Goal: Transaction & Acquisition: Book appointment/travel/reservation

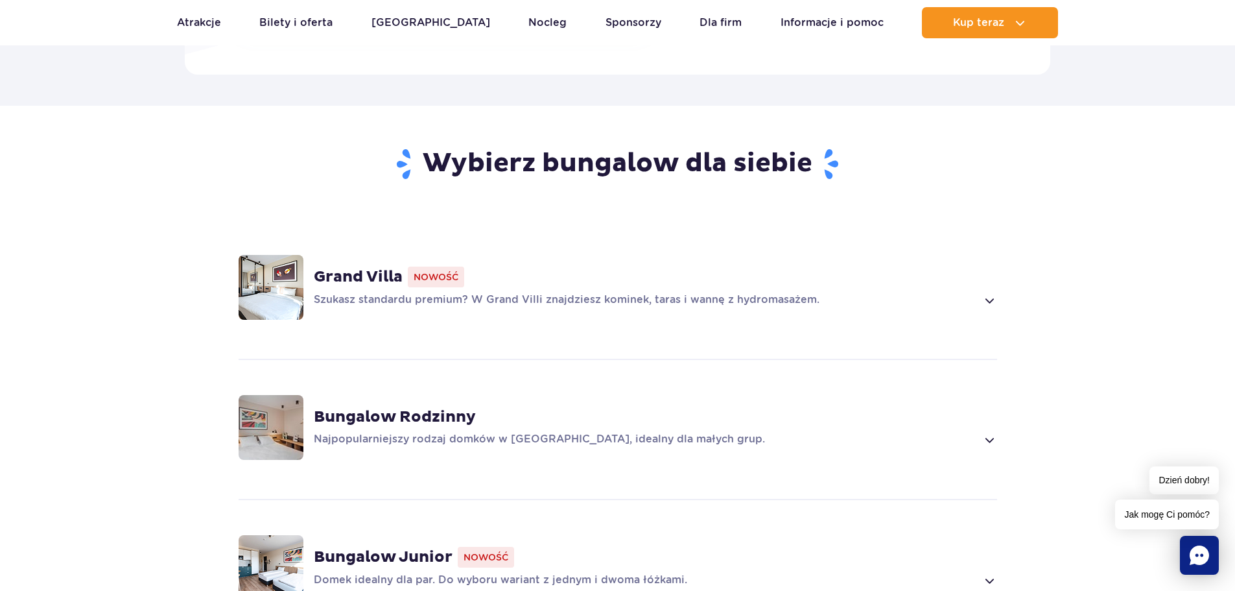
scroll to position [972, 0]
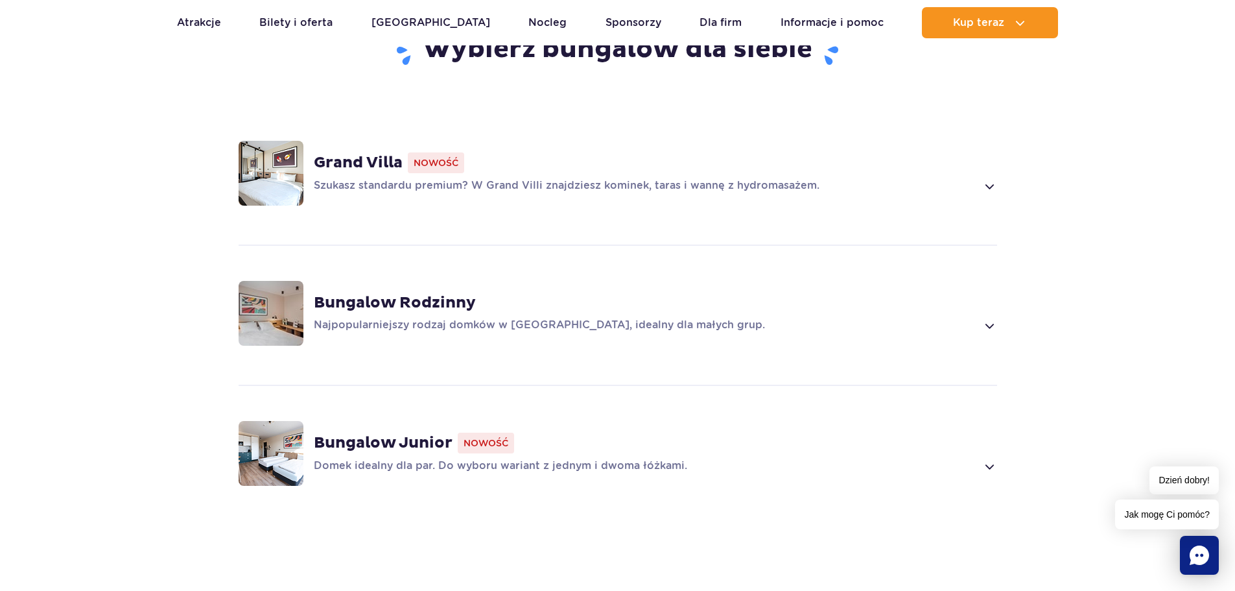
click at [397, 174] on div "Grand Villa Nowość Szukasz standardu premium? W Grand Villi znajdziesz kominek,…" at bounding box center [655, 172] width 683 height 41
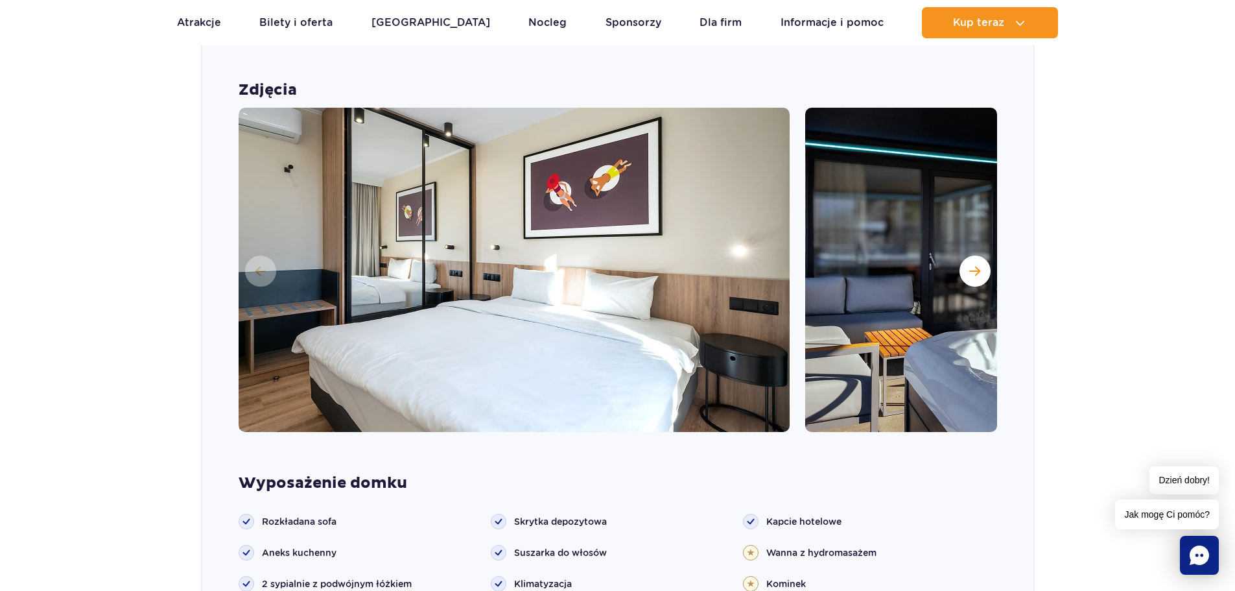
scroll to position [1133, 0]
click at [976, 268] on span "Następny slajd" at bounding box center [974, 272] width 11 height 12
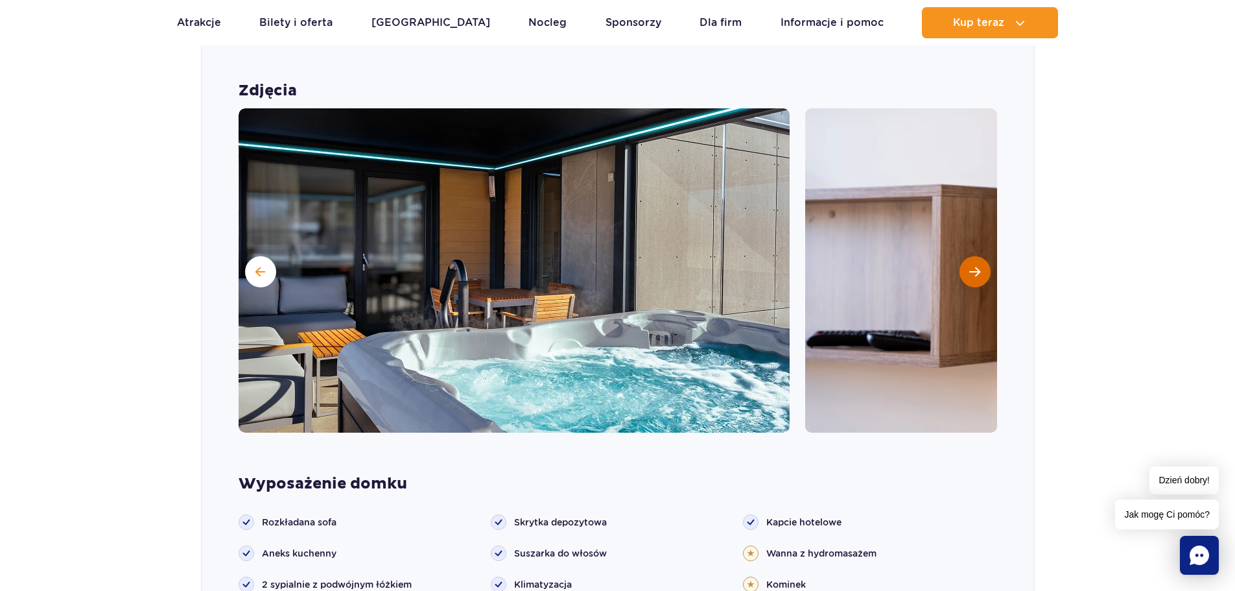
click at [976, 268] on span "Następny slajd" at bounding box center [974, 272] width 11 height 12
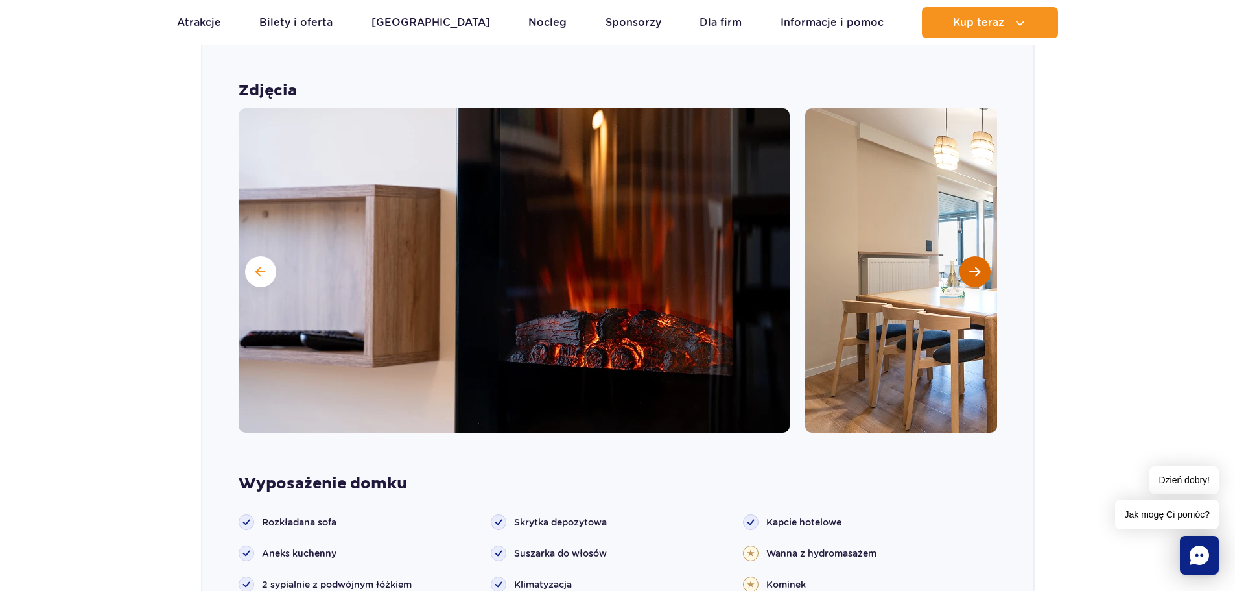
click at [976, 268] on span "Następny slajd" at bounding box center [974, 272] width 11 height 12
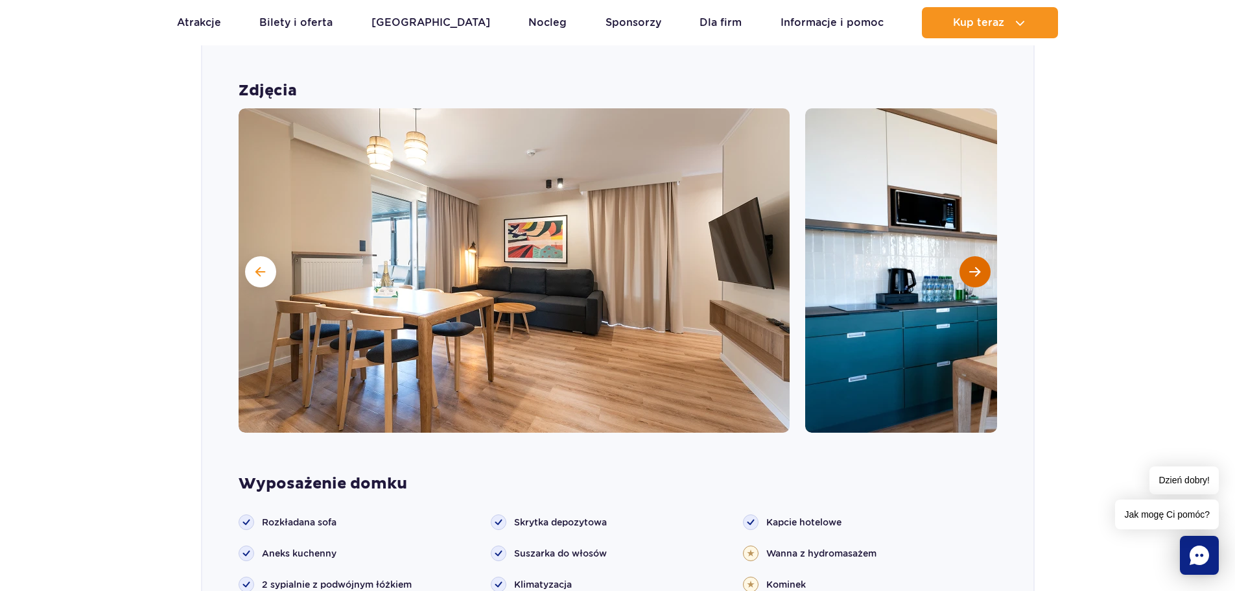
click at [976, 272] on span "Następny slajd" at bounding box center [974, 272] width 11 height 12
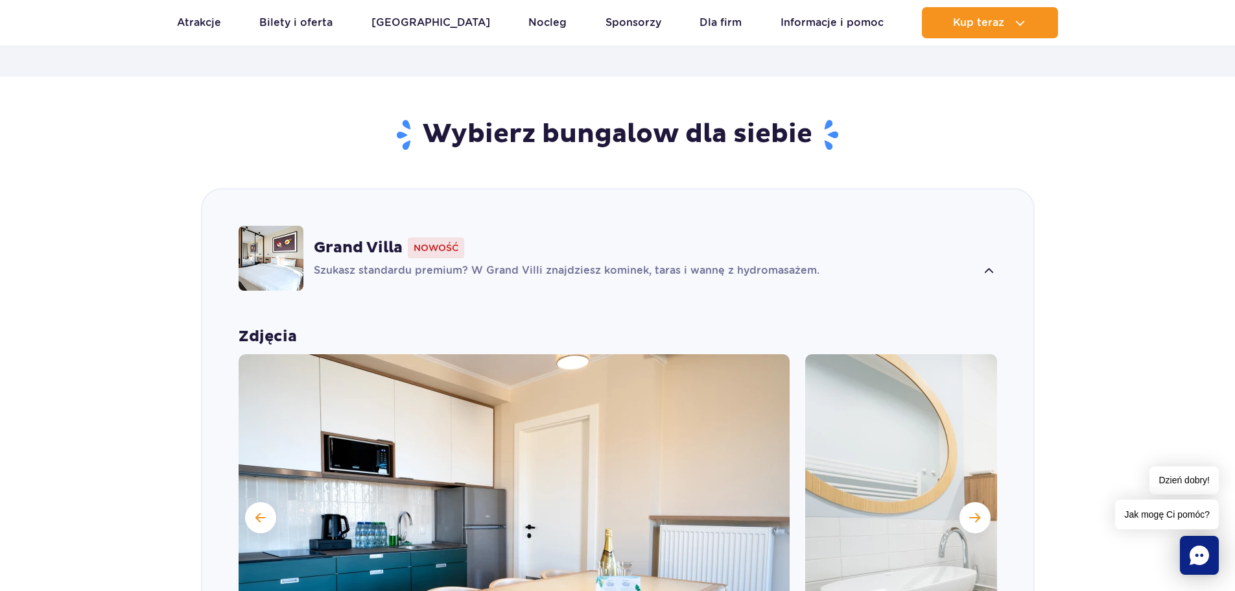
scroll to position [744, 0]
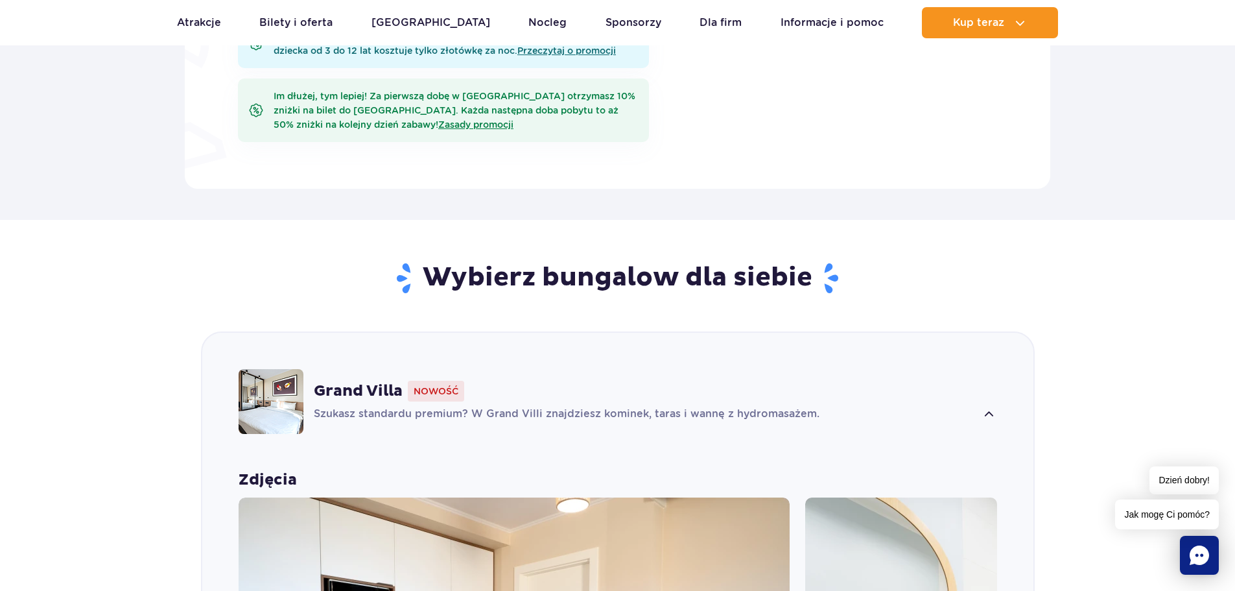
click at [360, 388] on strong "Grand Villa" at bounding box center [358, 390] width 89 height 19
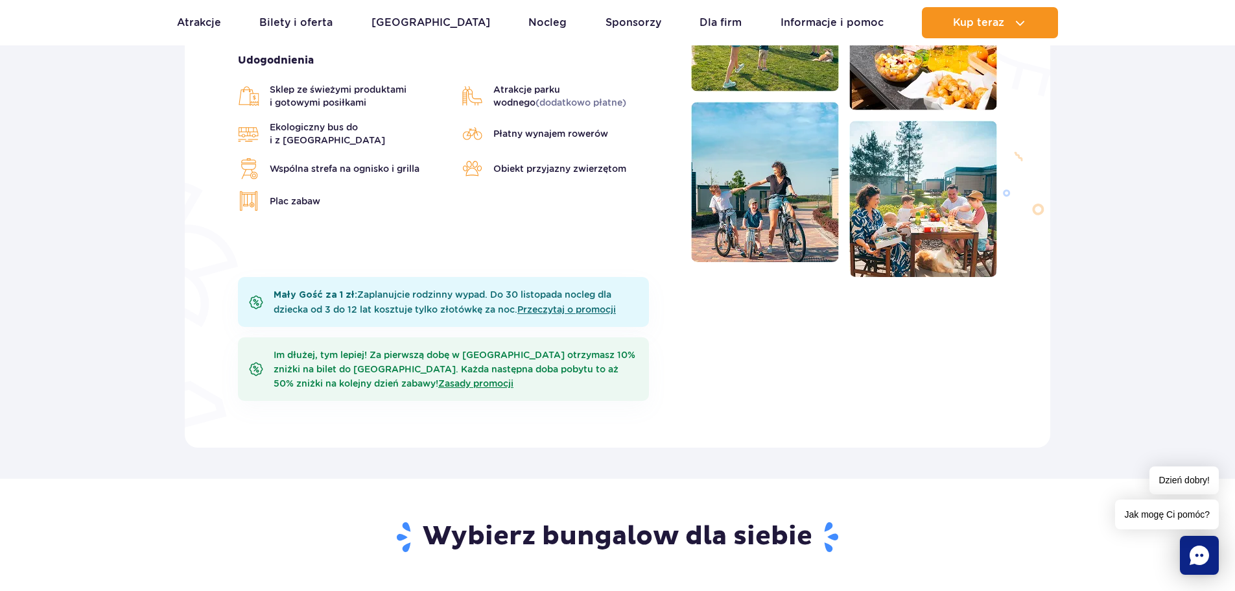
scroll to position [454, 0]
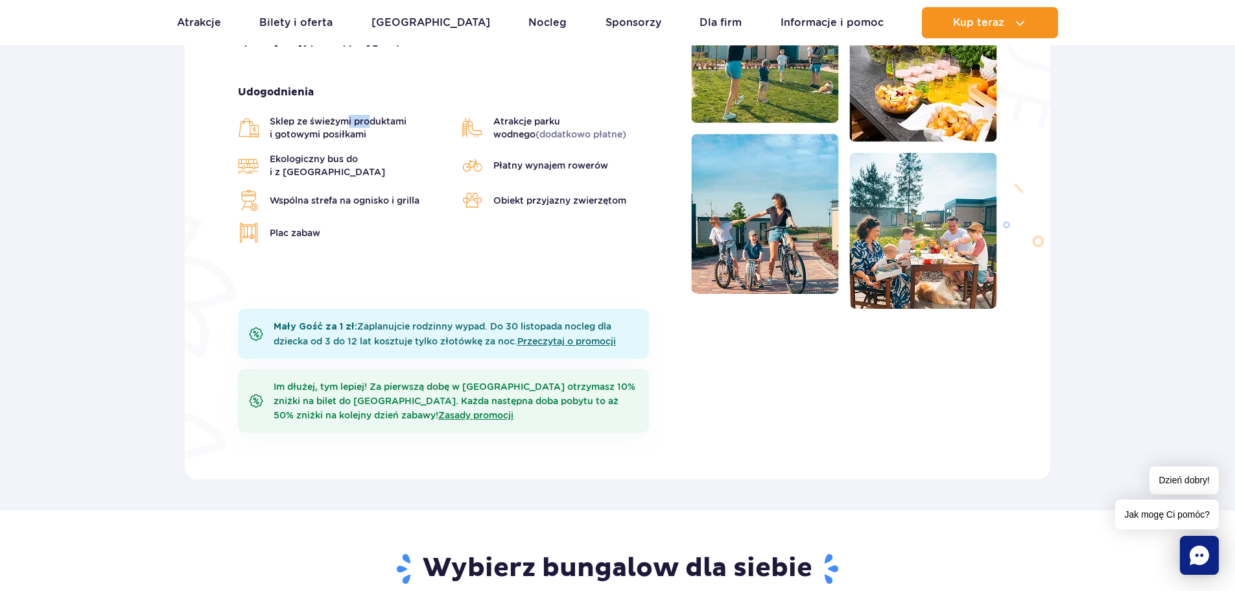
drag, startPoint x: 366, startPoint y: 108, endPoint x: 375, endPoint y: 114, distance: 11.2
click at [375, 115] on span "Sklep ze świeżymi produktami i gotowymi posiłkami" at bounding box center [359, 128] width 179 height 26
click at [377, 115] on span "Sklep ze świeżymi produktami i gotowymi posiłkami" at bounding box center [359, 128] width 179 height 26
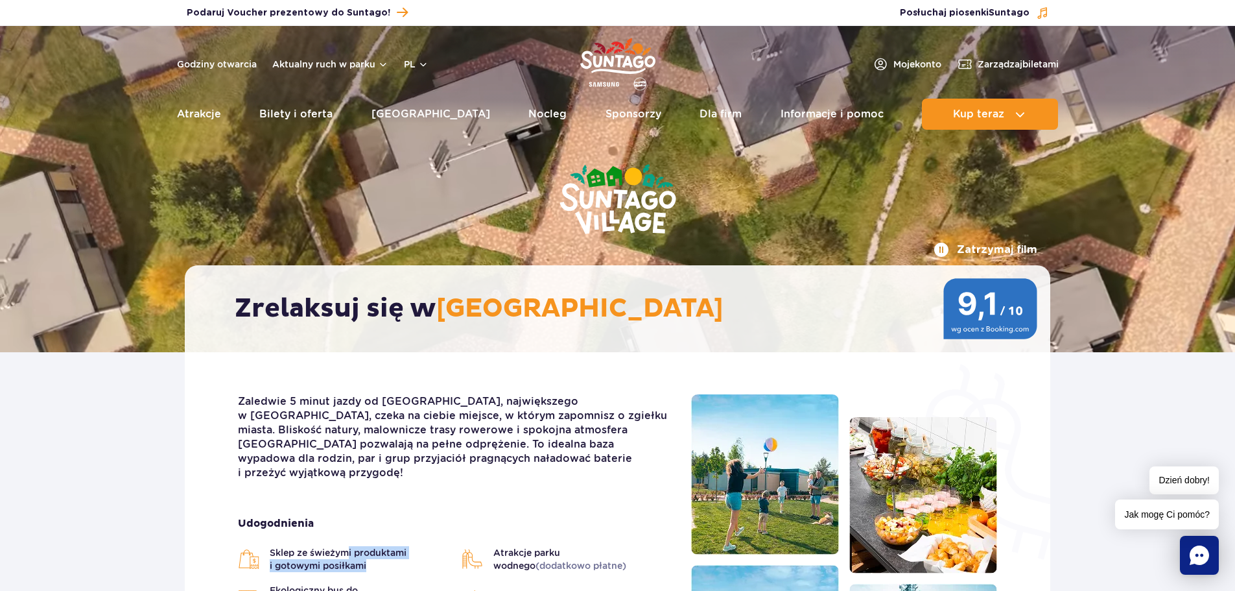
scroll to position [0, 0]
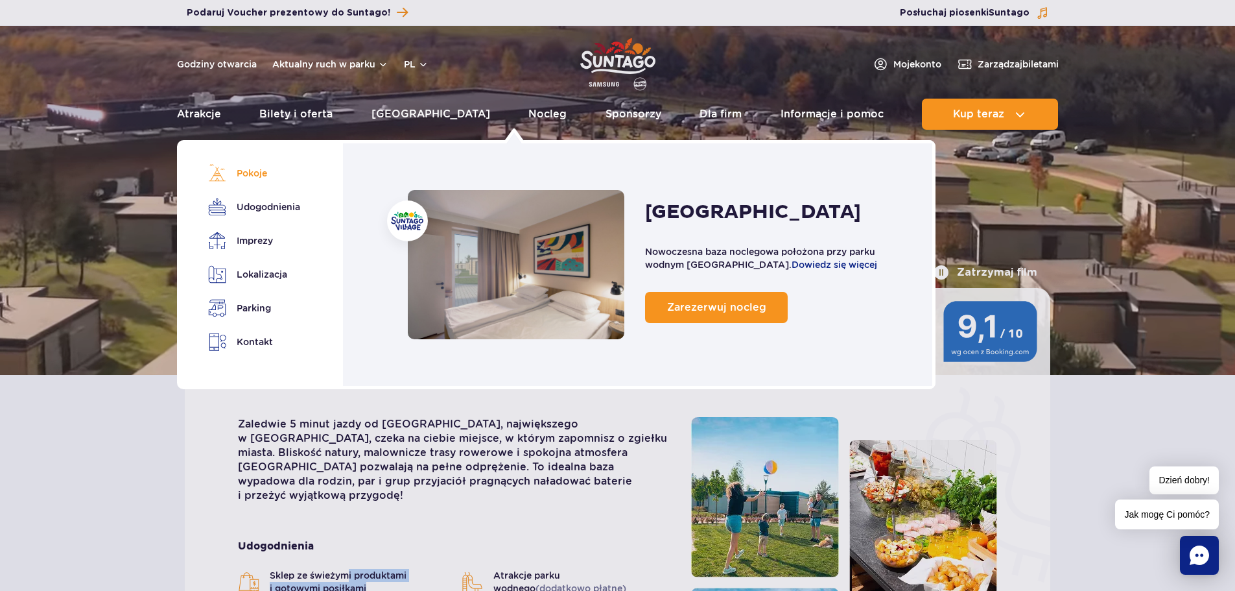
click at [255, 170] on link "Pokoje" at bounding box center [252, 173] width 88 height 18
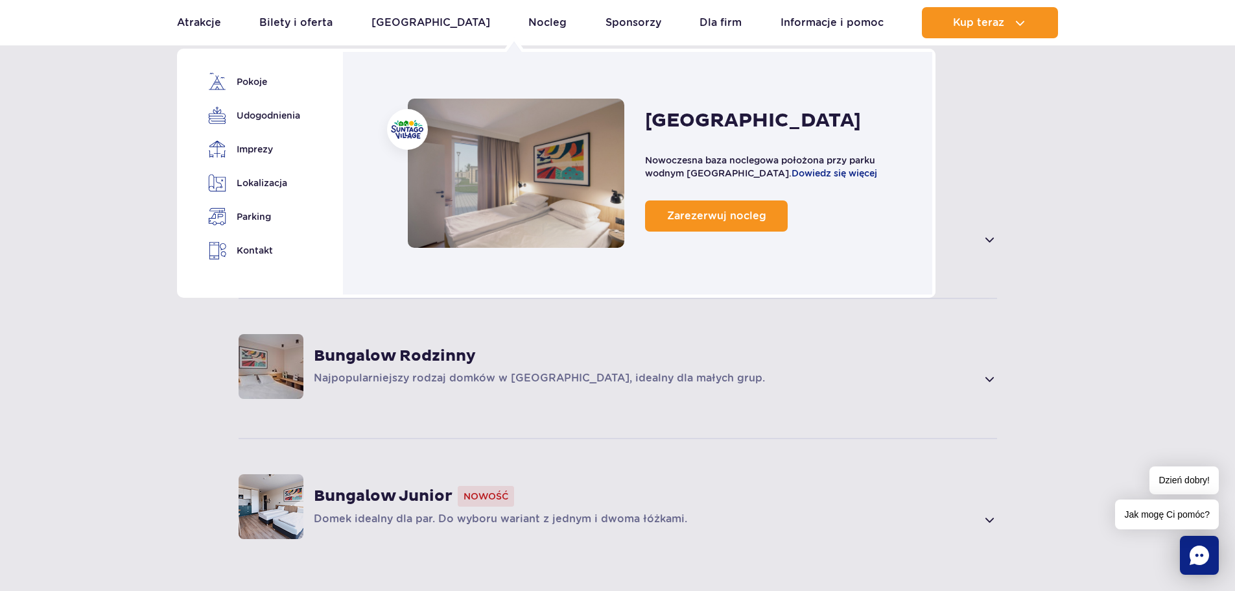
scroll to position [925, 0]
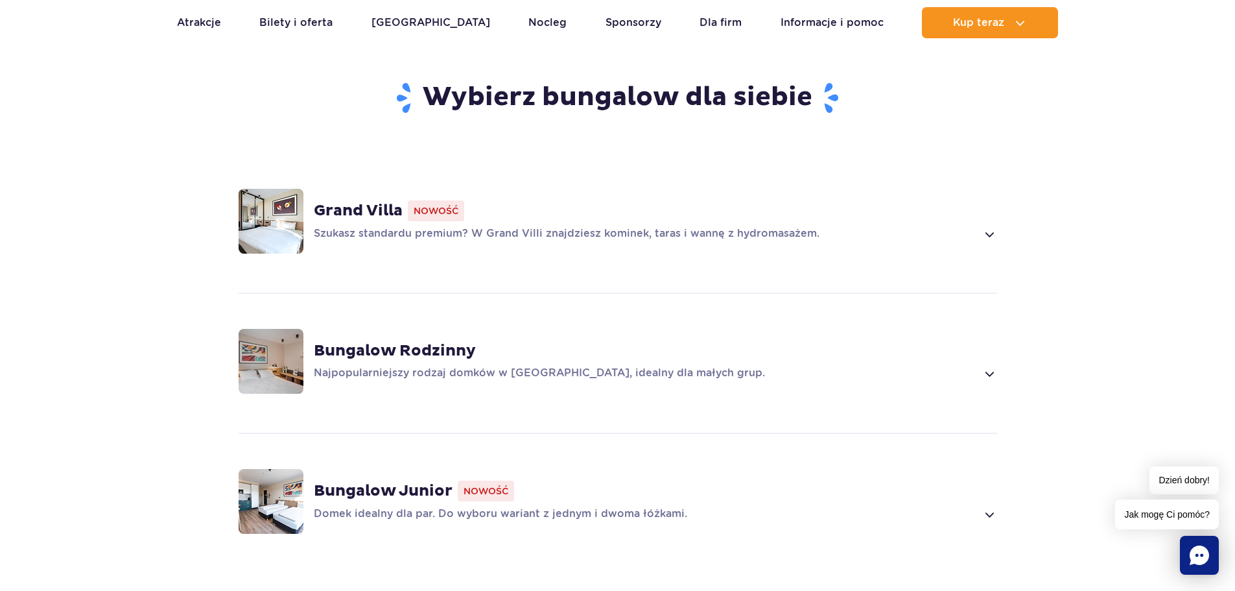
click at [427, 470] on div "Bungalow Junior Nowość Domek idealny dla par. Do wyboru wariant z jednym i dwom…" at bounding box center [617, 500] width 831 height 137
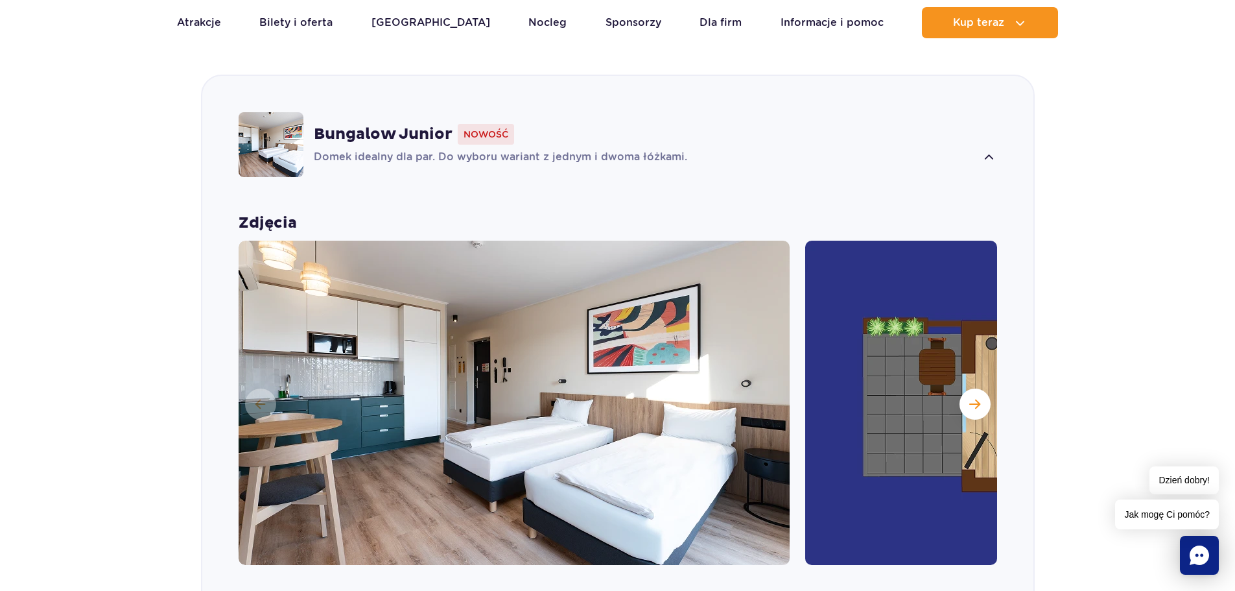
scroll to position [1297, 0]
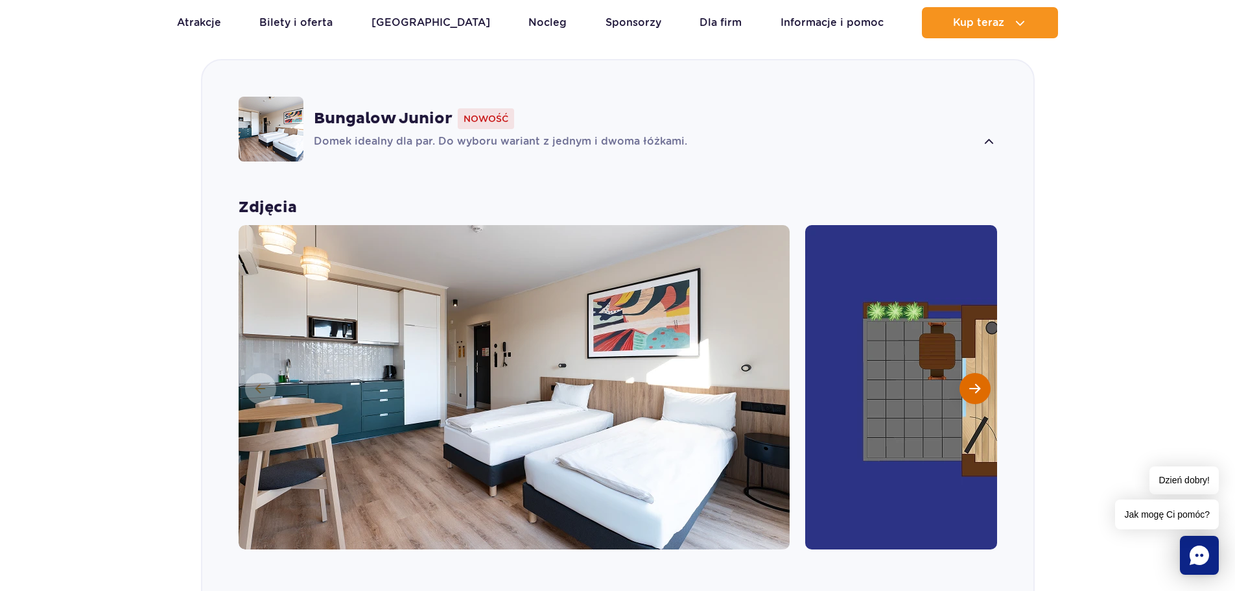
click at [974, 386] on span "Następny slajd" at bounding box center [974, 389] width 11 height 12
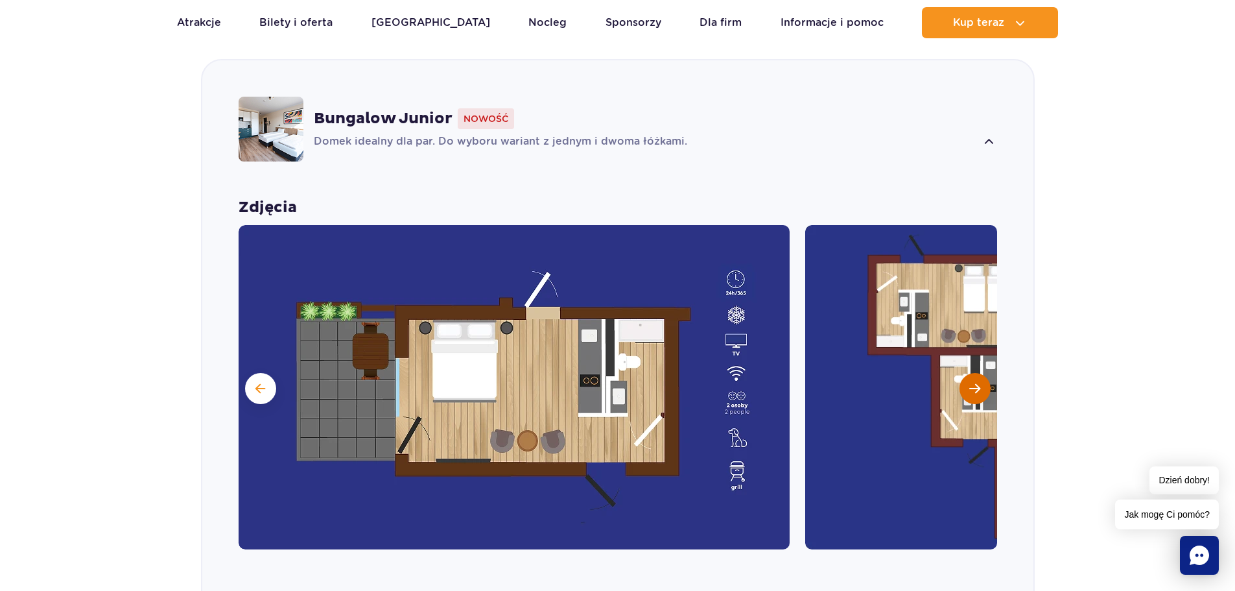
click at [974, 386] on span "Następny slajd" at bounding box center [974, 389] width 11 height 12
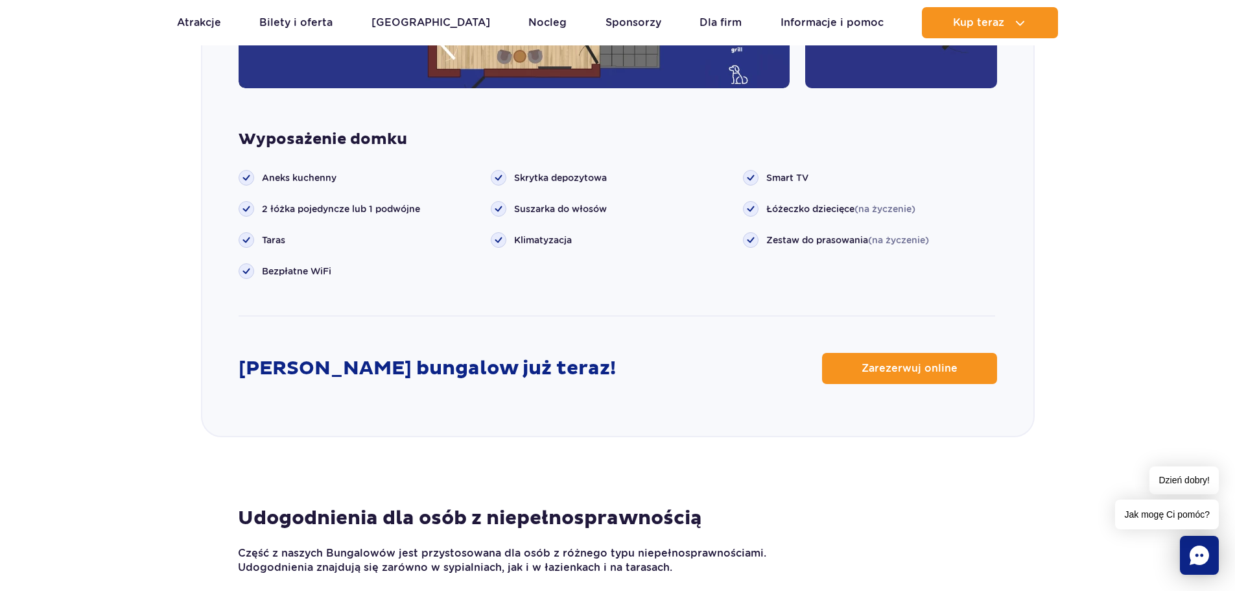
scroll to position [1815, 0]
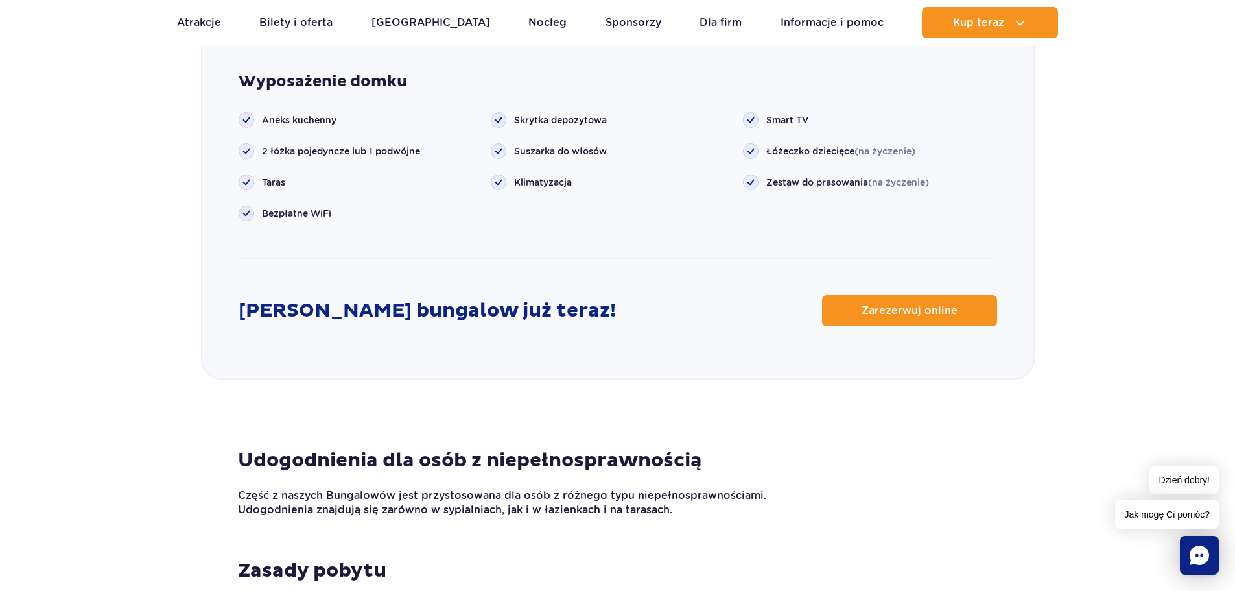
click at [913, 302] on link "Zarezerwuj online" at bounding box center [909, 310] width 175 height 31
drag, startPoint x: 354, startPoint y: 128, endPoint x: 498, endPoint y: 160, distance: 147.4
click at [498, 160] on div "Wyposażenie domku Aneks kuchenny Taras" at bounding box center [617, 183] width 831 height 223
click at [498, 160] on ul "Skrytka depozytowa Suszarka do włosów Klimatyzacja" at bounding box center [617, 151] width 252 height 78
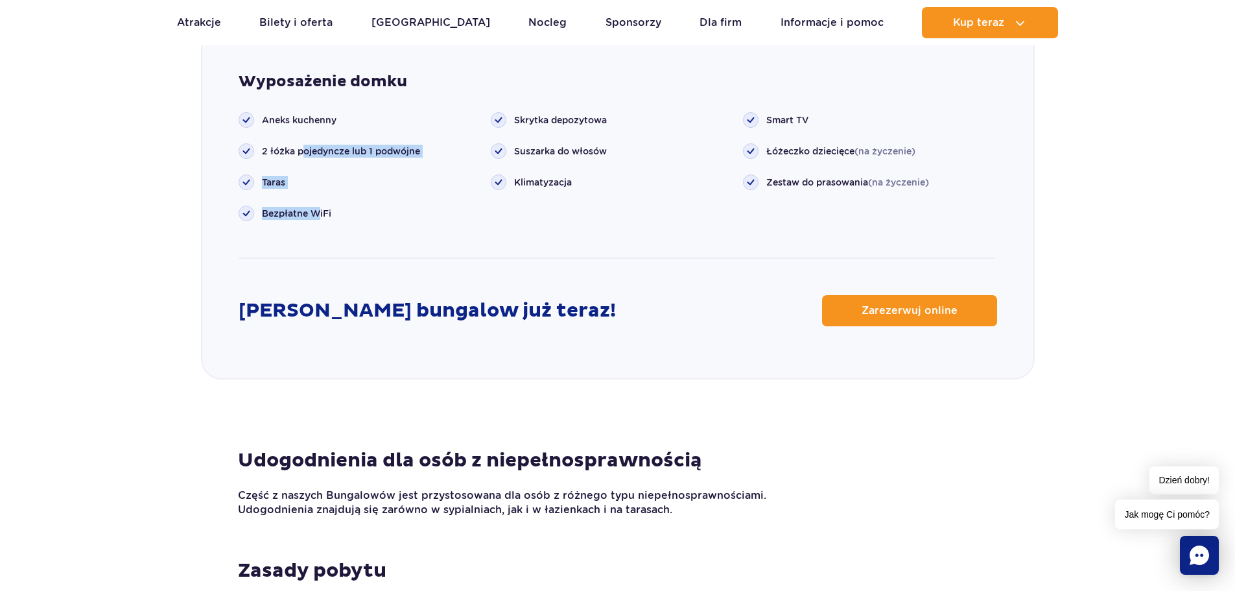
drag, startPoint x: 306, startPoint y: 148, endPoint x: 478, endPoint y: 167, distance: 172.8
click at [318, 218] on ul "Aneks kuchenny Taras Bezpłatne WiFi" at bounding box center [365, 166] width 252 height 109
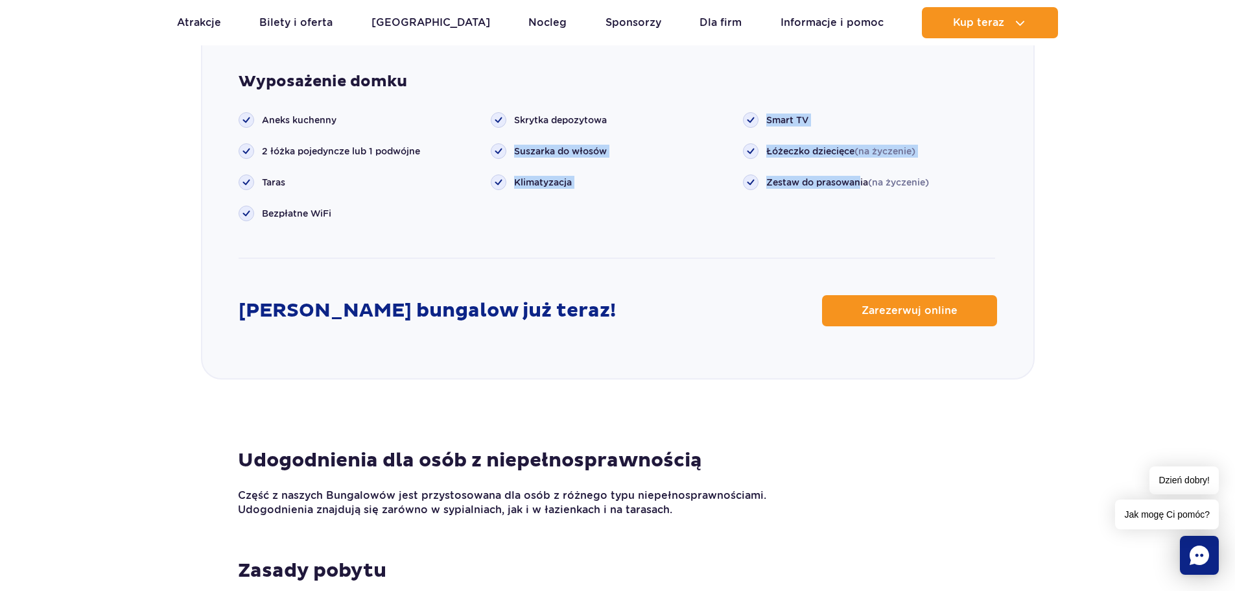
drag, startPoint x: 654, startPoint y: 128, endPoint x: 859, endPoint y: 185, distance: 212.7
click at [859, 185] on div "Wyposażenie domku Aneks kuchenny Taras" at bounding box center [617, 183] width 831 height 223
click at [856, 187] on span "Zestaw do prasowania (na życzenie)" at bounding box center [847, 182] width 163 height 13
click at [751, 165] on ul "Smart TV Łóżeczko dziecięce (na życzenie)" at bounding box center [869, 151] width 252 height 78
click at [750, 179] on rect at bounding box center [750, 182] width 15 height 15
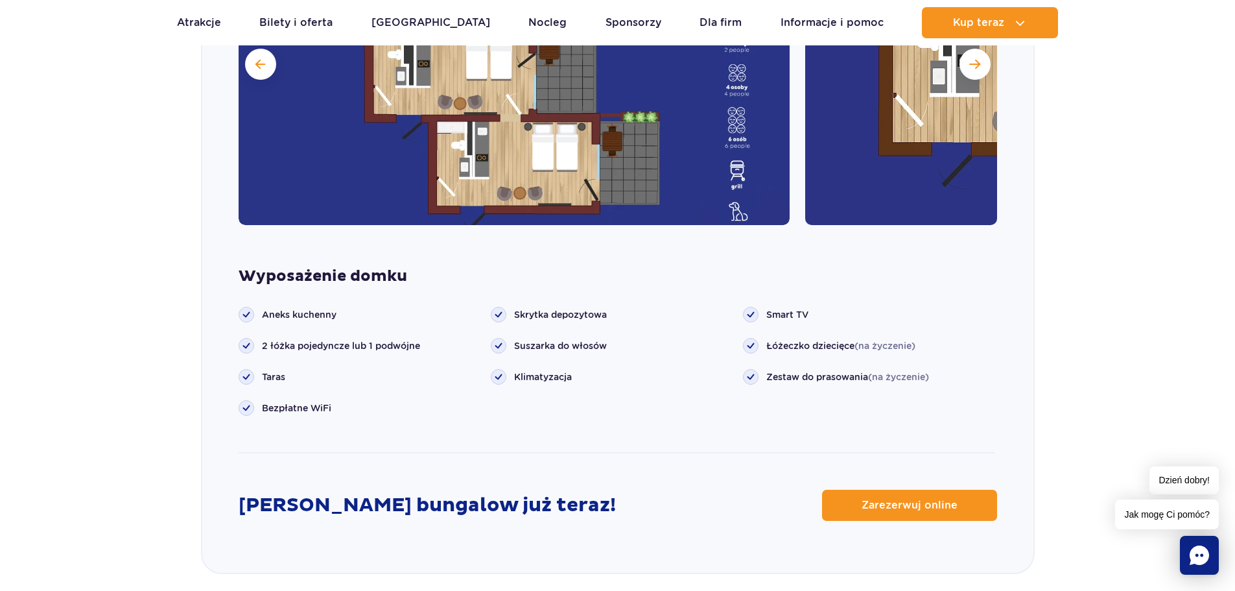
scroll to position [1361, 0]
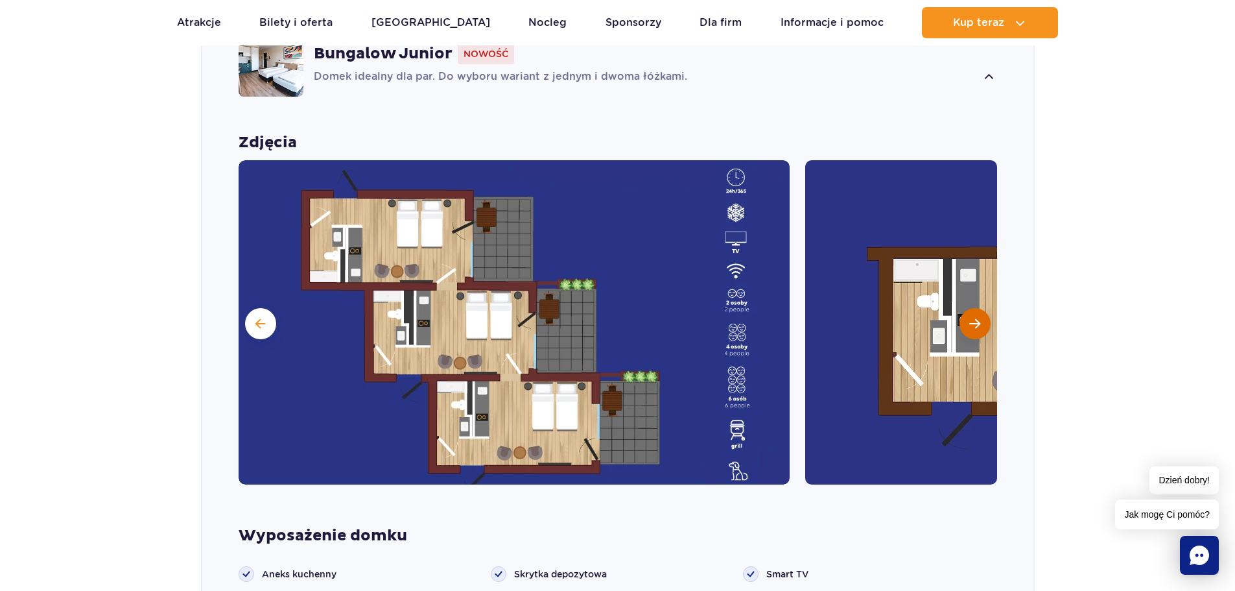
drag, startPoint x: 998, startPoint y: 316, endPoint x: 987, endPoint y: 319, distance: 11.3
click at [996, 317] on div "Zdjęcia" at bounding box center [617, 308] width 831 height 351
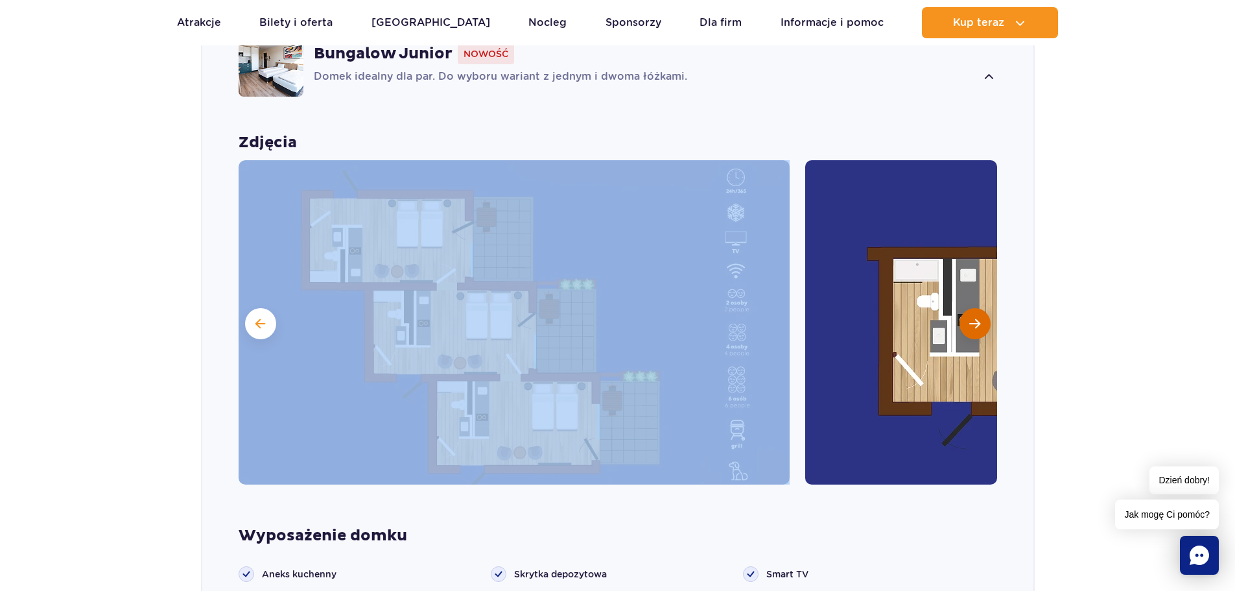
click at [987, 319] on button "Następny slajd" at bounding box center [975, 323] width 31 height 31
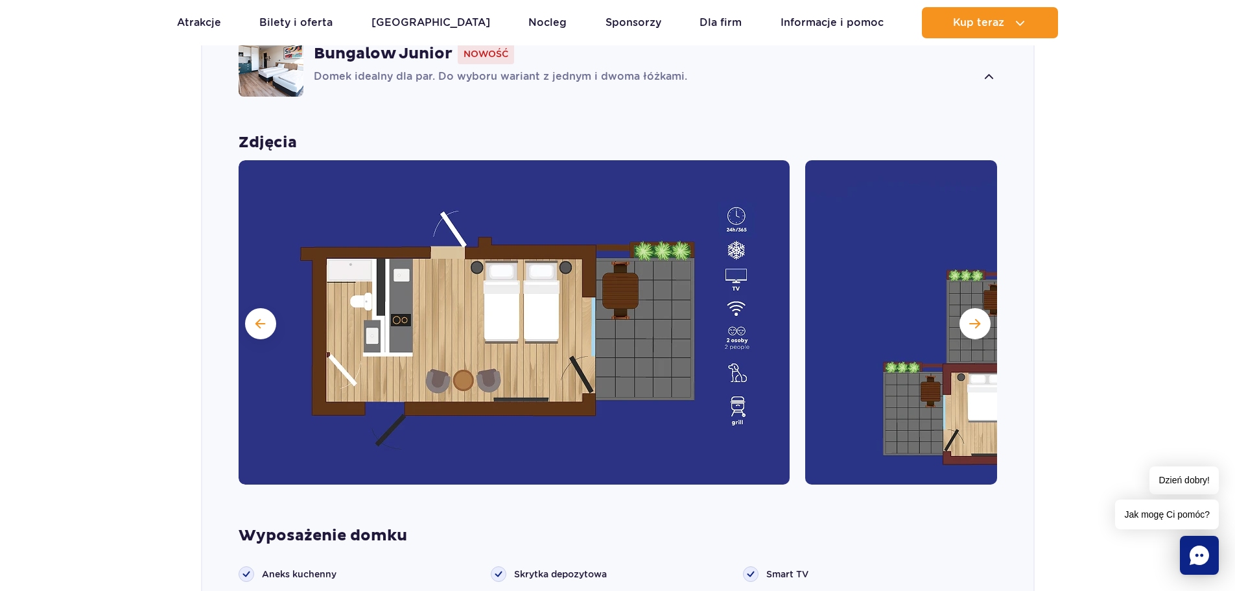
click at [585, 378] on img at bounding box center [514, 322] width 551 height 324
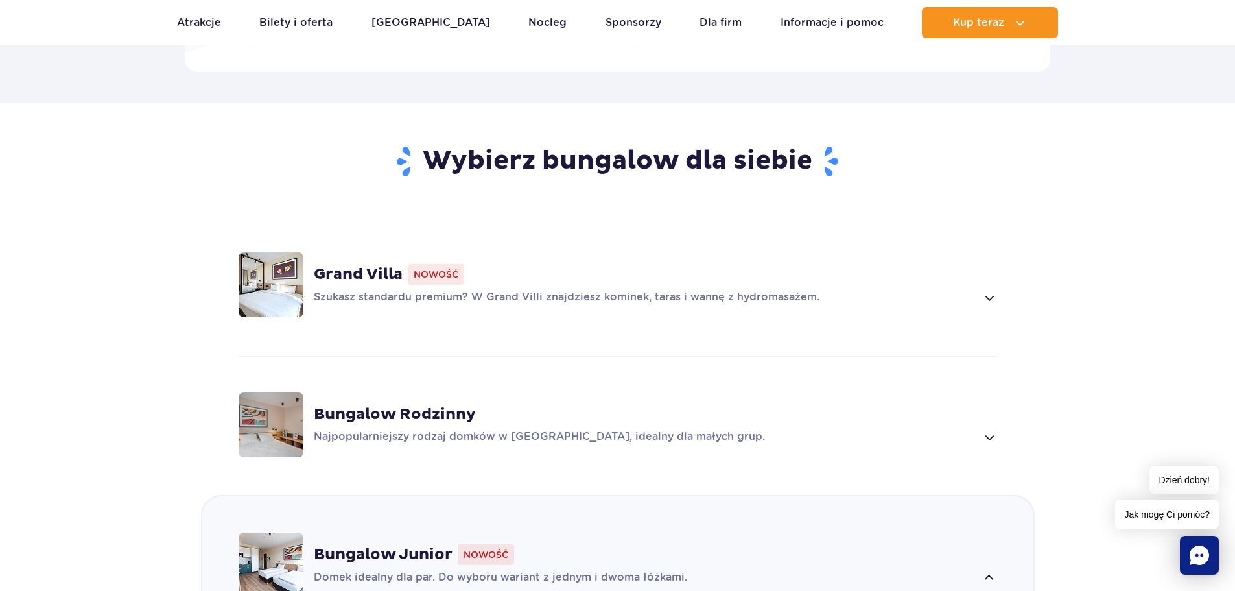
scroll to position [1037, 0]
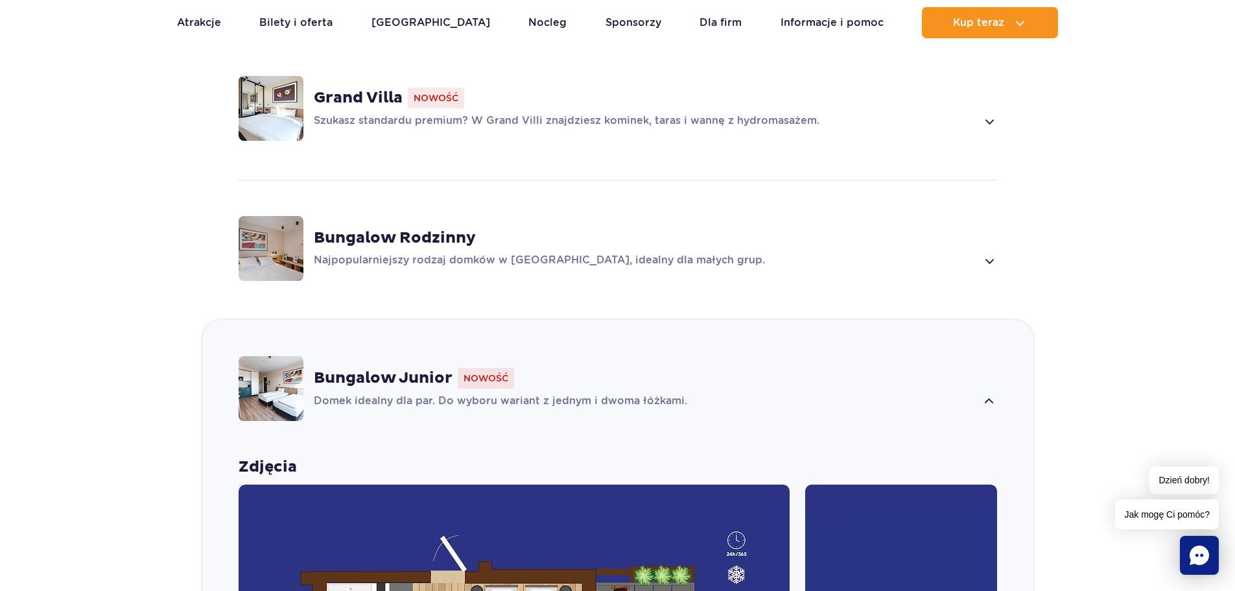
click at [455, 246] on strong "Bungalow Rodzinny" at bounding box center [395, 237] width 162 height 19
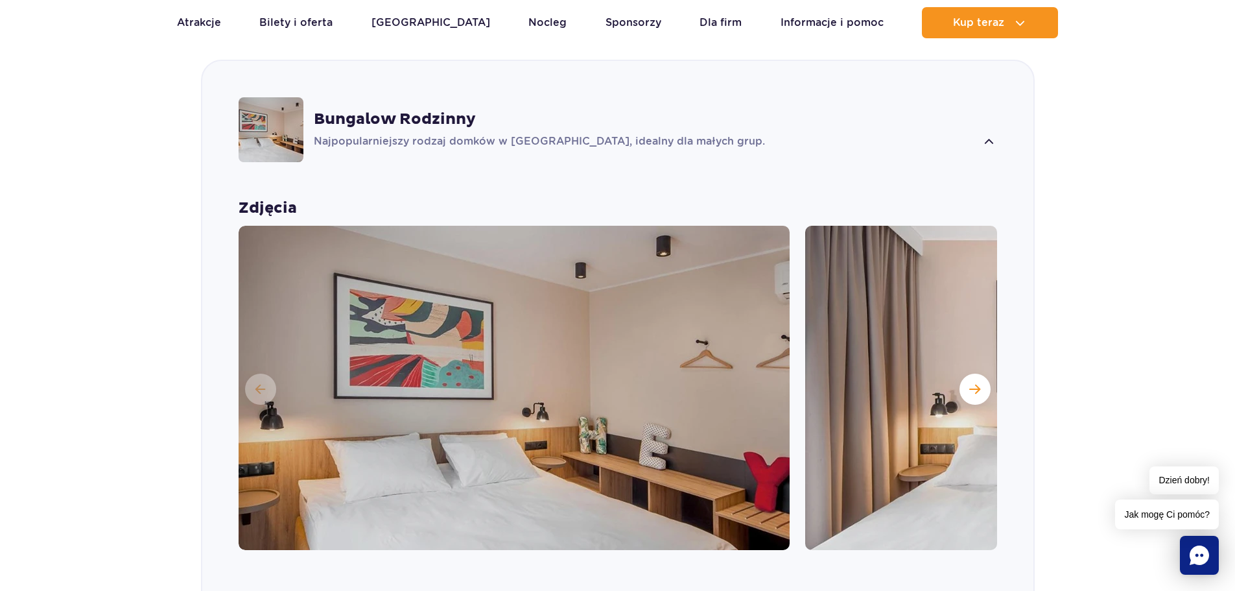
scroll to position [1157, 0]
click at [981, 390] on button "Następny slajd" at bounding box center [975, 388] width 31 height 31
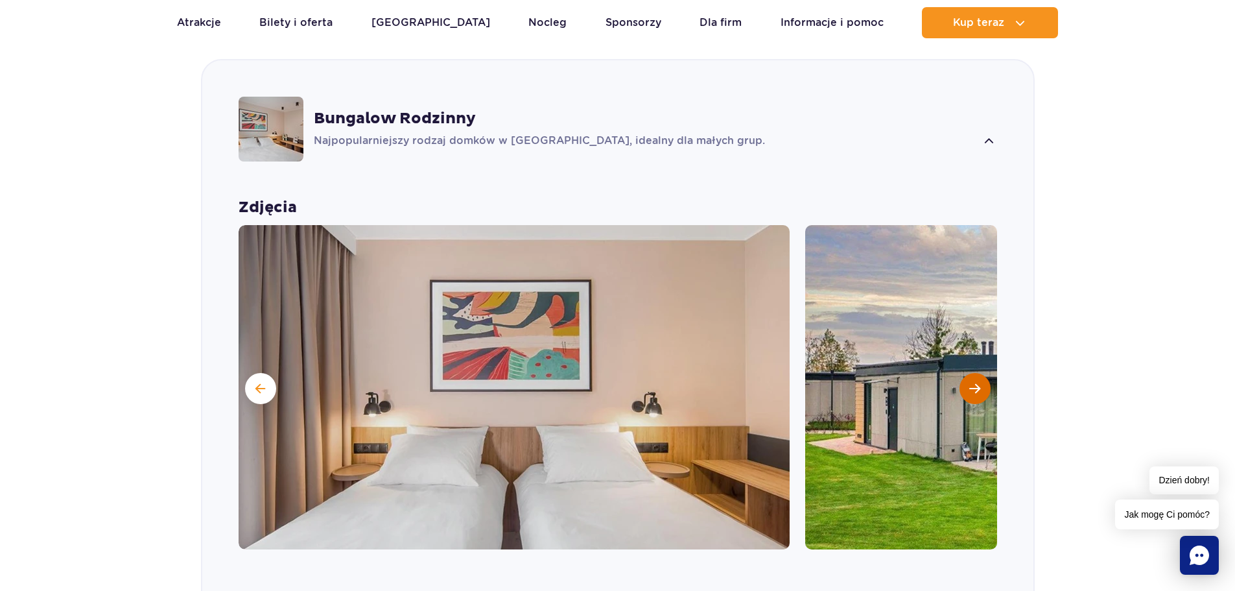
click at [981, 390] on button "Następny slajd" at bounding box center [975, 388] width 31 height 31
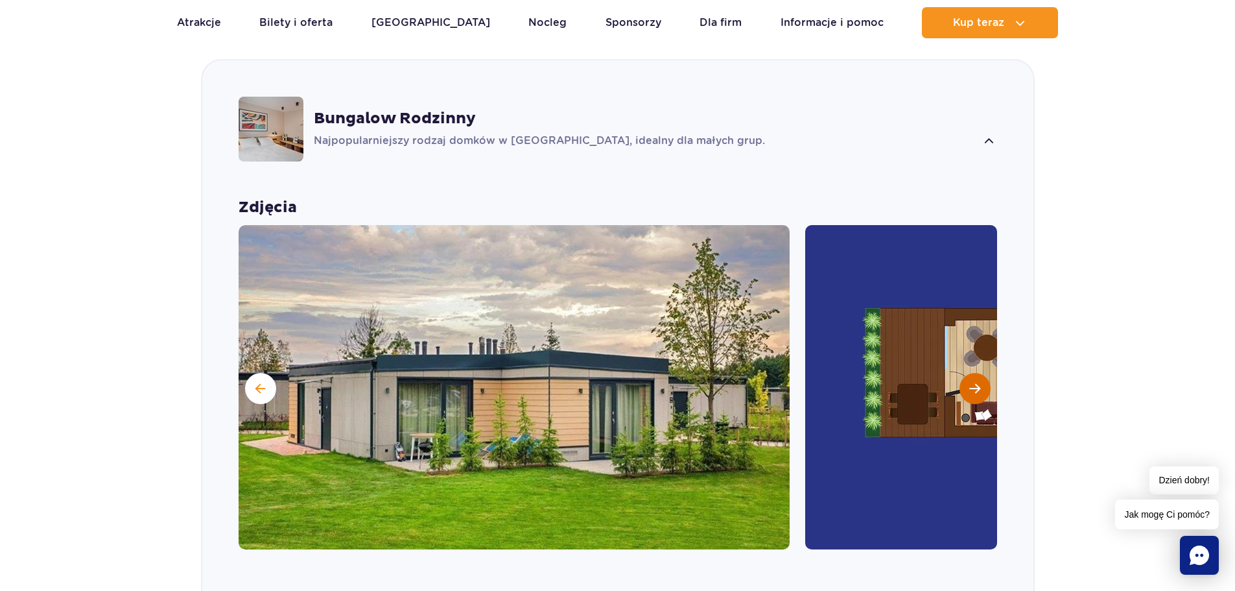
click at [981, 390] on button "Następny slajd" at bounding box center [975, 388] width 31 height 31
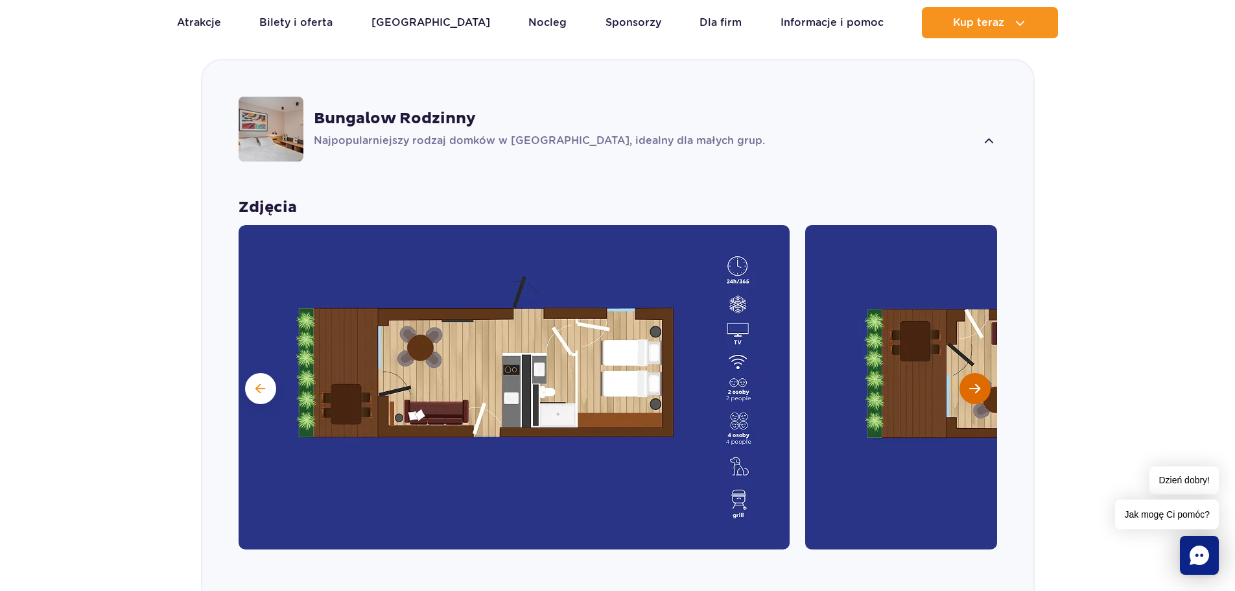
click at [981, 390] on button "Następny slajd" at bounding box center [975, 388] width 31 height 31
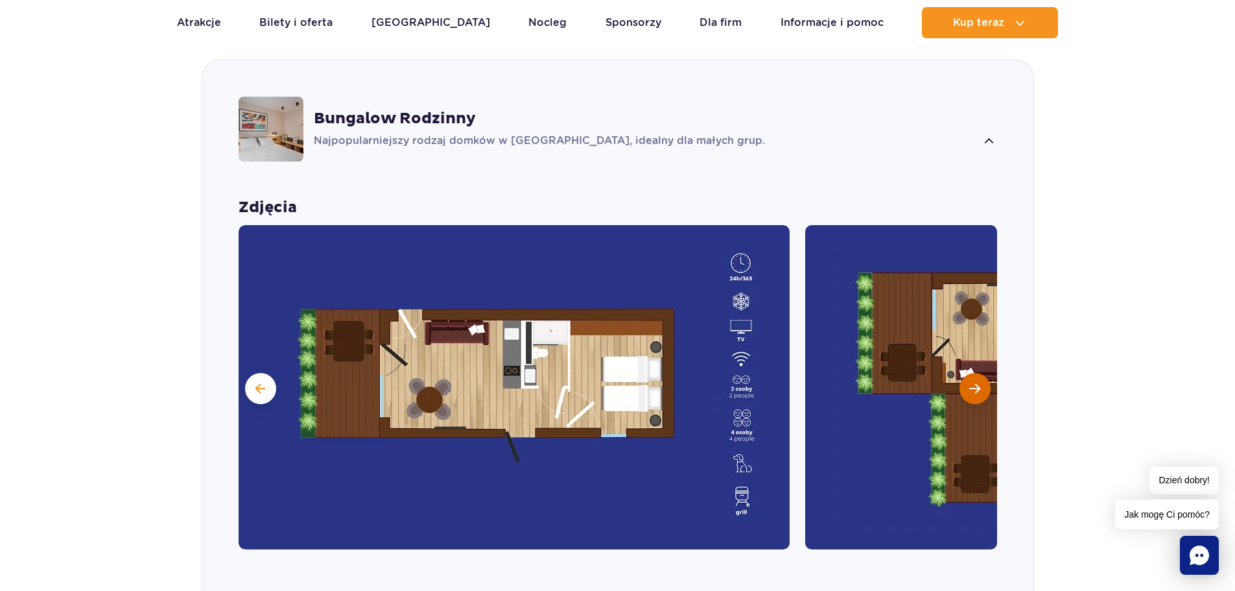
click at [981, 390] on button "Następny slajd" at bounding box center [975, 388] width 31 height 31
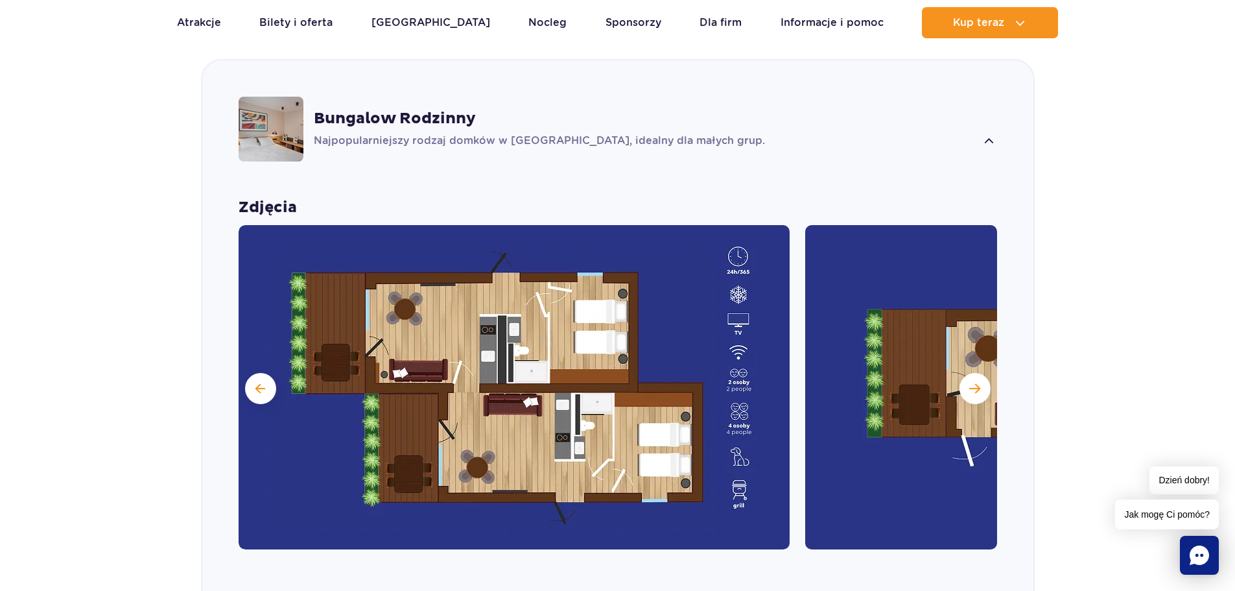
click at [423, 106] on div "Bungalow Rodzinny Najpopularniejszy rodzaj domków w Suntago Village, idealny dl…" at bounding box center [617, 128] width 831 height 137
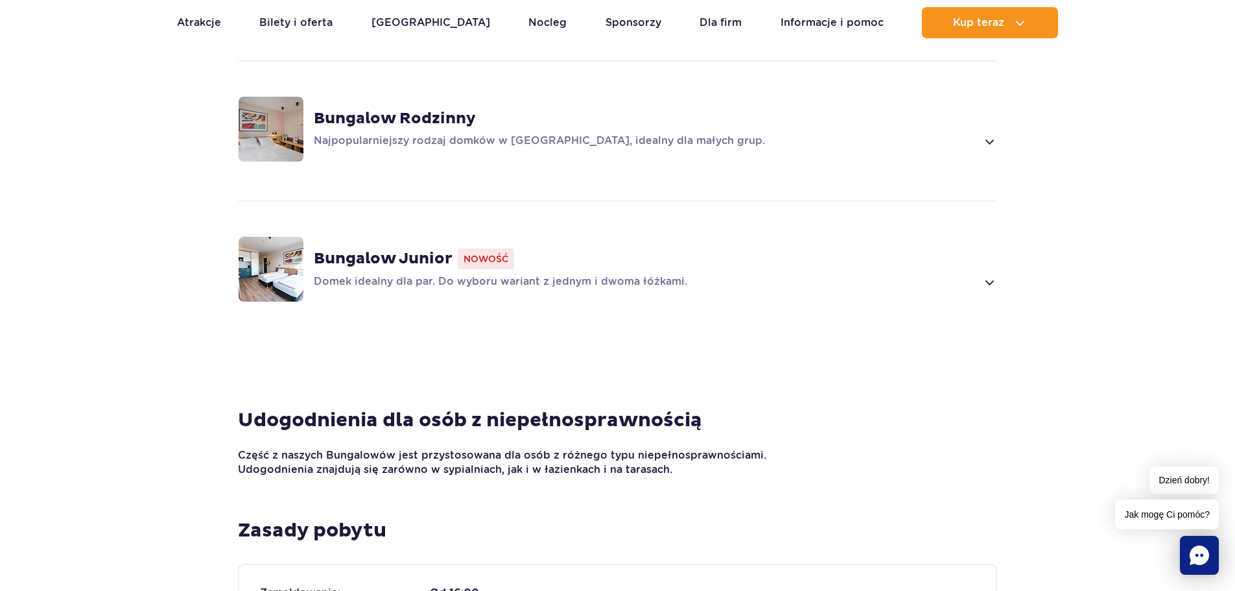
scroll to position [962, 0]
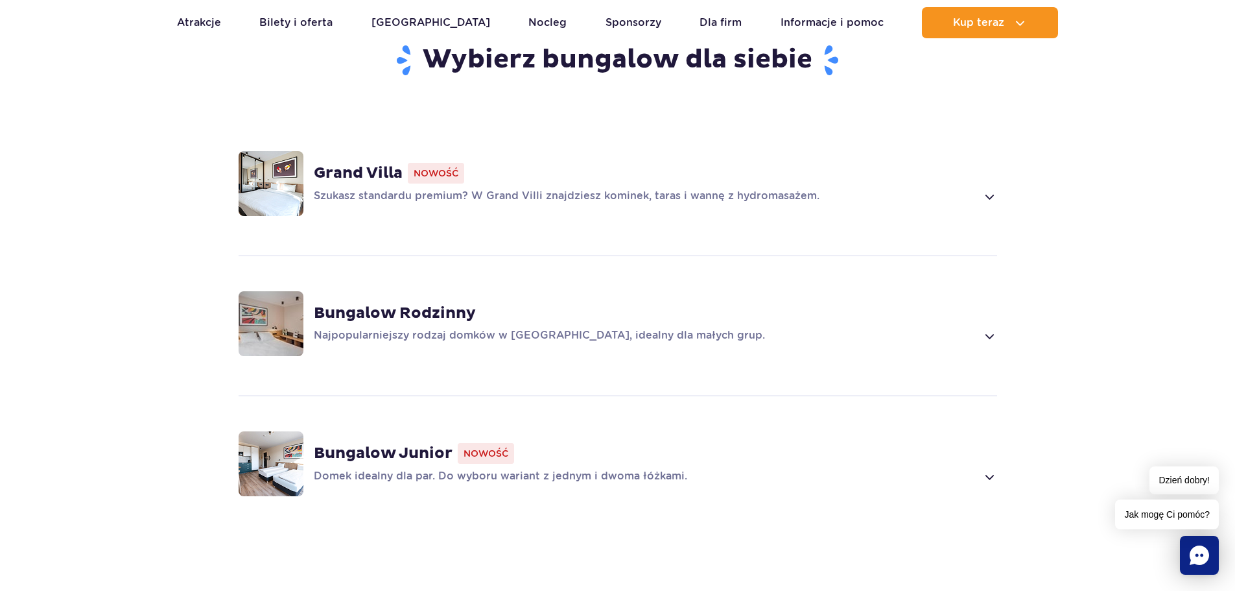
click at [399, 182] on strong "Grand Villa" at bounding box center [358, 172] width 89 height 19
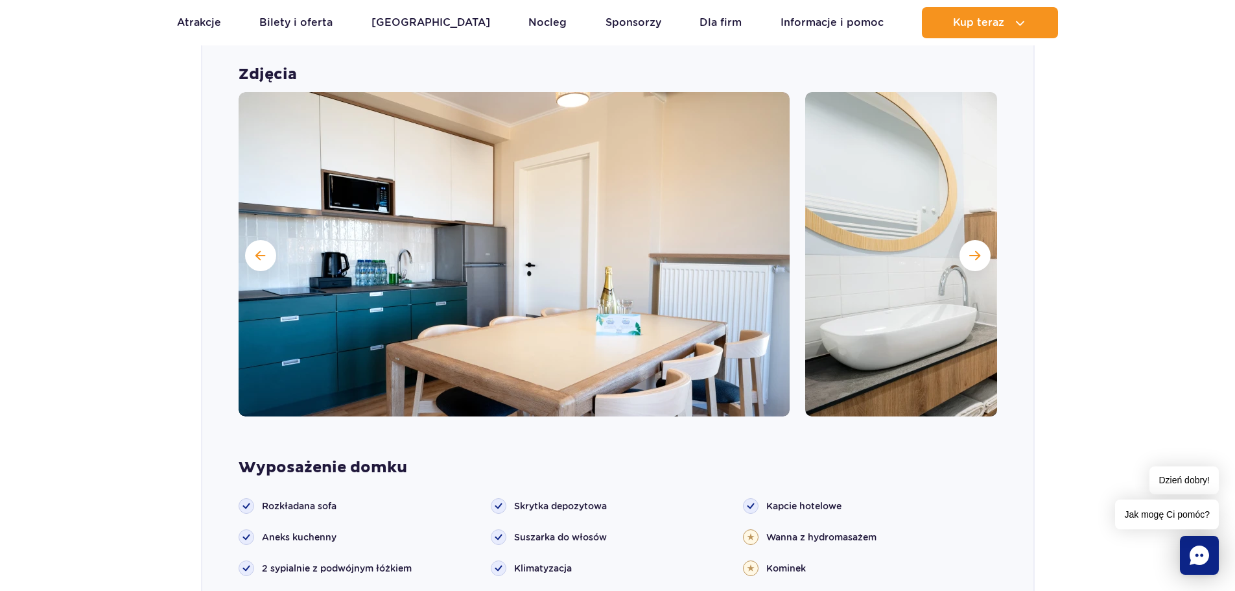
scroll to position [1256, 0]
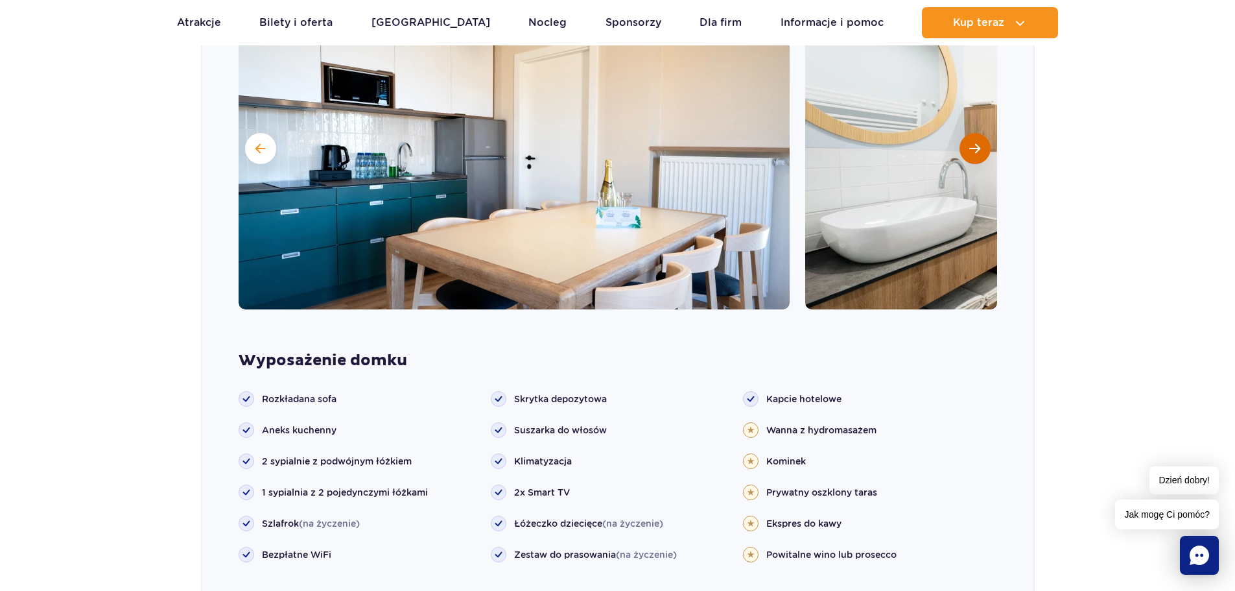
click at [981, 149] on button "Następny slajd" at bounding box center [975, 148] width 31 height 31
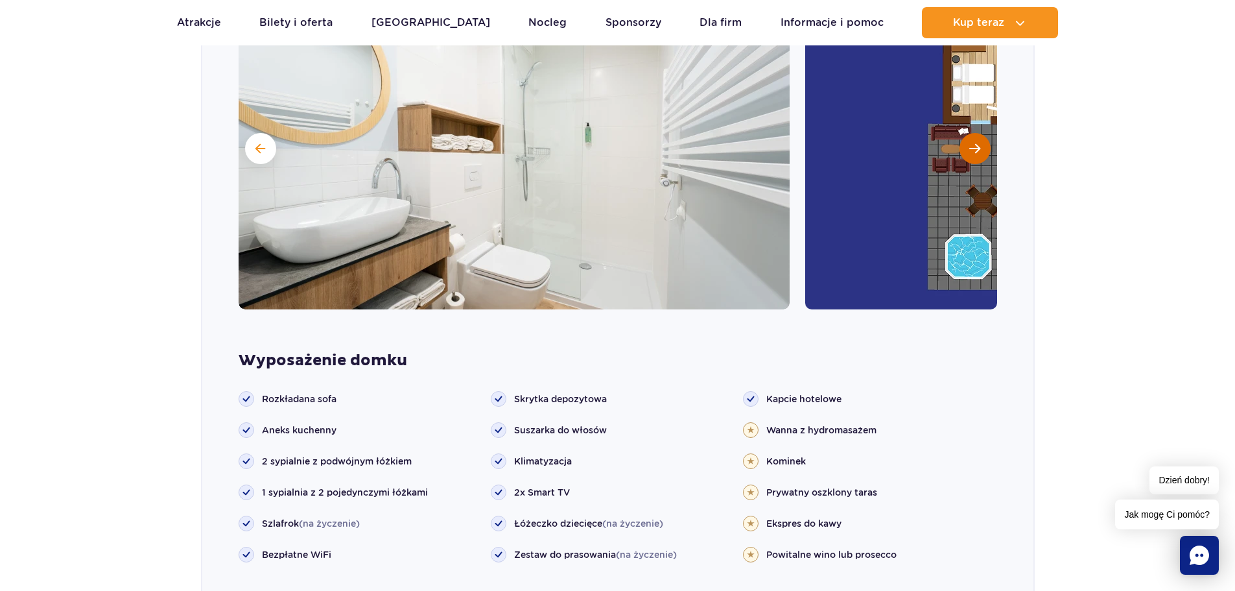
click at [981, 149] on button "Następny slajd" at bounding box center [975, 148] width 31 height 31
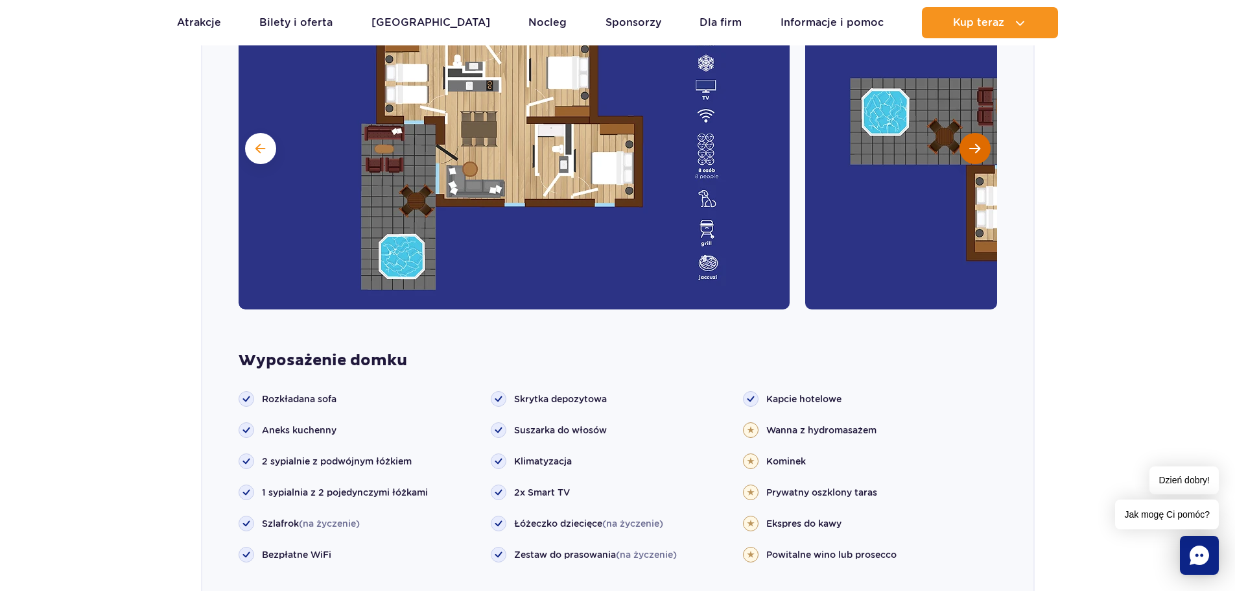
click at [981, 149] on button "Następny slajd" at bounding box center [975, 148] width 31 height 31
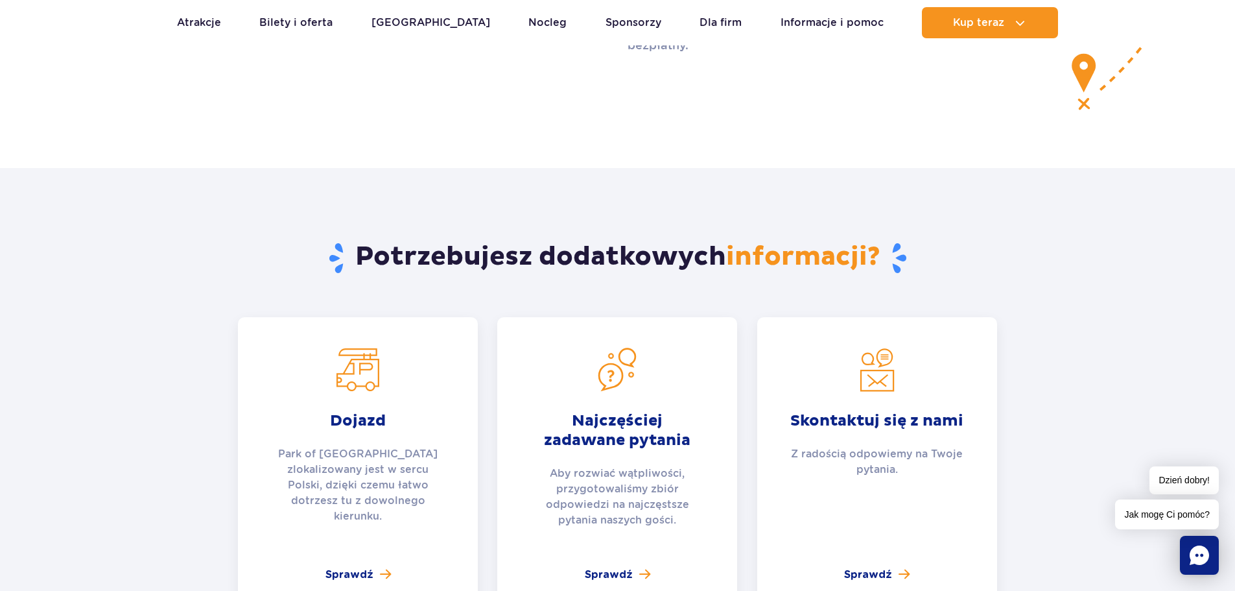
scroll to position [5341, 0]
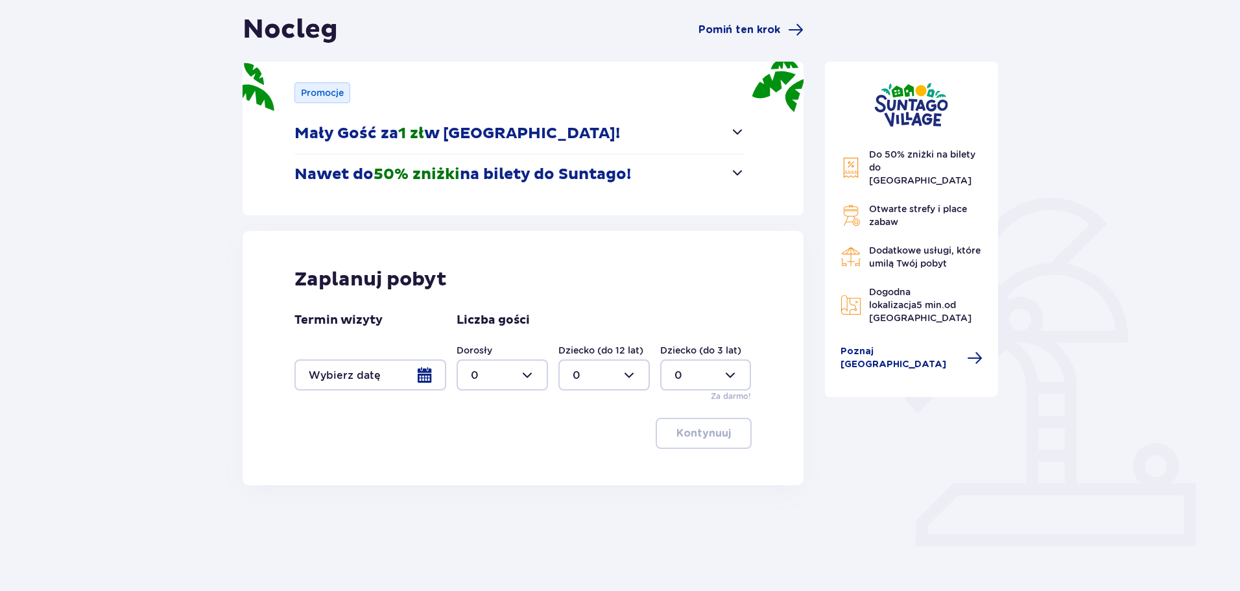
scroll to position [130, 0]
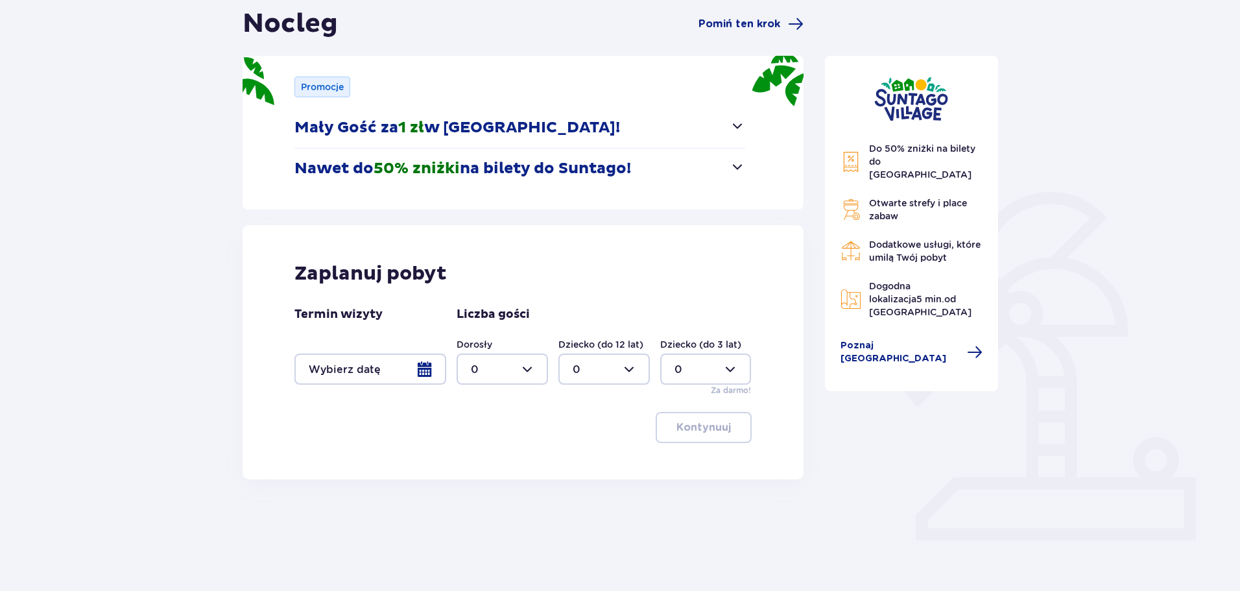
click at [379, 375] on div at bounding box center [370, 368] width 152 height 31
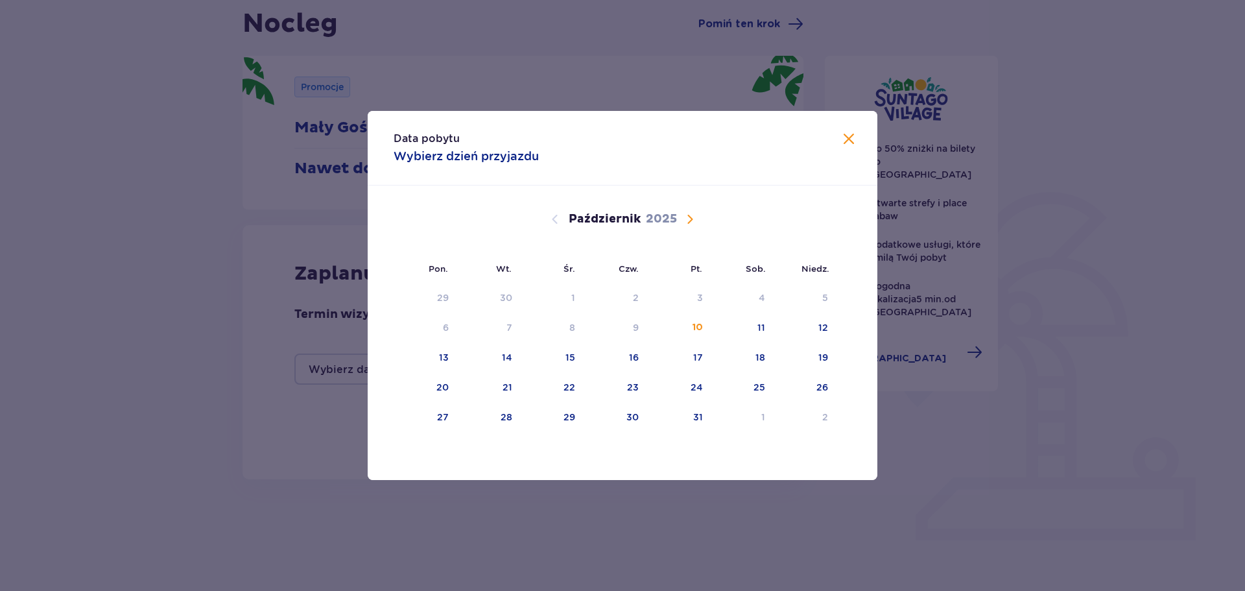
click at [694, 215] on span "Następny miesiąc" at bounding box center [690, 219] width 16 height 16
click at [701, 414] on div "28" at bounding box center [678, 417] width 63 height 29
click at [827, 414] on div "30" at bounding box center [822, 416] width 12 height 13
type input "[DATE] - [DATE]"
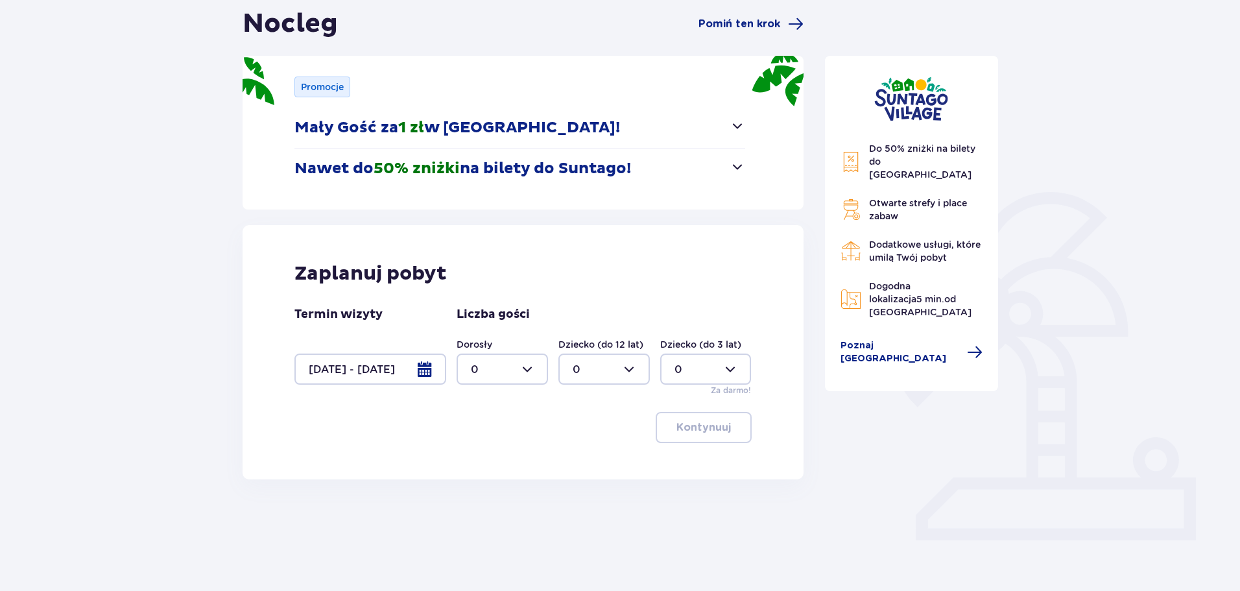
click at [519, 356] on div at bounding box center [501, 368] width 91 height 31
click at [506, 465] on div "2" at bounding box center [502, 463] width 63 height 14
type input "2"
click at [713, 438] on div "Zaplanuj pobyt Termin wizyty [DATE] - [DATE] Liczba gości Dorosły 2 Dziecko (do…" at bounding box center [522, 352] width 561 height 254
click at [712, 435] on button "Kontynuuj" at bounding box center [703, 427] width 96 height 31
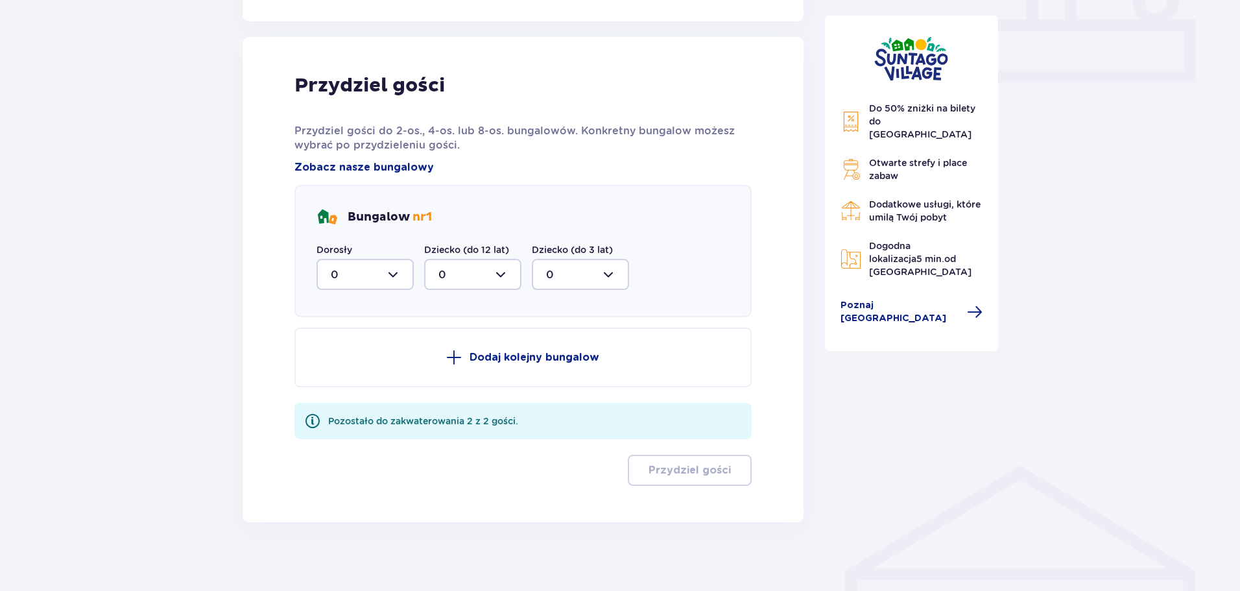
scroll to position [596, 0]
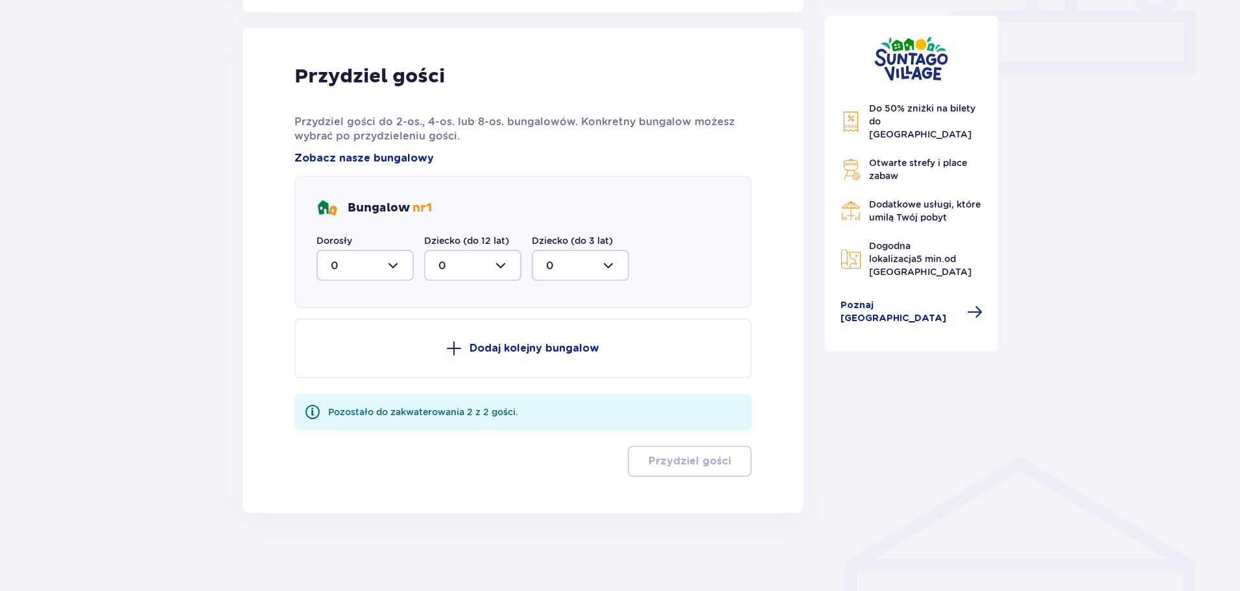
click at [384, 266] on div at bounding box center [364, 265] width 97 height 31
click at [364, 355] on div "2" at bounding box center [365, 359] width 69 height 14
type input "2"
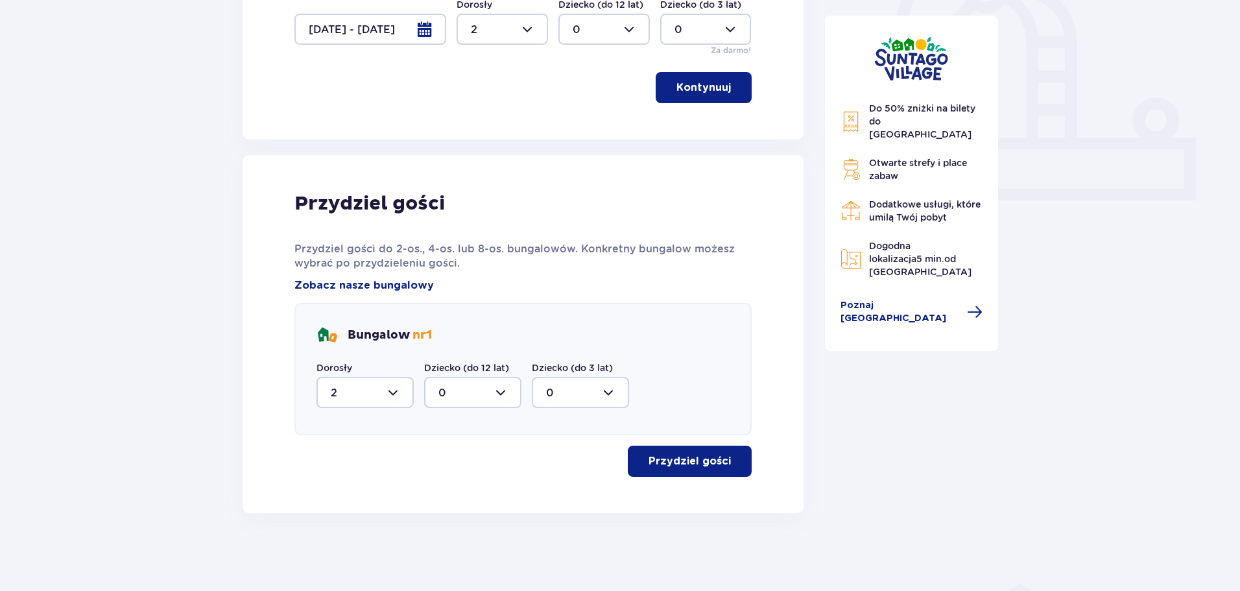
scroll to position [469, 0]
click at [675, 456] on p "Przydziel gości" at bounding box center [689, 461] width 82 height 14
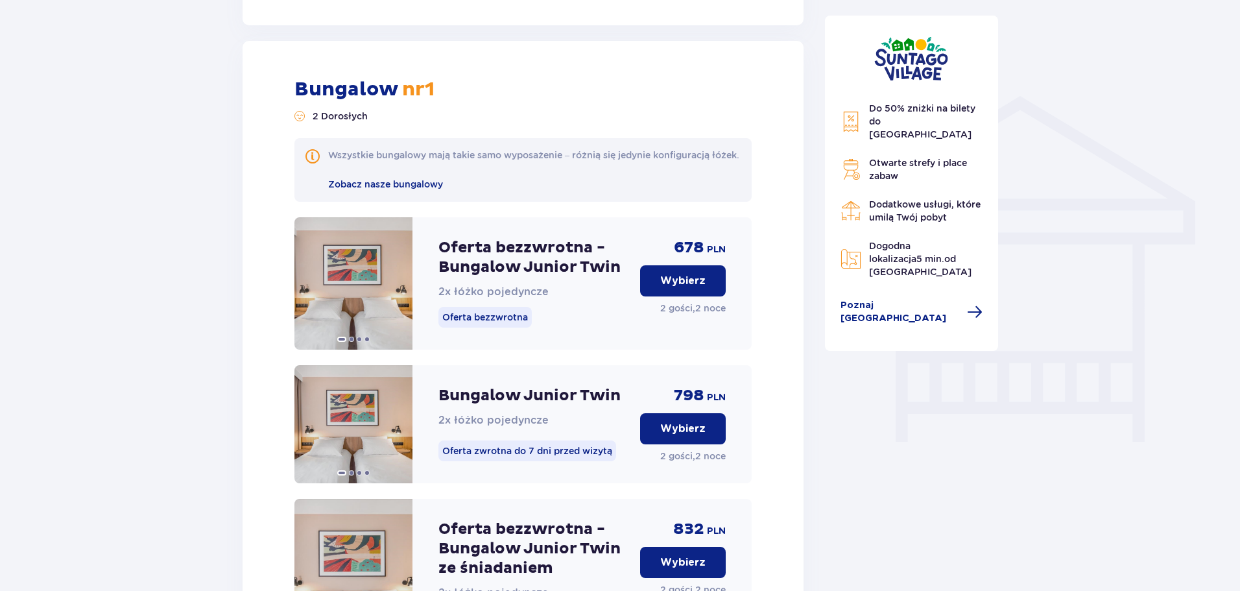
scroll to position [1037, 0]
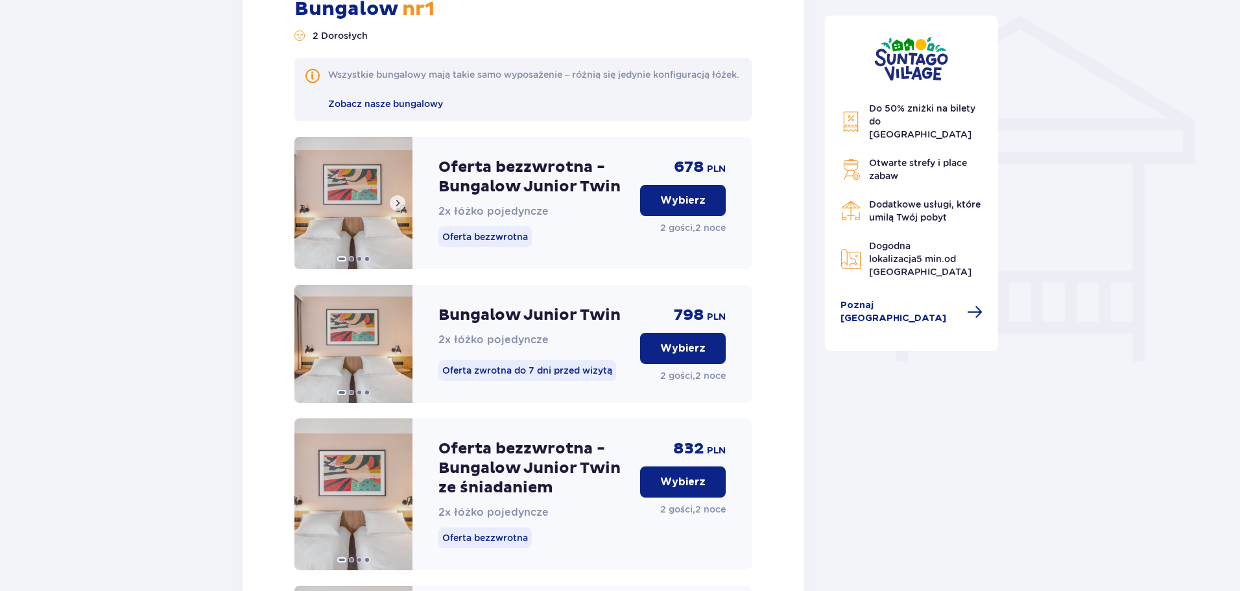
click at [397, 208] on span at bounding box center [397, 203] width 10 height 10
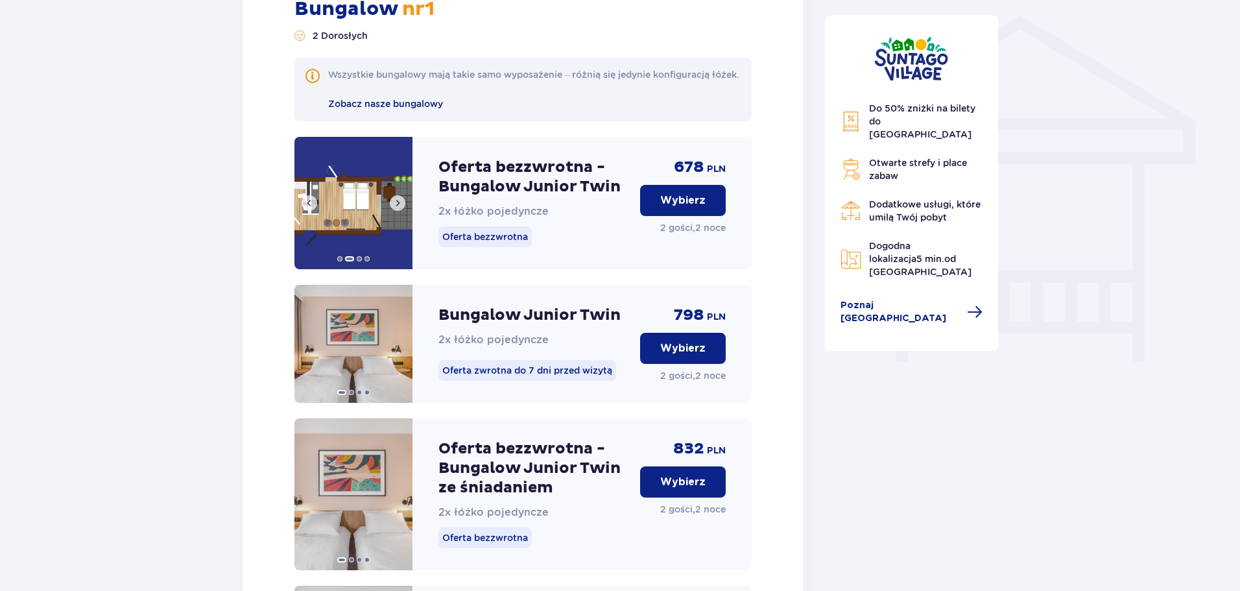
click at [397, 208] on span at bounding box center [397, 203] width 10 height 10
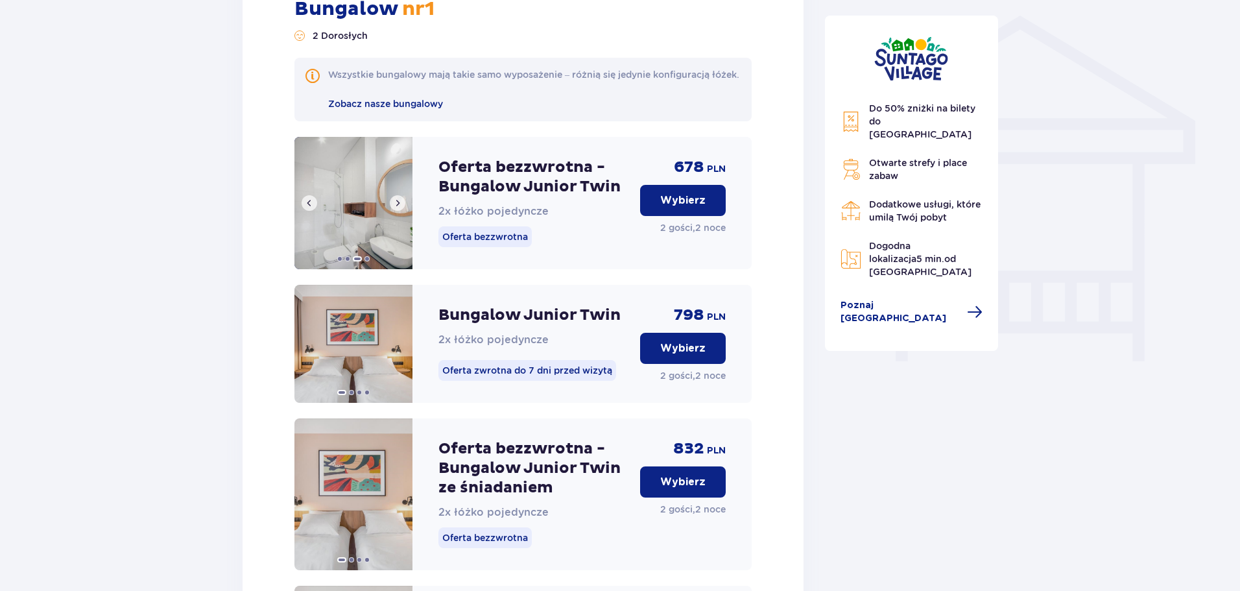
click at [397, 208] on span at bounding box center [397, 203] width 10 height 10
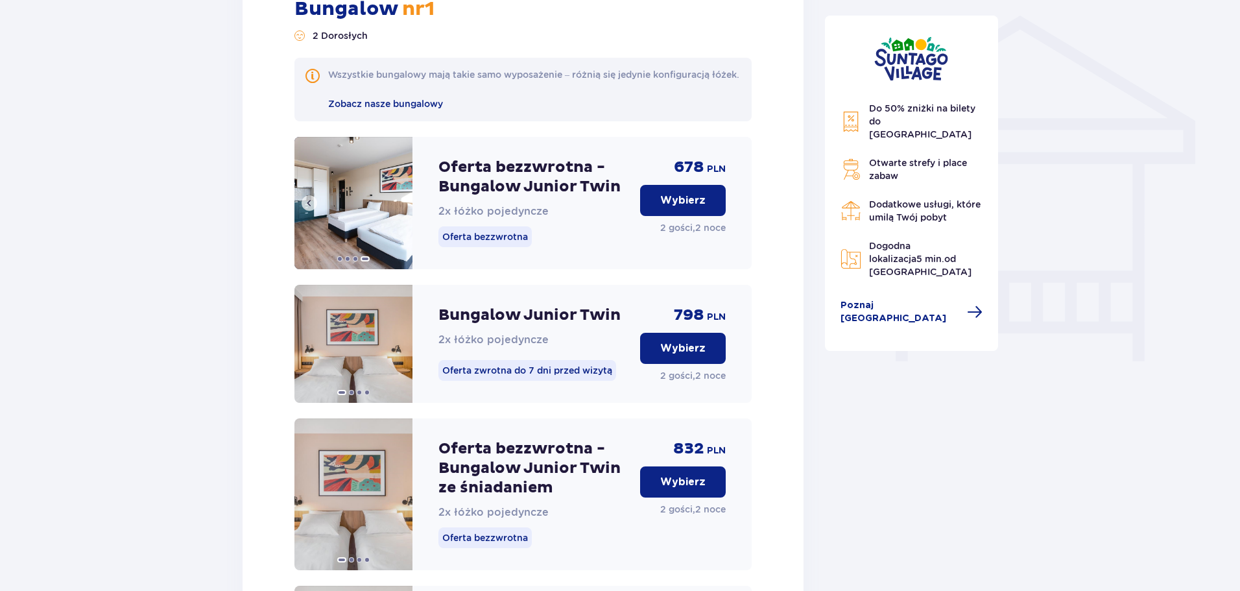
click at [397, 211] on img at bounding box center [353, 203] width 118 height 132
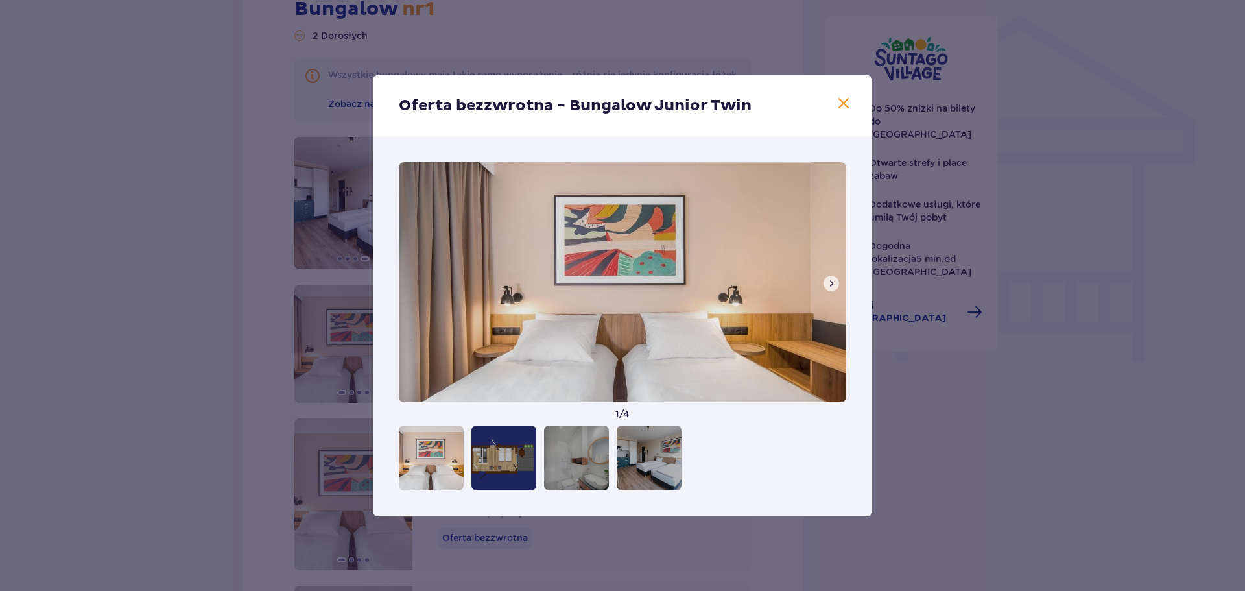
click at [1239, 312] on div "Oferta bezzwrotna - Bungalow Junior Twin [DEMOGRAPHIC_DATA] / 4" at bounding box center [622, 295] width 1245 height 591
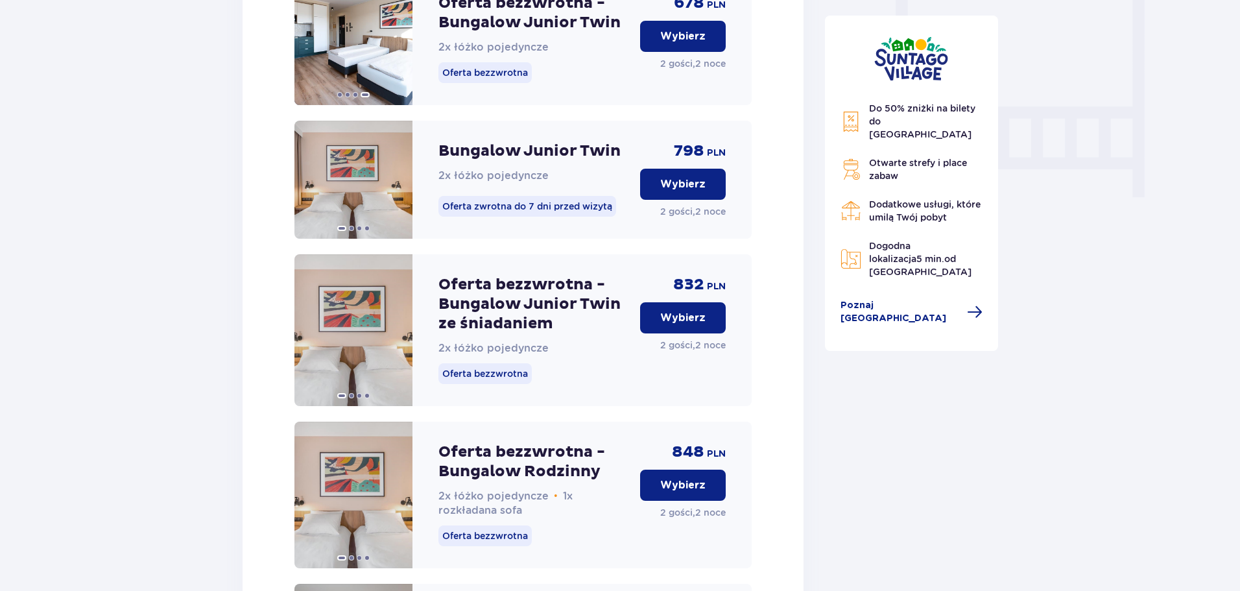
scroll to position [1037, 0]
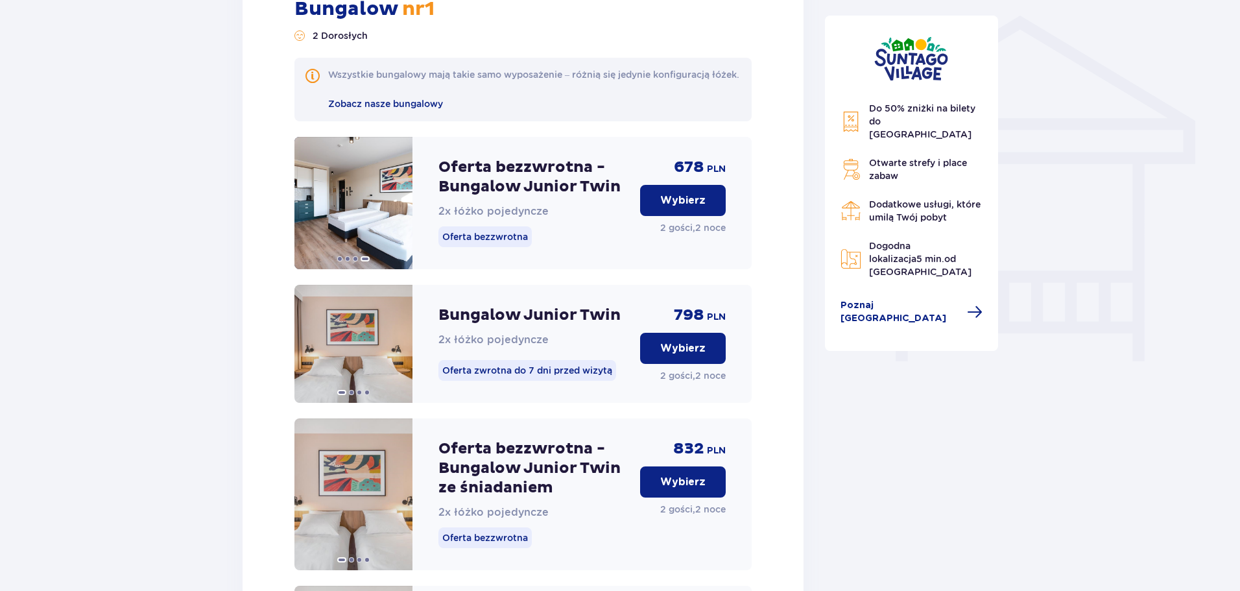
click at [865, 468] on div "Do 50% zniżki na bilety do [GEOGRAPHIC_DATA] Otwarte strefy i place zabaw Dodat…" at bounding box center [911, 588] width 194 height 2976
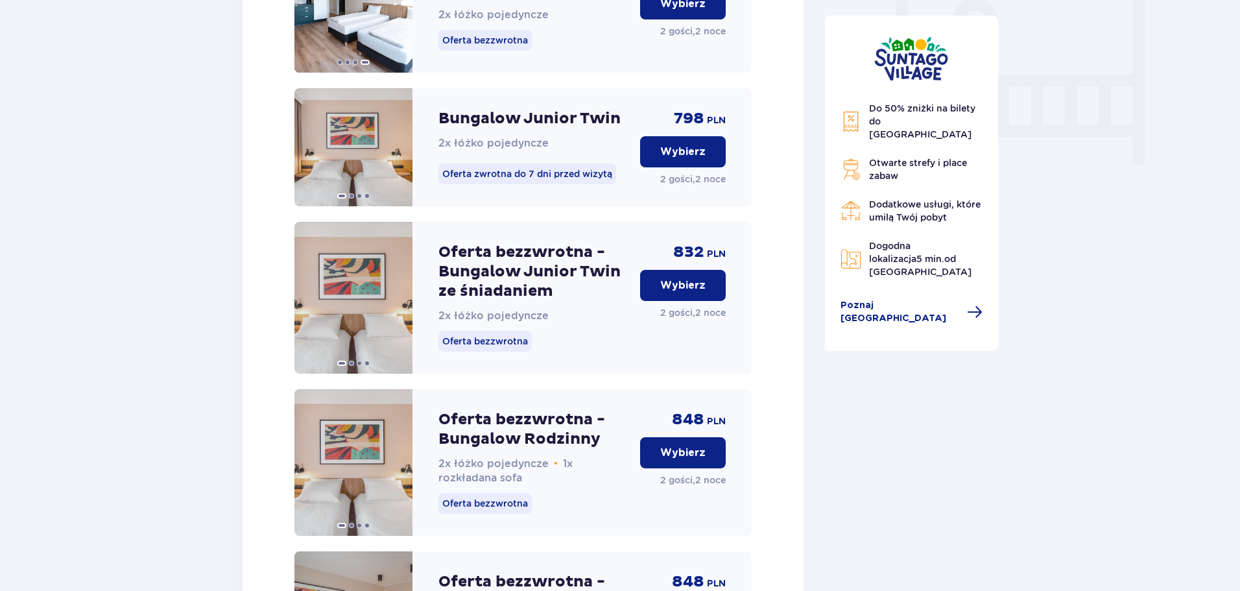
scroll to position [1361, 0]
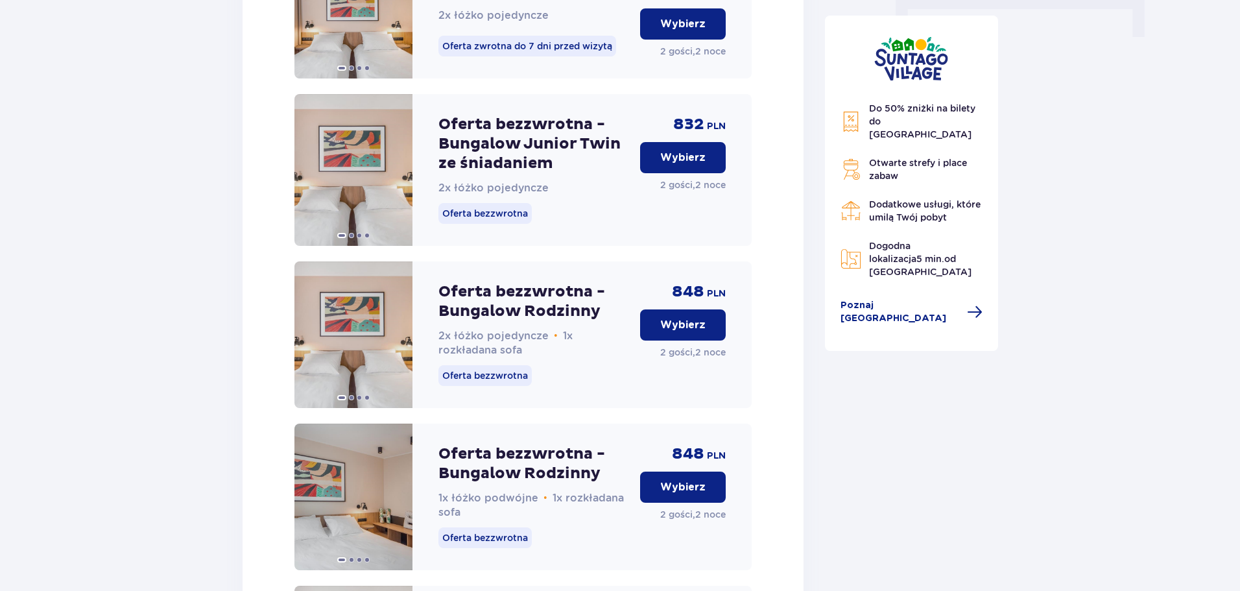
click at [677, 165] on p "Wybierz" at bounding box center [682, 157] width 45 height 14
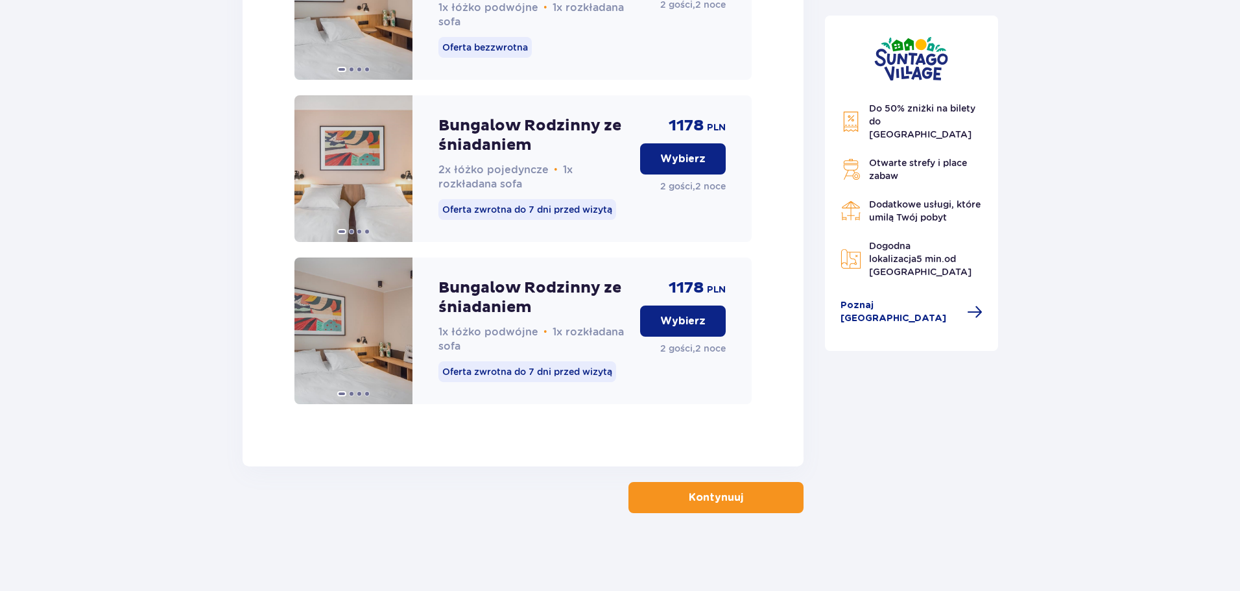
scroll to position [2661, 0]
click at [733, 495] on button "Kontynuuj" at bounding box center [715, 497] width 175 height 31
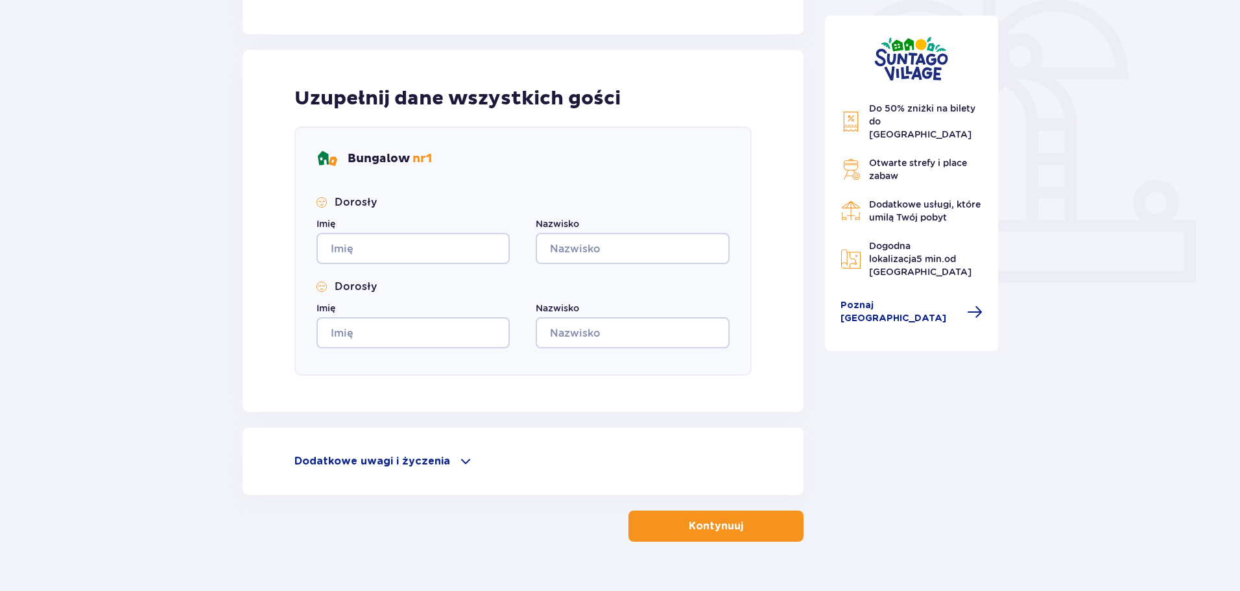
scroll to position [416, 0]
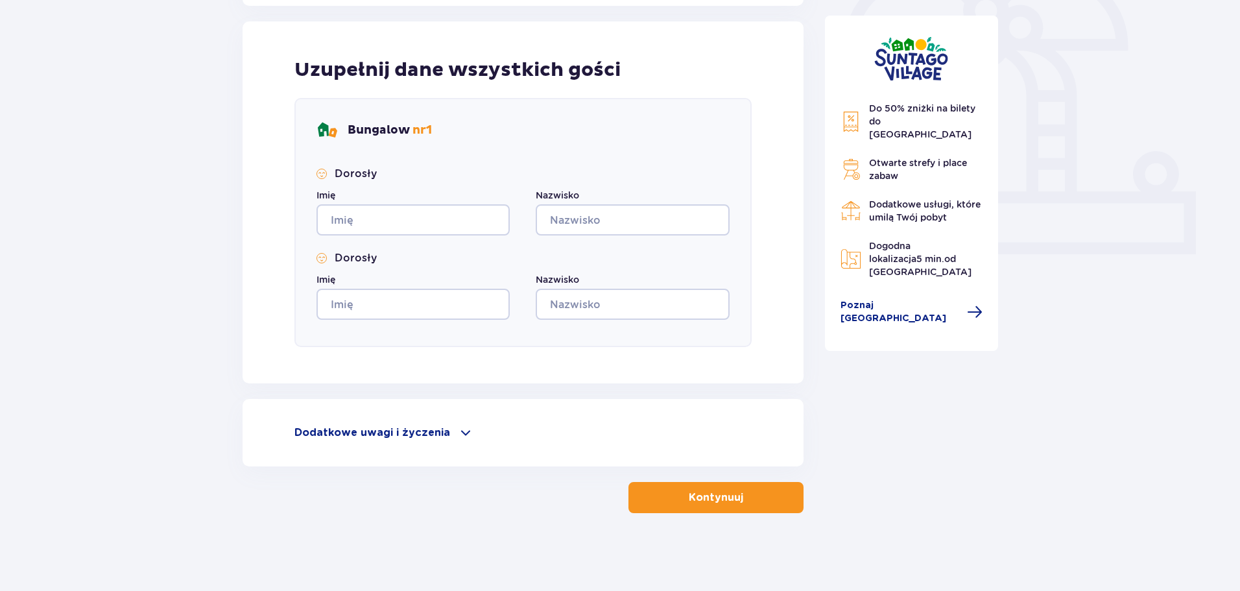
click at [395, 415] on div "Dodatkowe uwagi i życzenia Czy możemy Ci jeszcze w czymś pomóc? Daj nam znać! D…" at bounding box center [522, 432] width 561 height 67
click at [397, 430] on p "Dodatkowe uwagi i życzenia" at bounding box center [372, 432] width 156 height 14
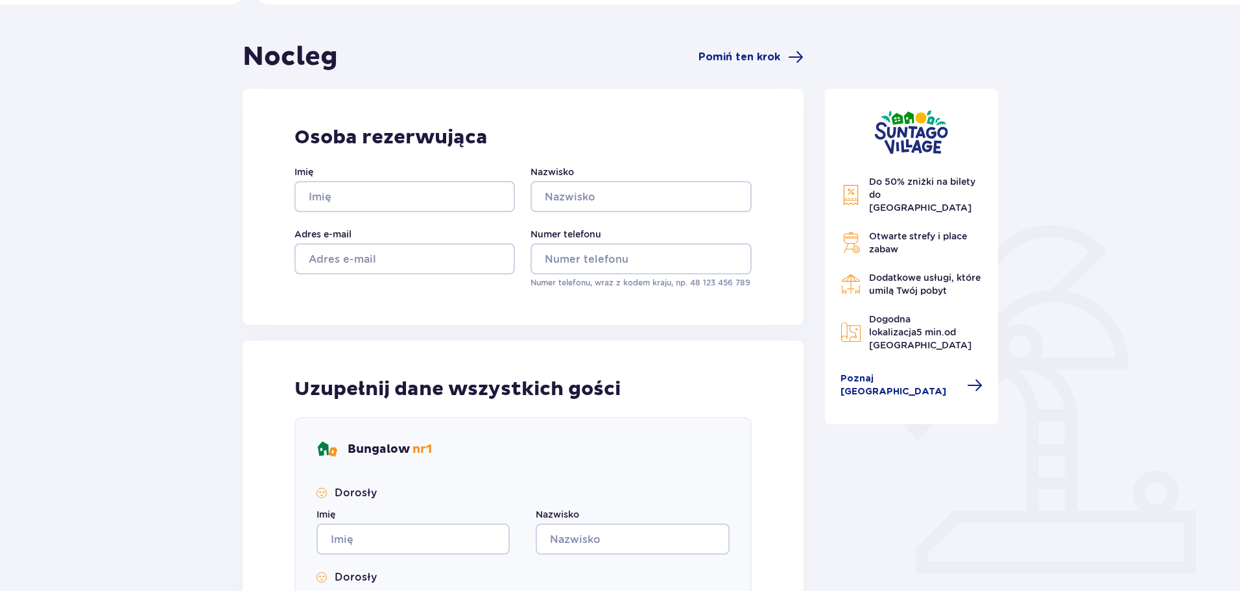
scroll to position [0, 0]
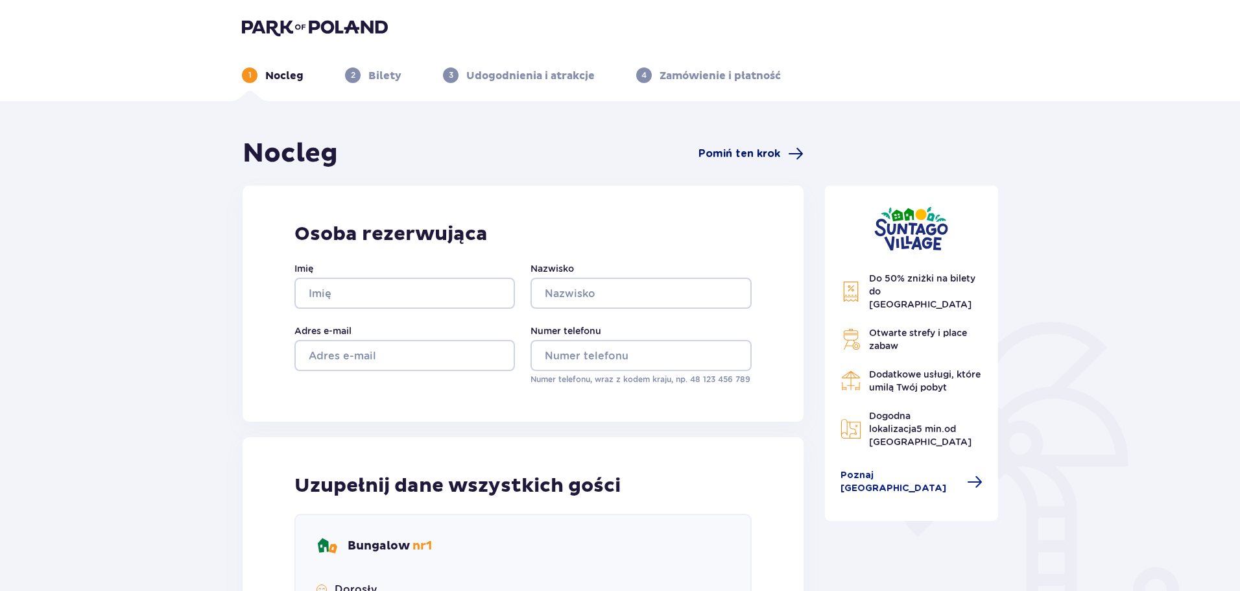
click at [729, 153] on span "Pomiń ten krok" at bounding box center [739, 154] width 82 height 14
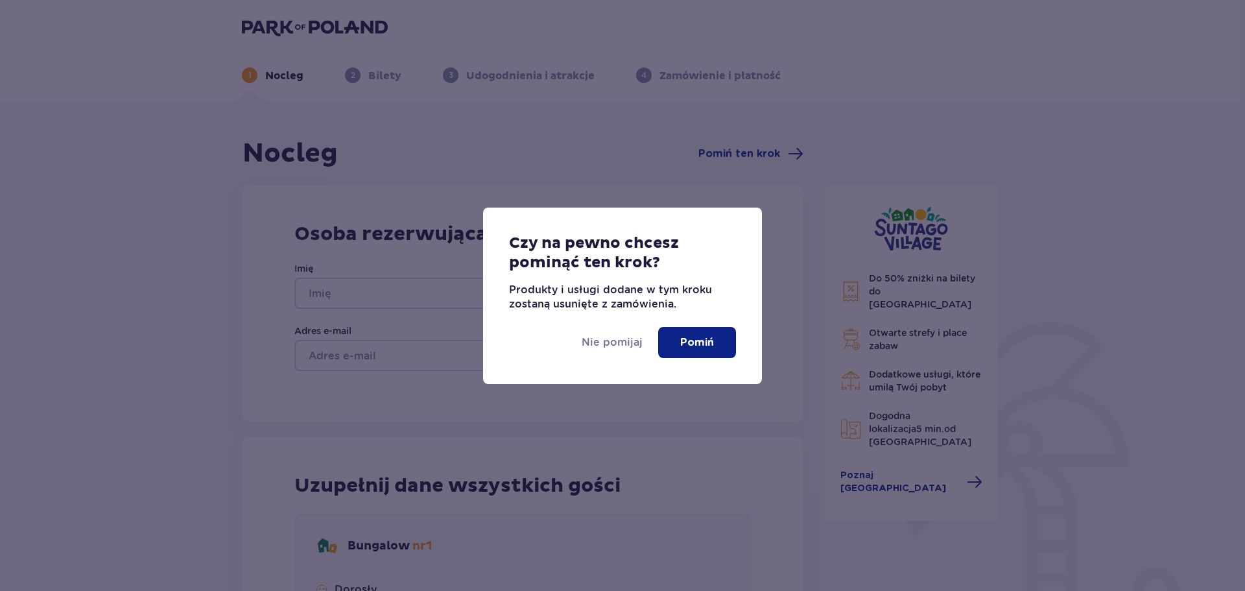
click at [672, 340] on button "Pomiń" at bounding box center [697, 342] width 78 height 31
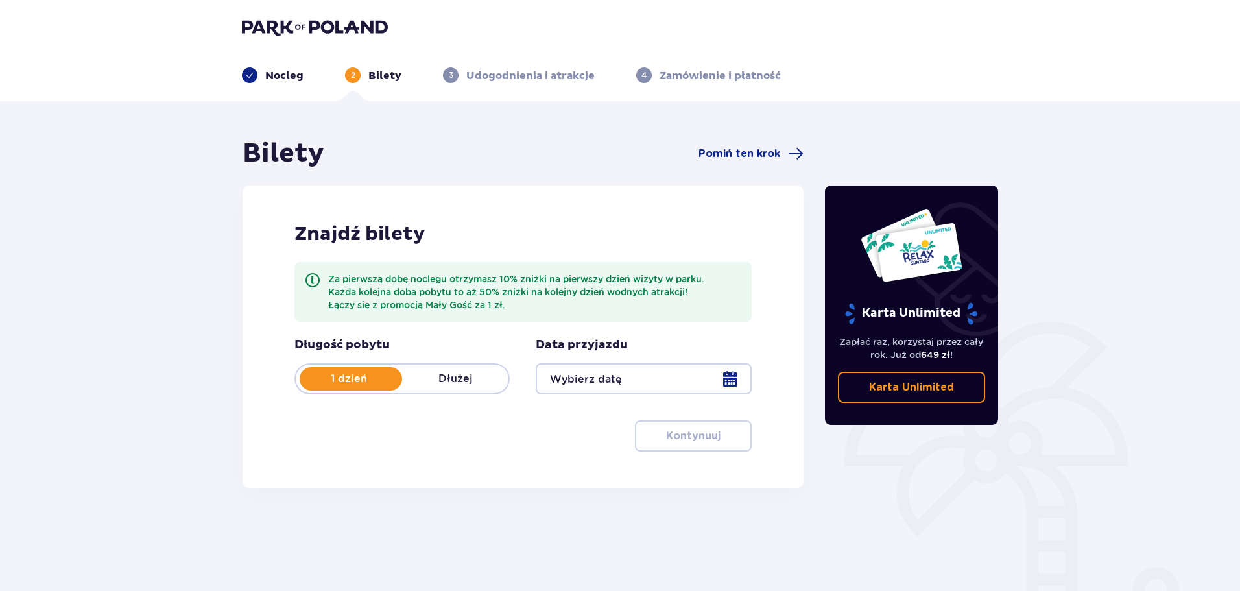
click at [612, 374] on div at bounding box center [643, 378] width 215 height 31
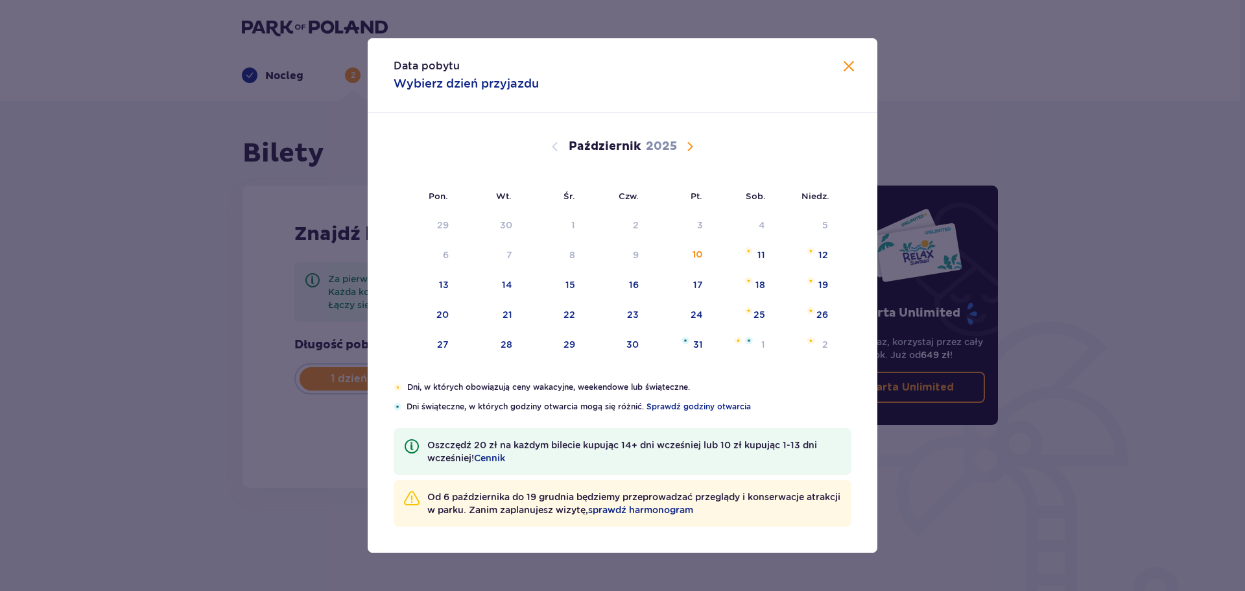
click at [679, 143] on div "[DATE]" at bounding box center [622, 147] width 429 height 16
click at [690, 141] on span "Następny miesiąc" at bounding box center [690, 147] width 16 height 16
click at [697, 339] on div "28" at bounding box center [695, 344] width 12 height 13
type input "[DATE]"
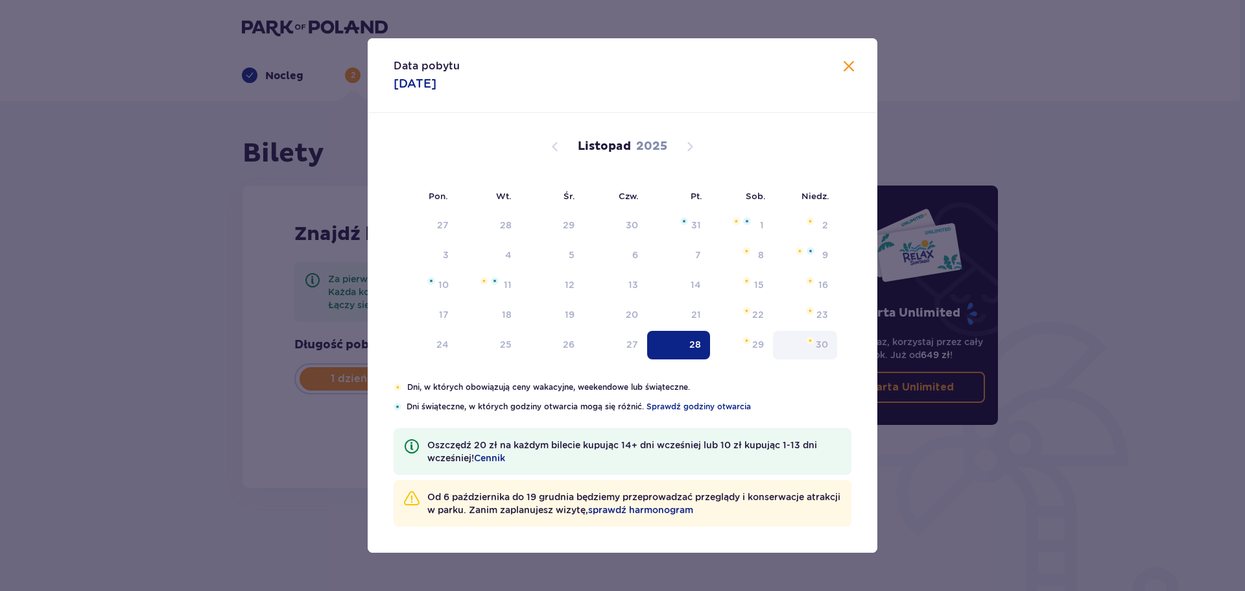
click at [809, 340] on img "niedziela, 30 listopada 2025" at bounding box center [810, 340] width 8 height 8
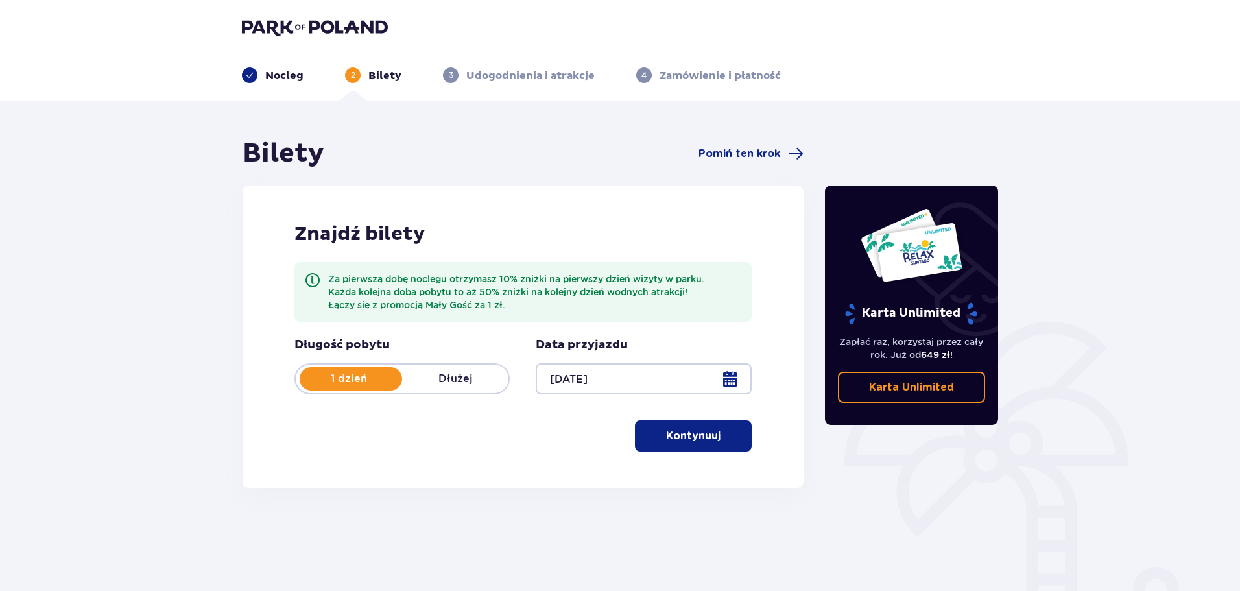
click at [615, 384] on div at bounding box center [643, 378] width 215 height 31
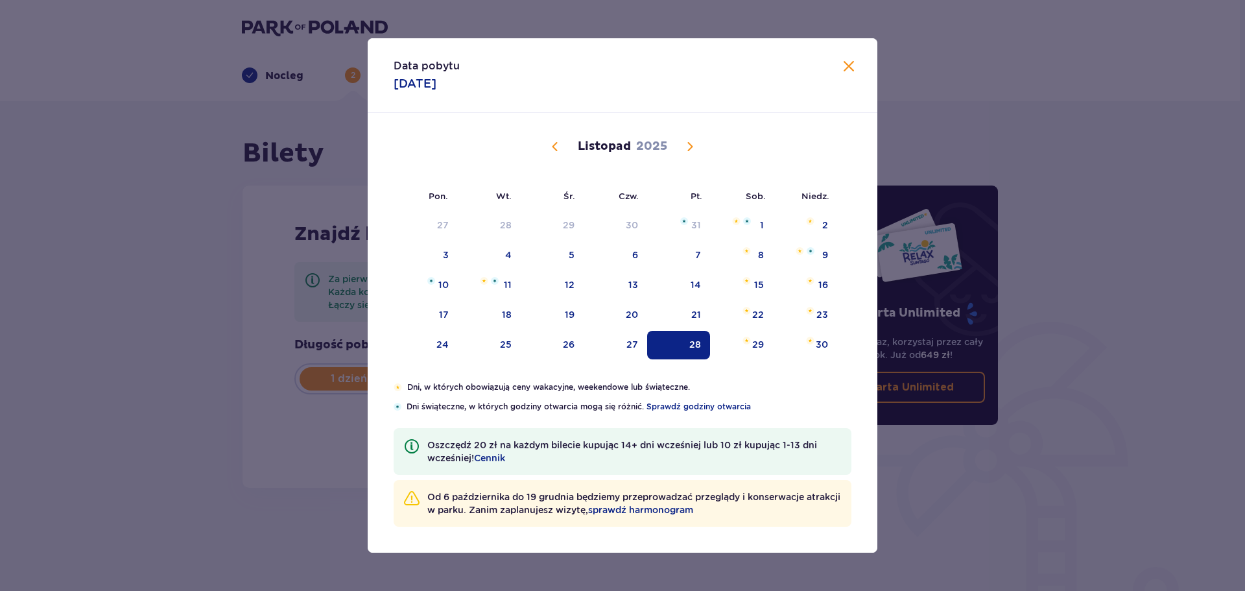
click at [690, 346] on div "28" at bounding box center [695, 344] width 12 height 13
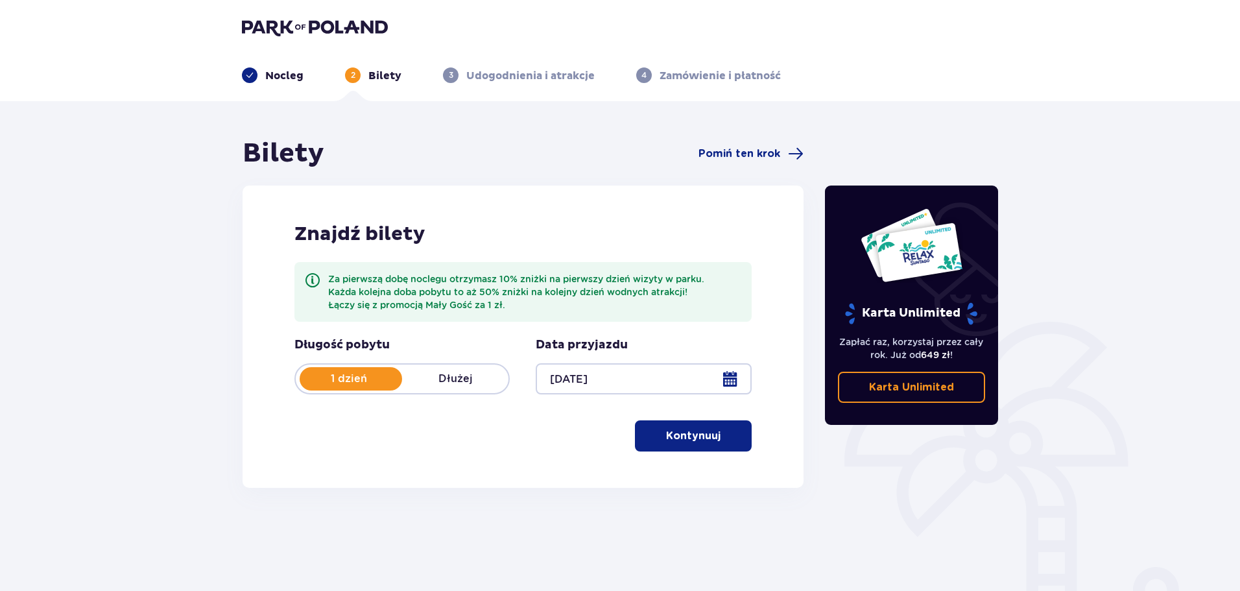
click at [801, 347] on div "Znajdź bilety Za pierwszą dobę noclegu otrzymasz 10% zniżki na pierwszy dzień w…" at bounding box center [522, 336] width 561 height 302
click at [730, 432] on button "Kontynuuj" at bounding box center [693, 435] width 117 height 31
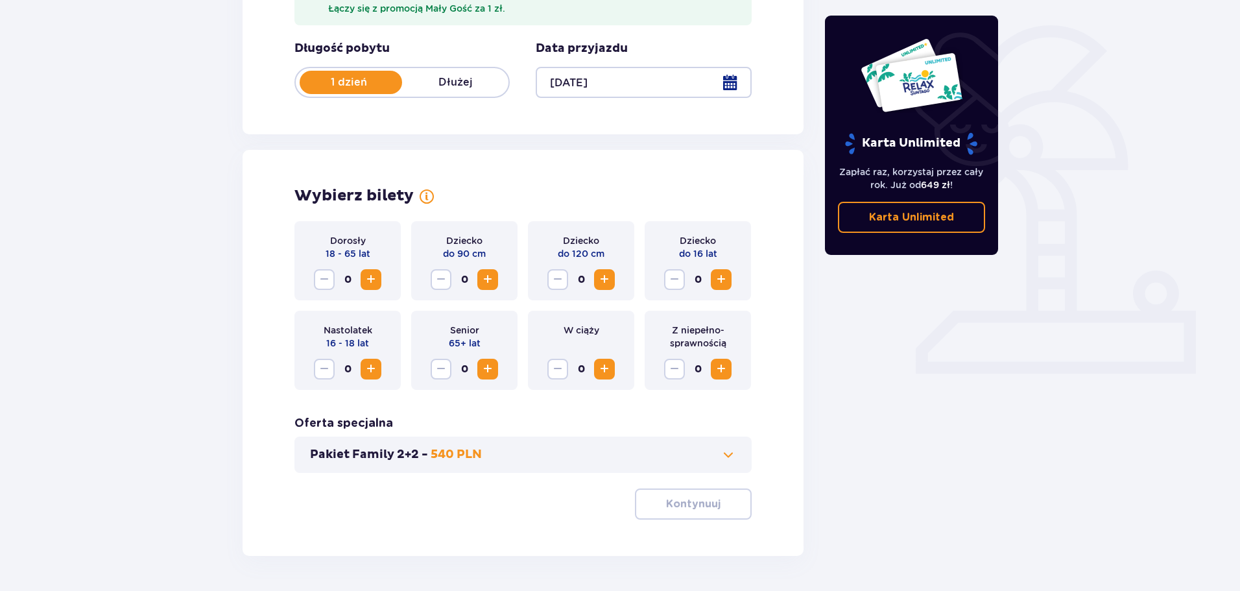
scroll to position [339, 0]
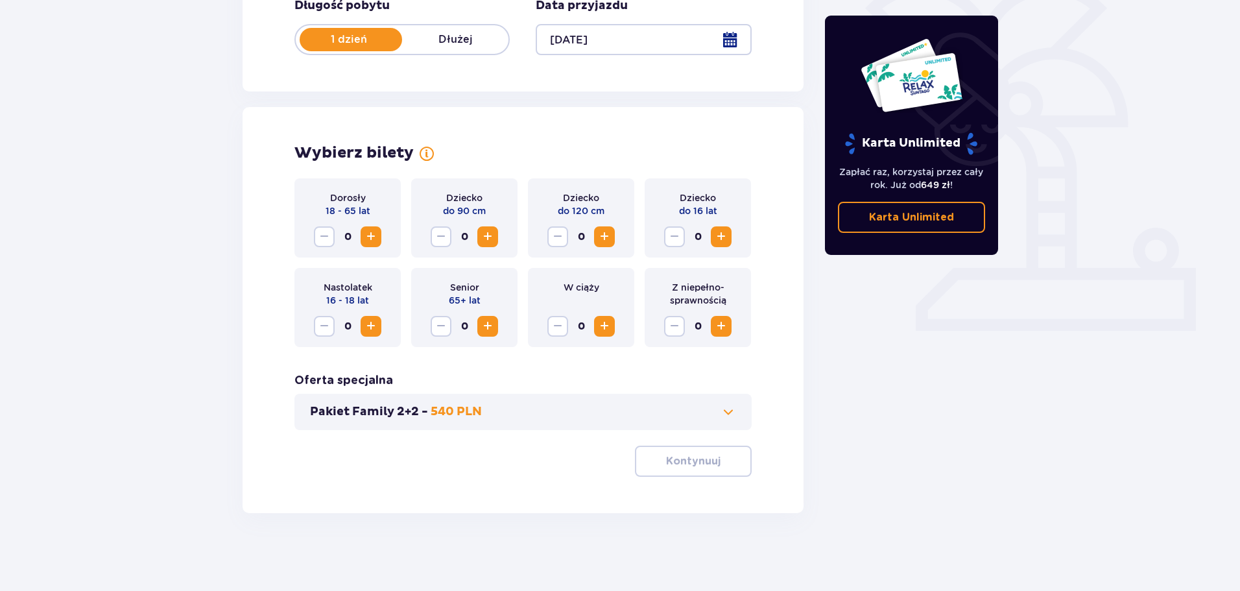
click at [465, 42] on p "Dłużej" at bounding box center [455, 39] width 106 height 14
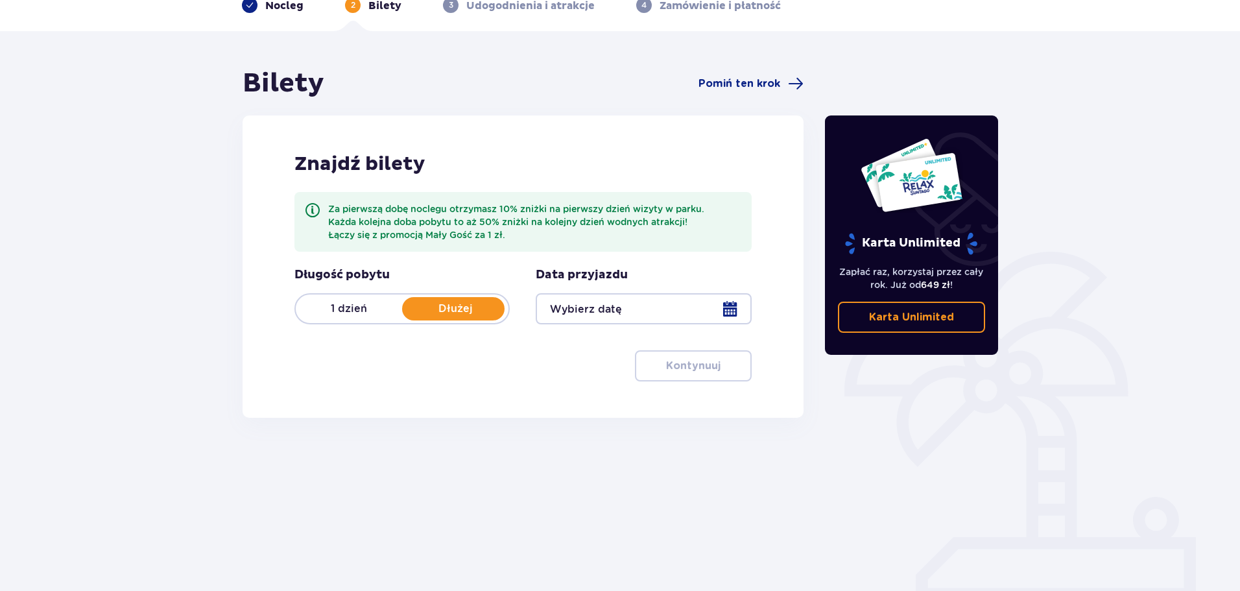
scroll to position [70, 0]
click at [653, 283] on div "Data przyjazdu" at bounding box center [643, 295] width 215 height 57
click at [652, 295] on div at bounding box center [643, 308] width 215 height 31
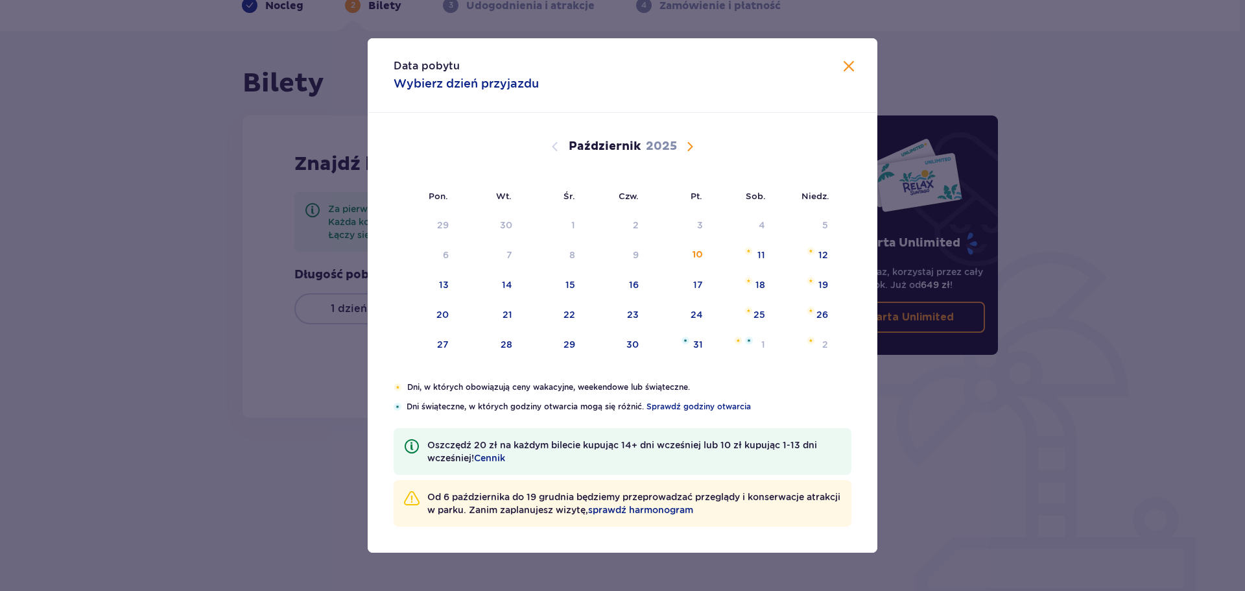
click at [694, 148] on span "Następny miesiąc" at bounding box center [690, 147] width 16 height 16
click at [694, 344] on div "28" at bounding box center [695, 344] width 12 height 13
click at [797, 346] on div "30" at bounding box center [805, 345] width 64 height 29
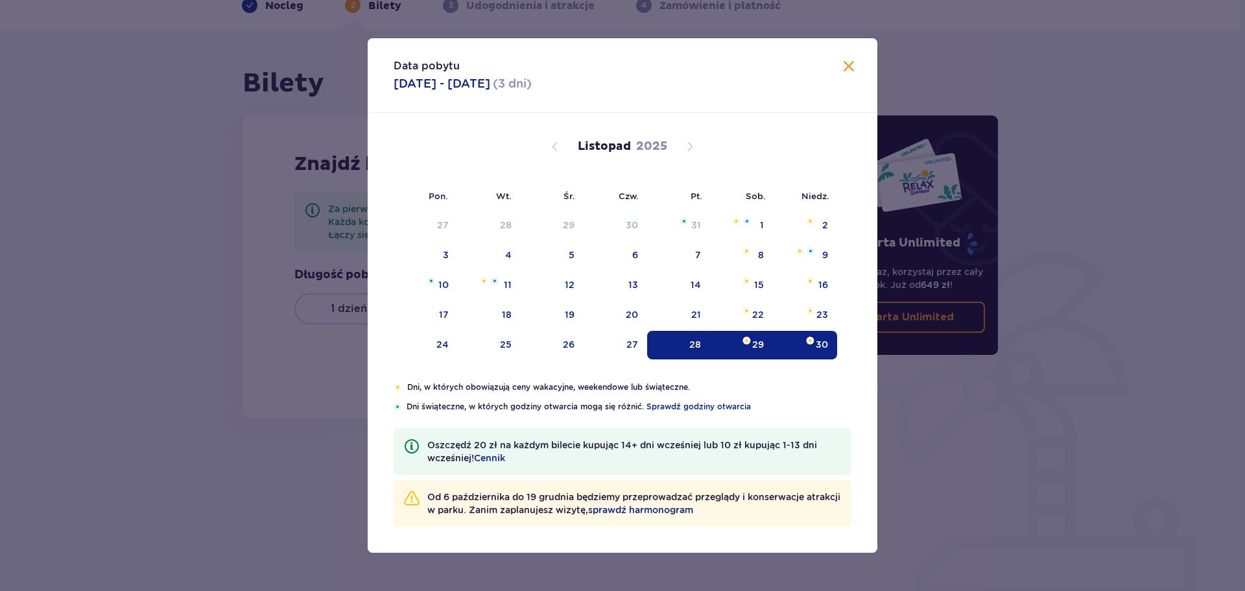
type input "[DATE] - [DATE]"
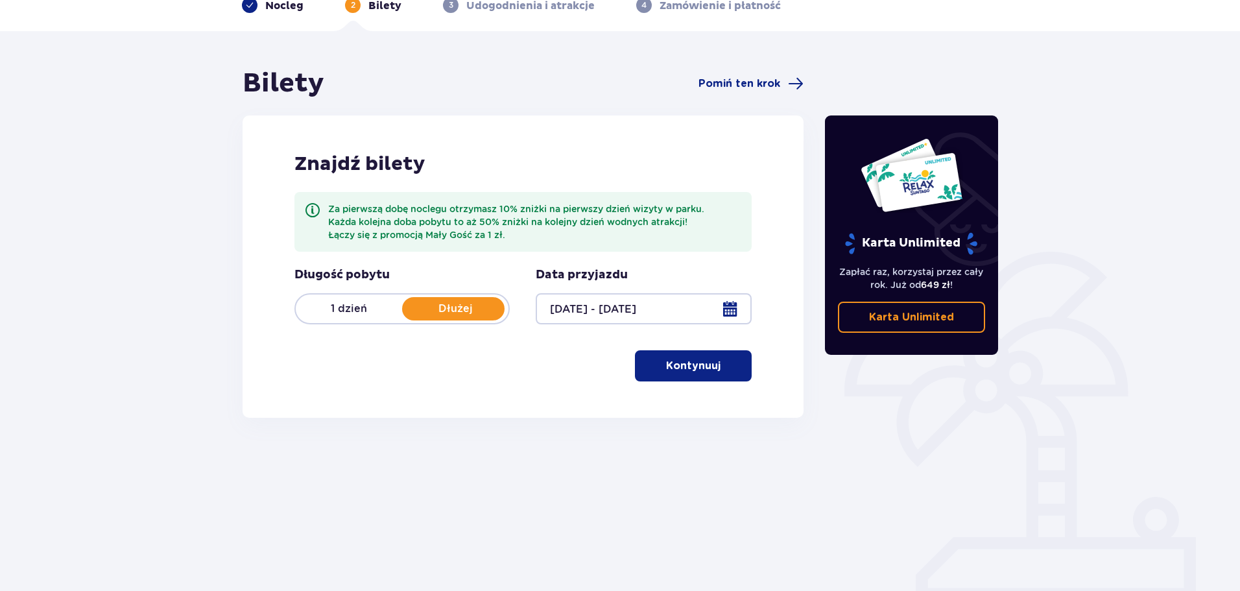
click at [698, 375] on button "Kontynuuj" at bounding box center [693, 365] width 117 height 31
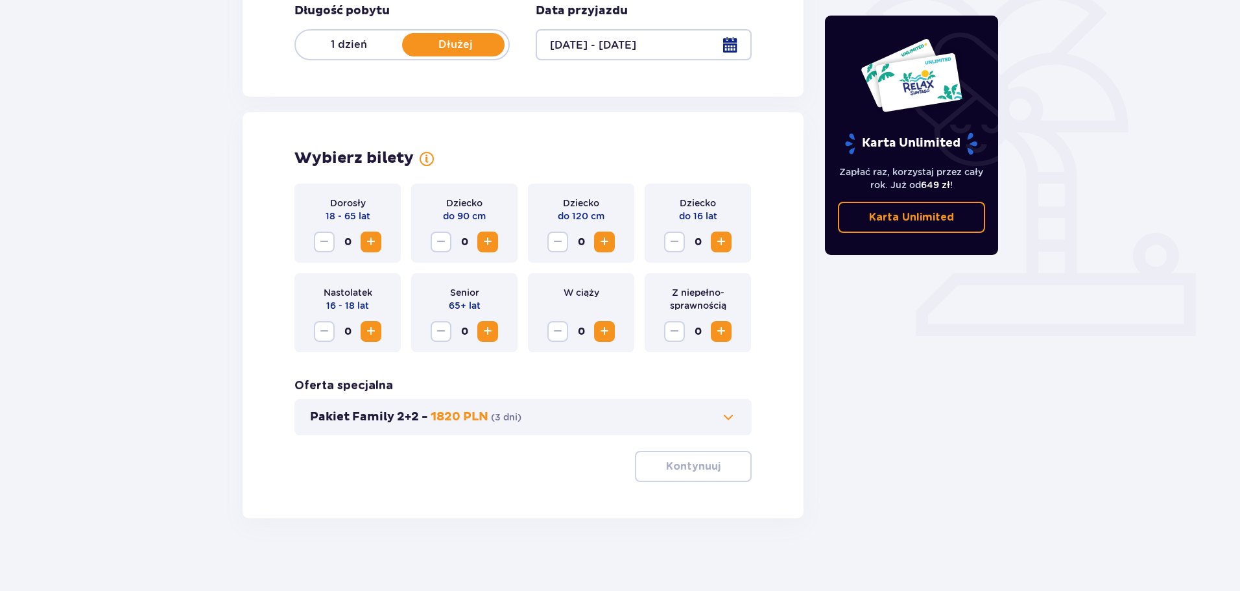
scroll to position [339, 0]
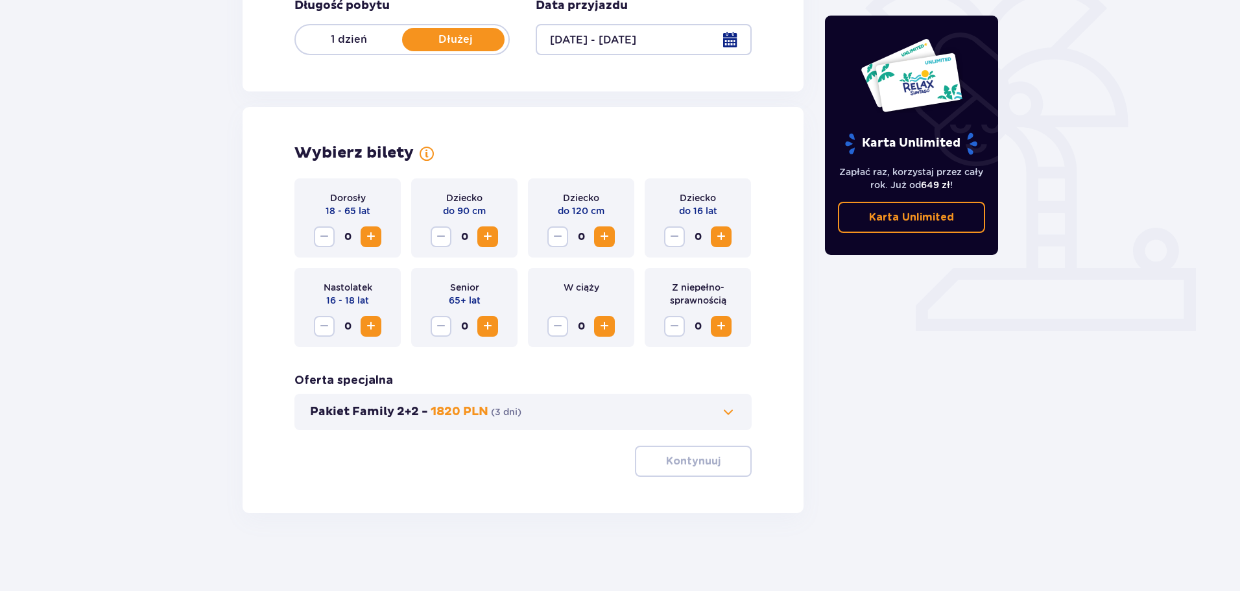
click at [372, 238] on span "Zwiększ" at bounding box center [371, 237] width 16 height 16
click at [547, 416] on button "Pakiet Family 2+2 - 1820 PLN ( 3 dni )" at bounding box center [523, 412] width 426 height 16
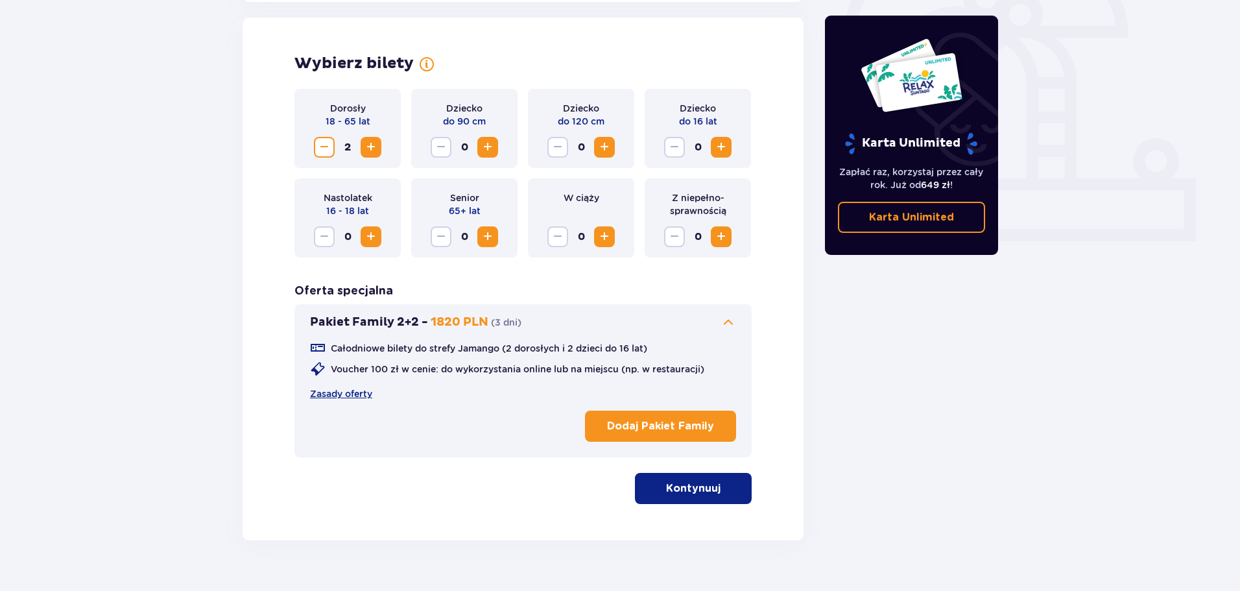
scroll to position [430, 0]
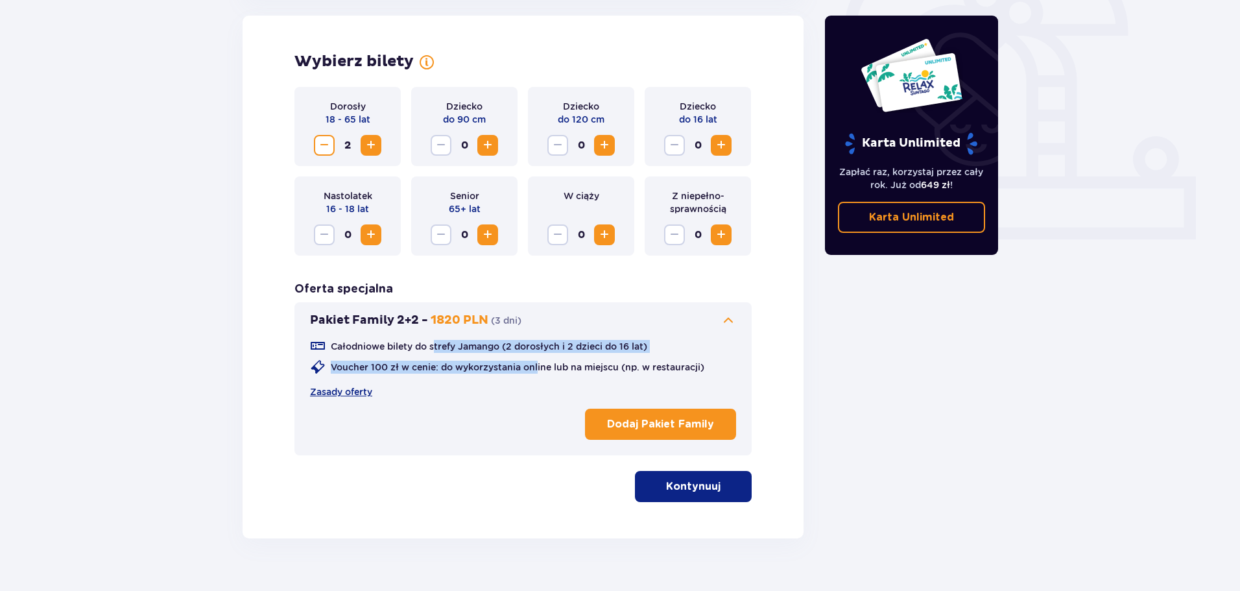
drag, startPoint x: 539, startPoint y: 362, endPoint x: 434, endPoint y: 343, distance: 106.2
click at [434, 343] on div "Całodniowe bilety do strefy Jamango (2 dorosłych i 2 dzieci do 16 lat) Voucher …" at bounding box center [523, 368] width 426 height 60
click at [498, 368] on p "Voucher 100 zł w cenie: do wykorzystania online lub na miejscu (np. w restaurac…" at bounding box center [517, 366] width 373 height 13
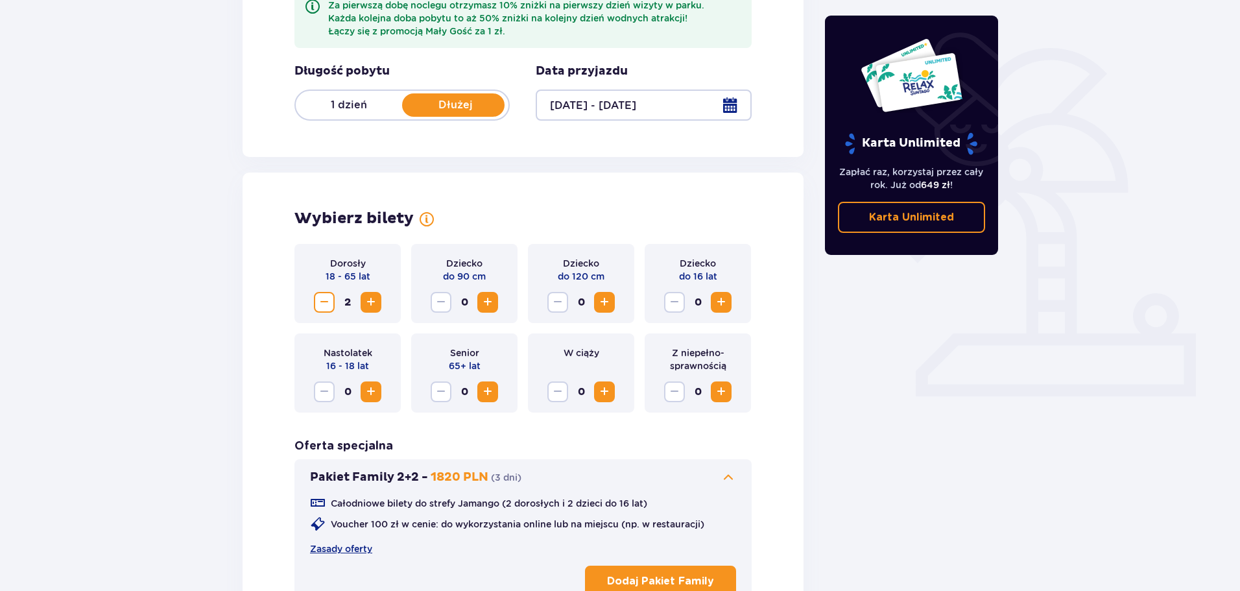
scroll to position [41, 0]
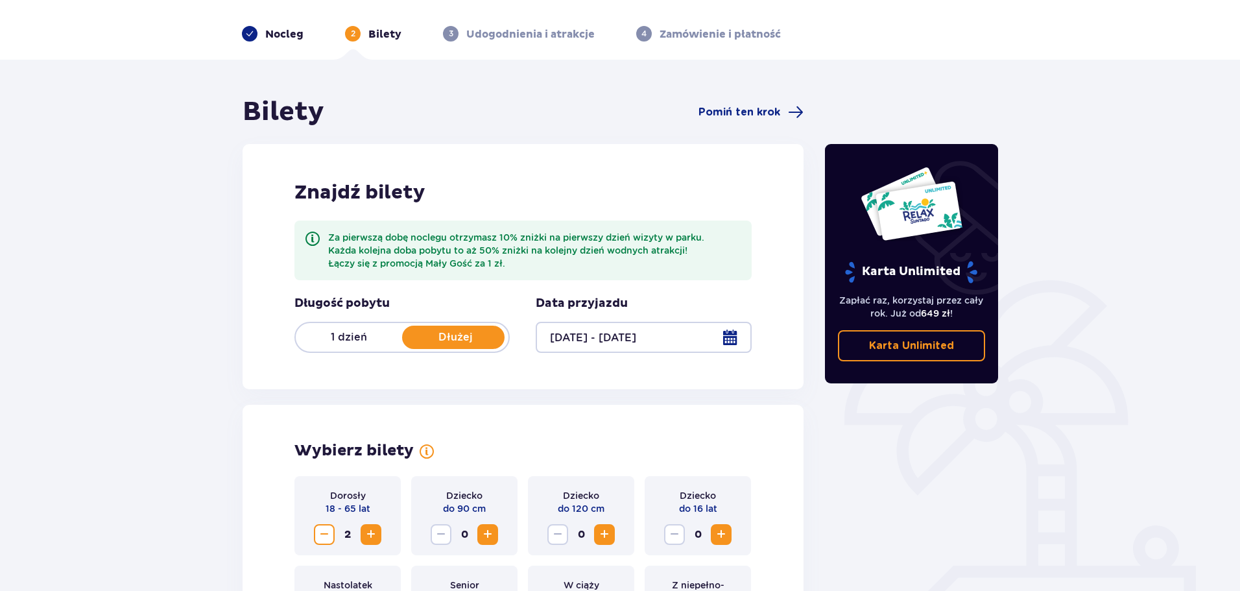
click at [259, 39] on div "Nocleg" at bounding box center [273, 34] width 62 height 16
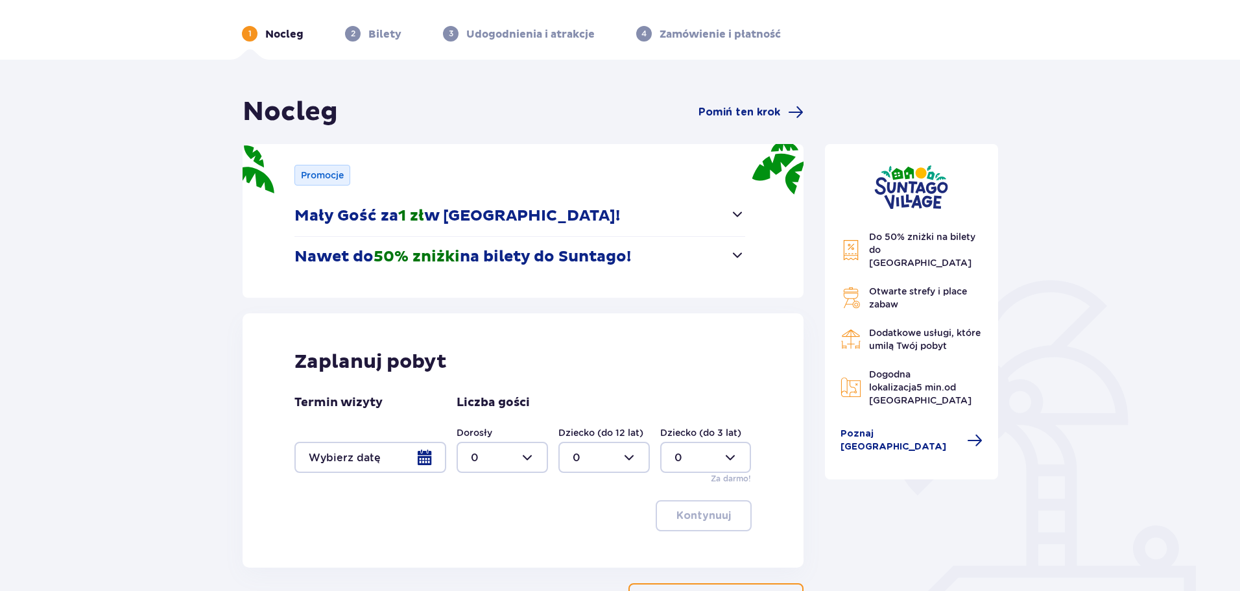
scroll to position [143, 0]
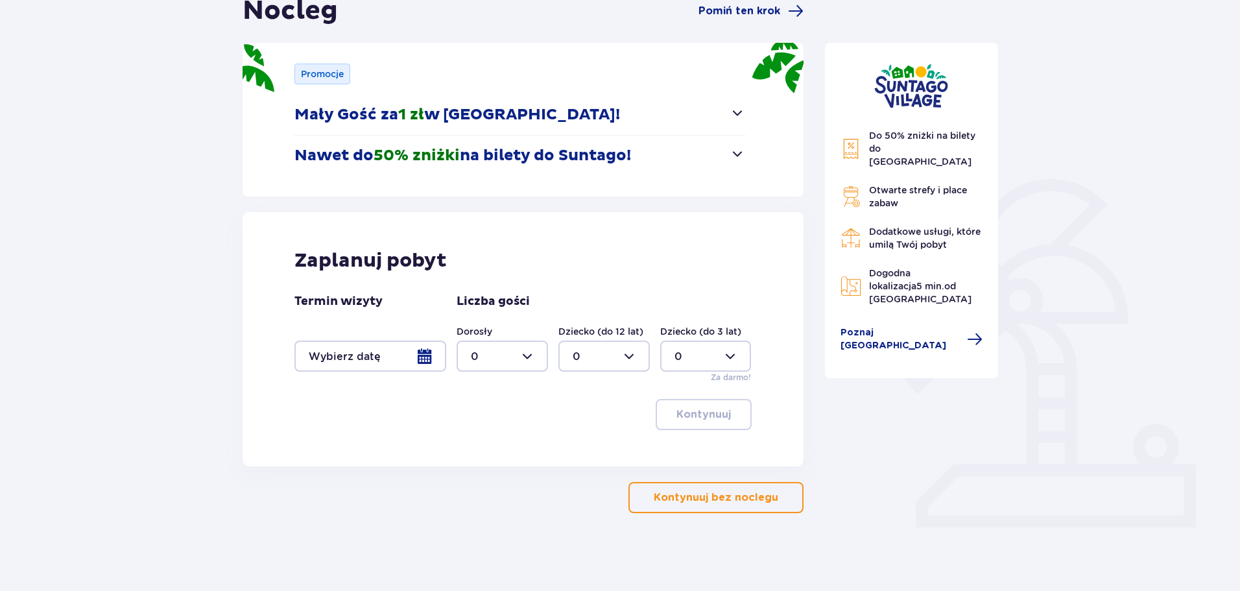
click at [431, 357] on div at bounding box center [370, 355] width 152 height 31
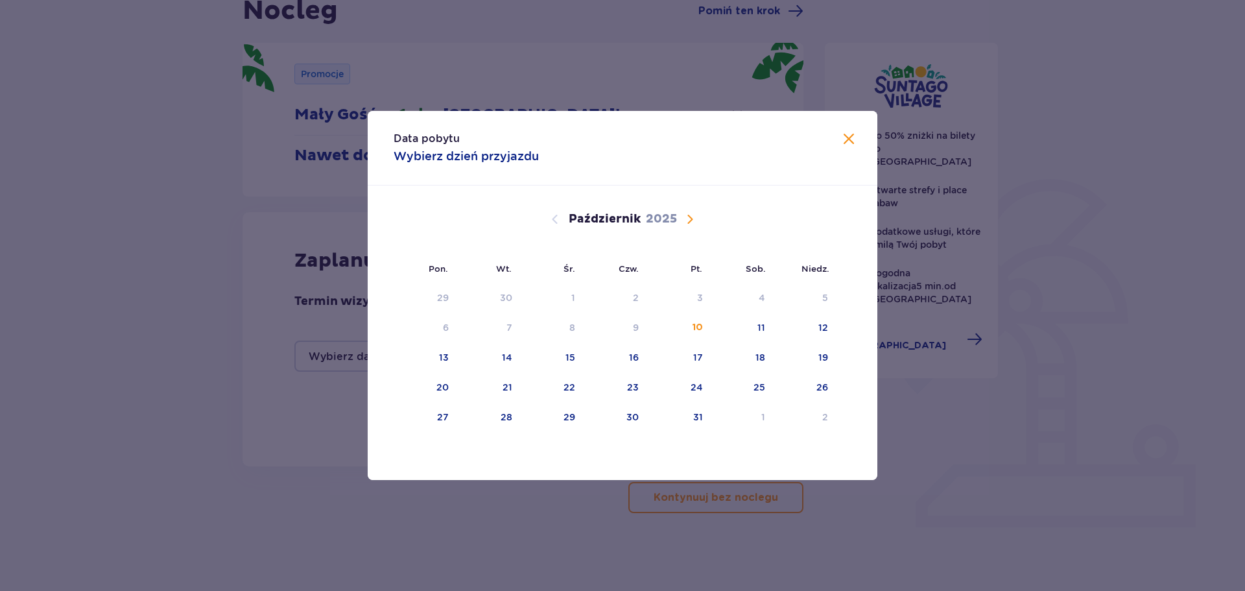
click at [690, 227] on button "Następny miesiąc" at bounding box center [690, 219] width 16 height 16
click at [697, 414] on div "28" at bounding box center [695, 416] width 12 height 13
click at [800, 415] on div "30" at bounding box center [805, 417] width 64 height 29
type input "[DATE] - [DATE]"
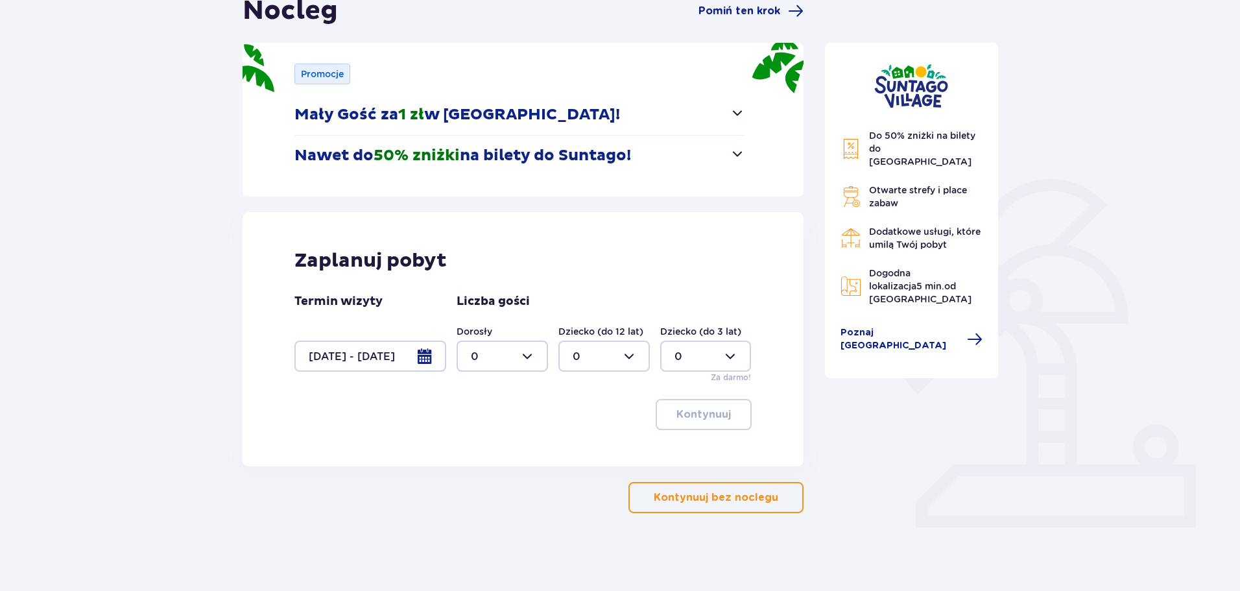
click at [514, 358] on div at bounding box center [501, 355] width 91 height 31
click at [493, 451] on div "2" at bounding box center [502, 450] width 63 height 14
type input "2"
click at [714, 417] on p "Kontynuuj" at bounding box center [703, 414] width 54 height 14
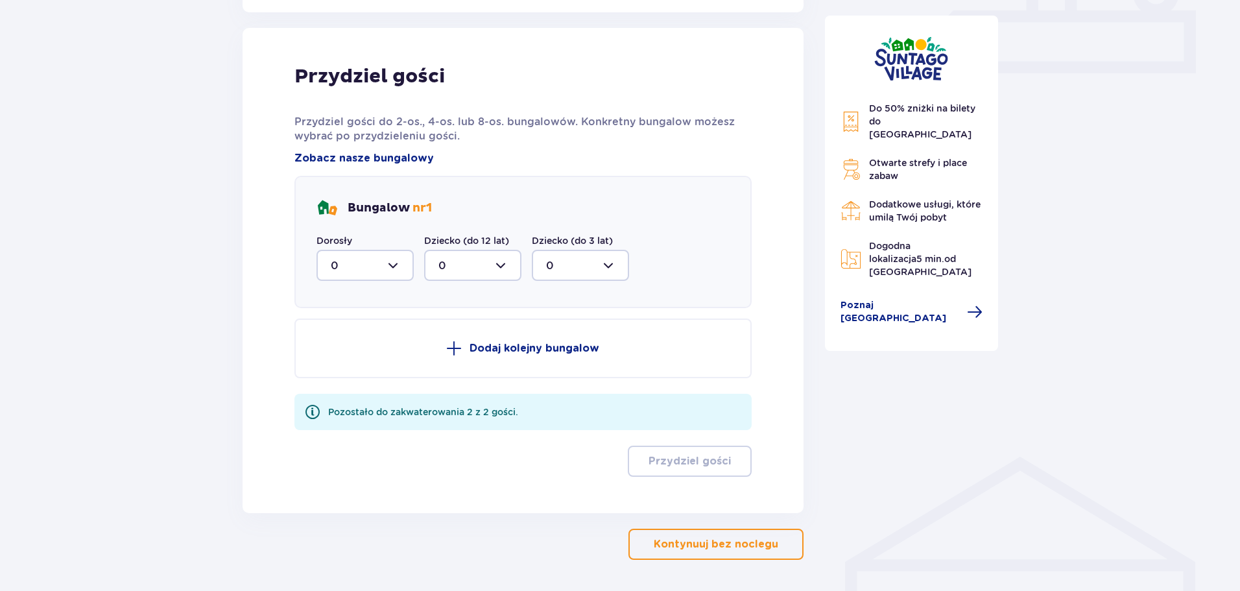
scroll to position [609, 0]
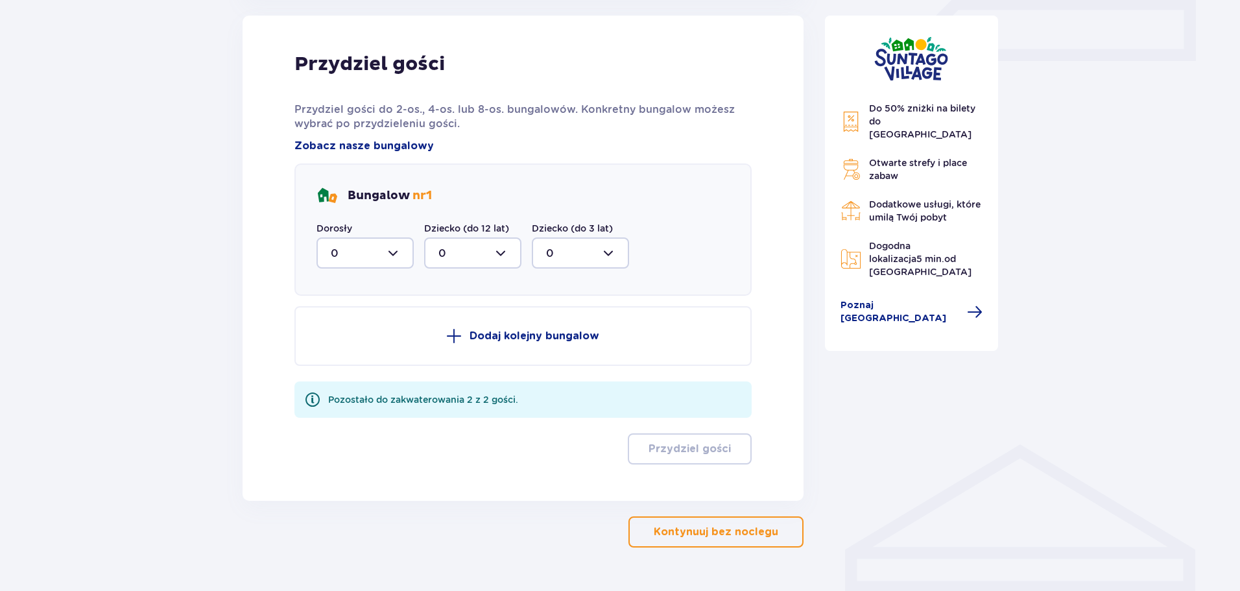
click at [355, 252] on div at bounding box center [364, 252] width 97 height 31
click at [363, 340] on div "2" at bounding box center [365, 347] width 69 height 14
type input "2"
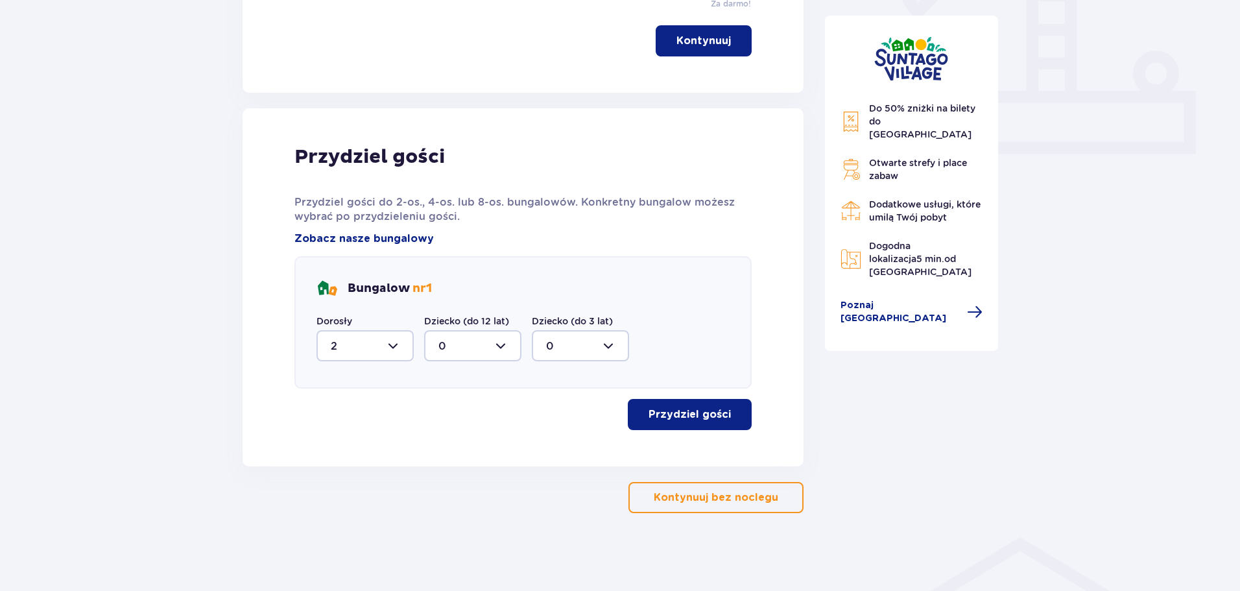
scroll to position [516, 0]
click at [655, 413] on p "Przydziel gości" at bounding box center [689, 414] width 82 height 14
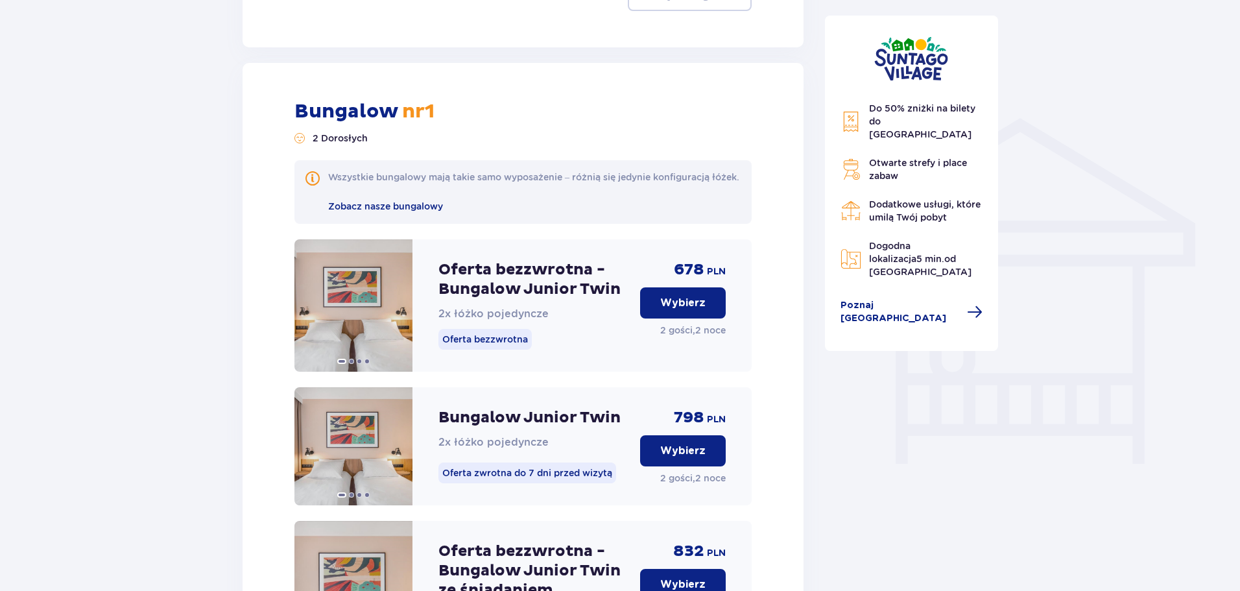
scroll to position [982, 0]
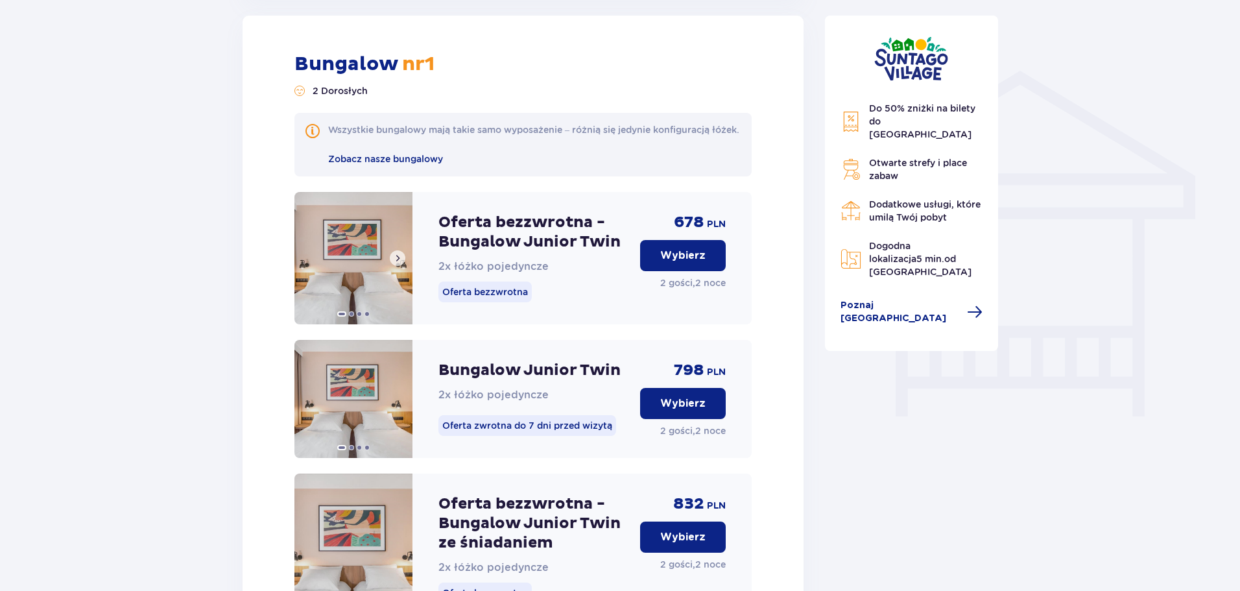
click at [397, 263] on span at bounding box center [397, 258] width 10 height 10
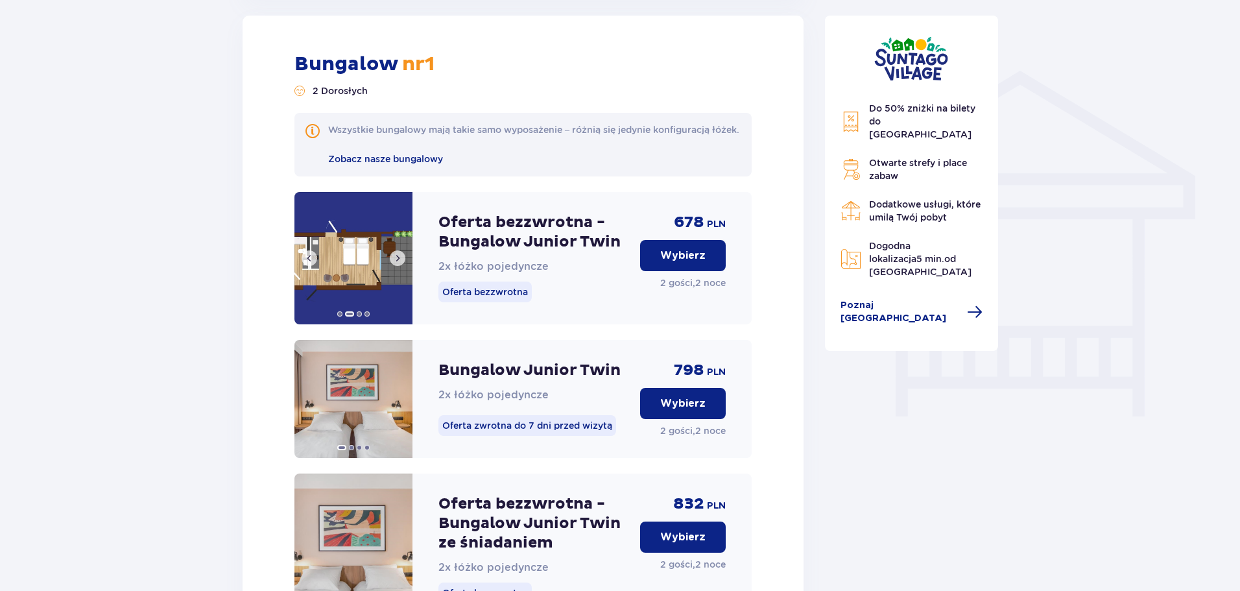
click at [397, 263] on span at bounding box center [397, 258] width 10 height 10
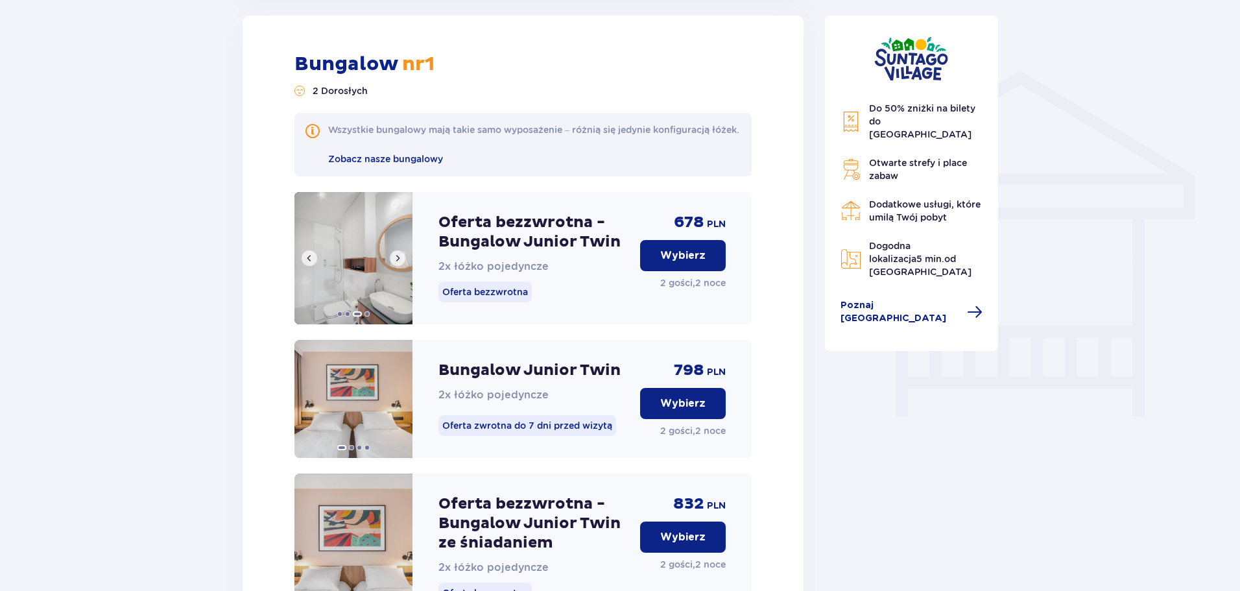
click at [397, 263] on span at bounding box center [397, 258] width 10 height 10
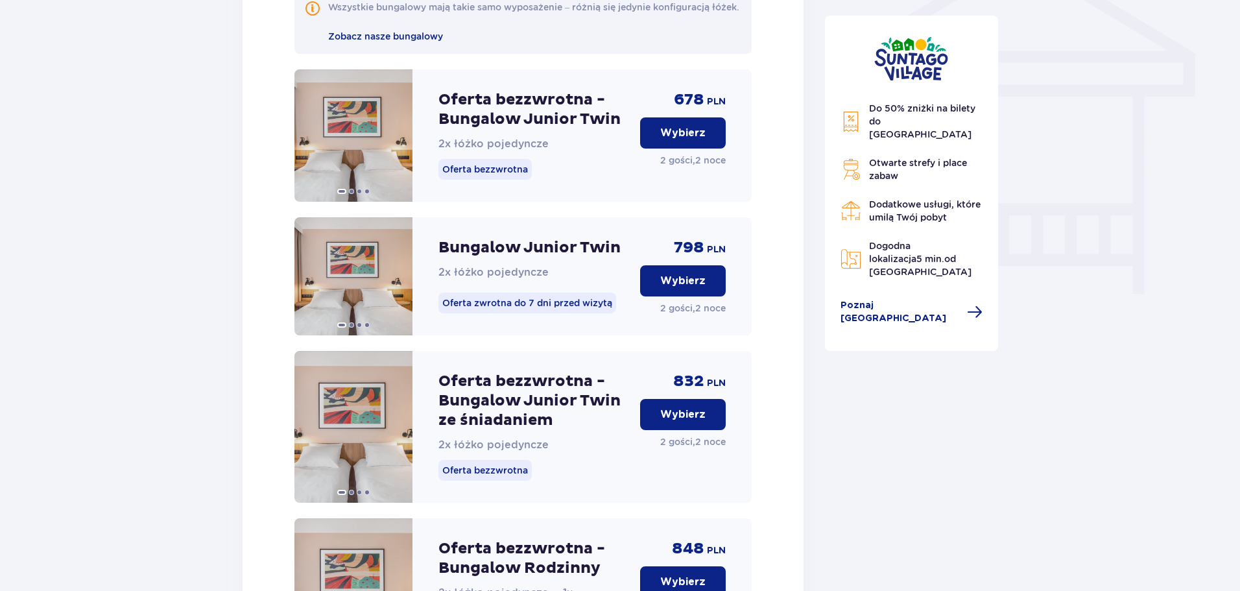
scroll to position [781, 0]
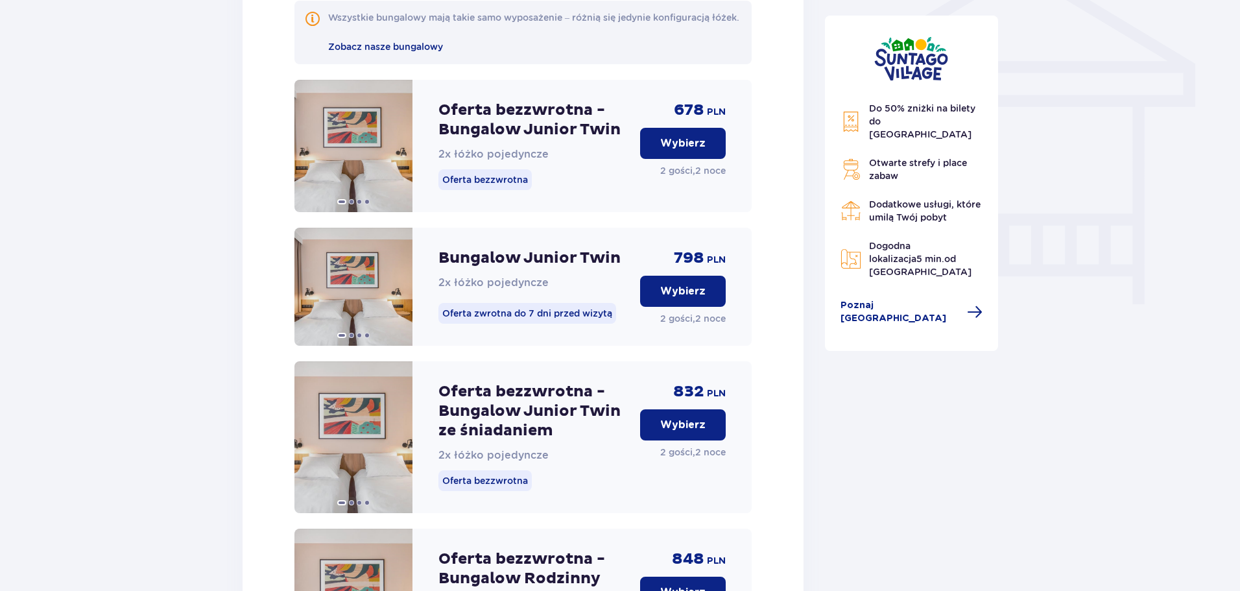
scroll to position [910, 0]
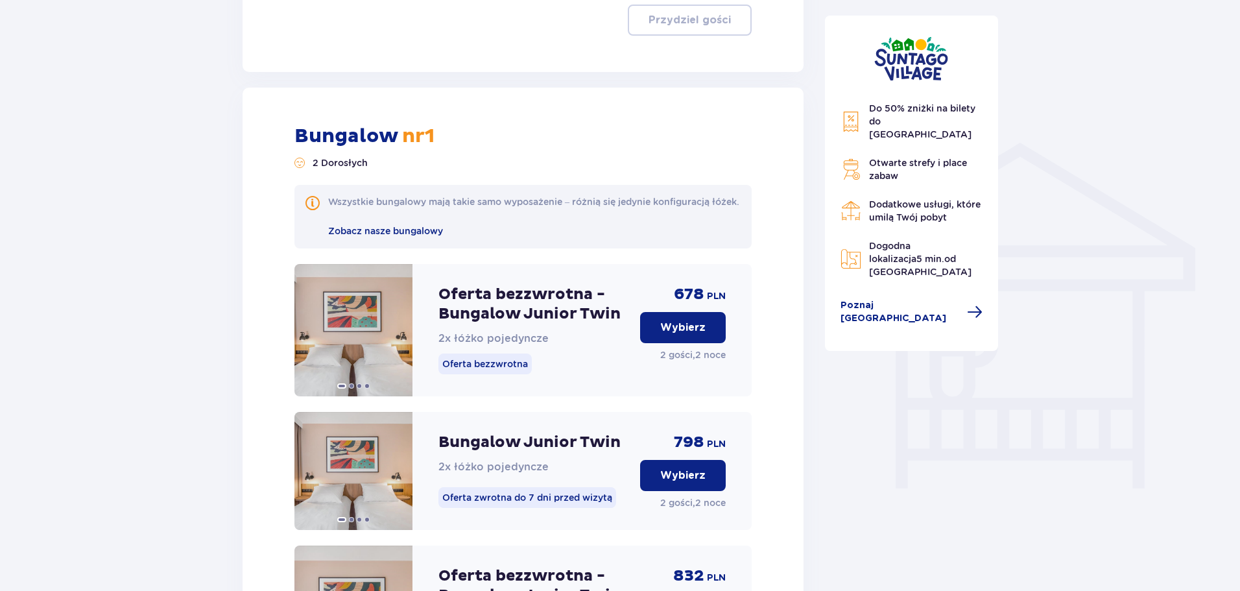
click at [691, 343] on button "Wybierz" at bounding box center [683, 327] width 86 height 31
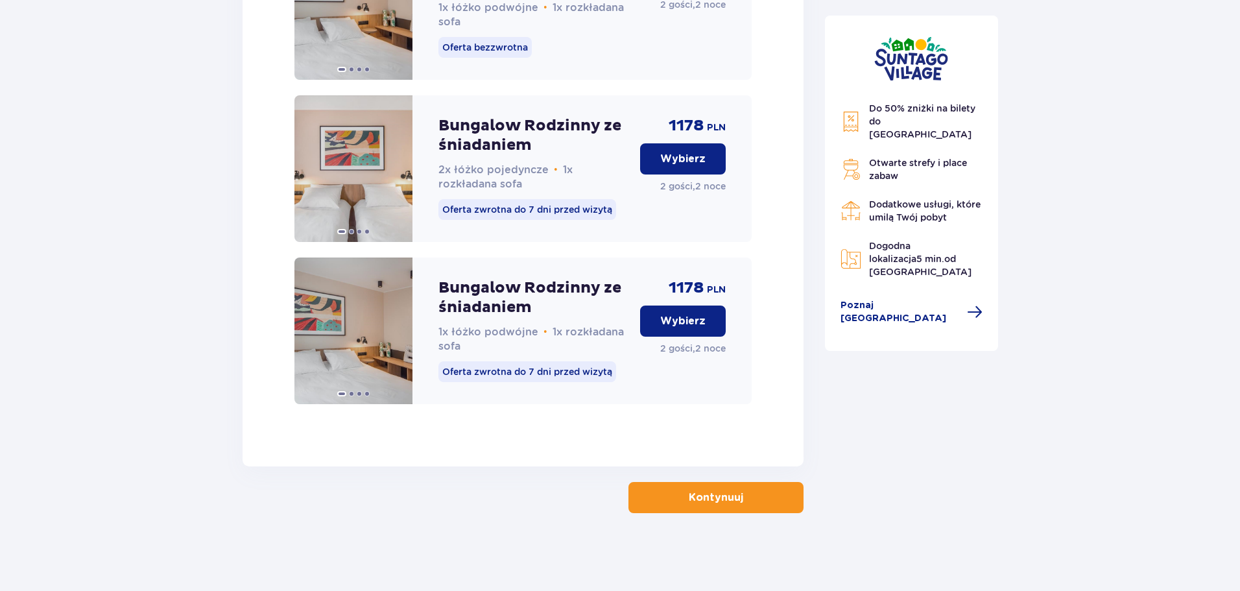
click at [691, 503] on p "Kontynuuj" at bounding box center [716, 497] width 54 height 14
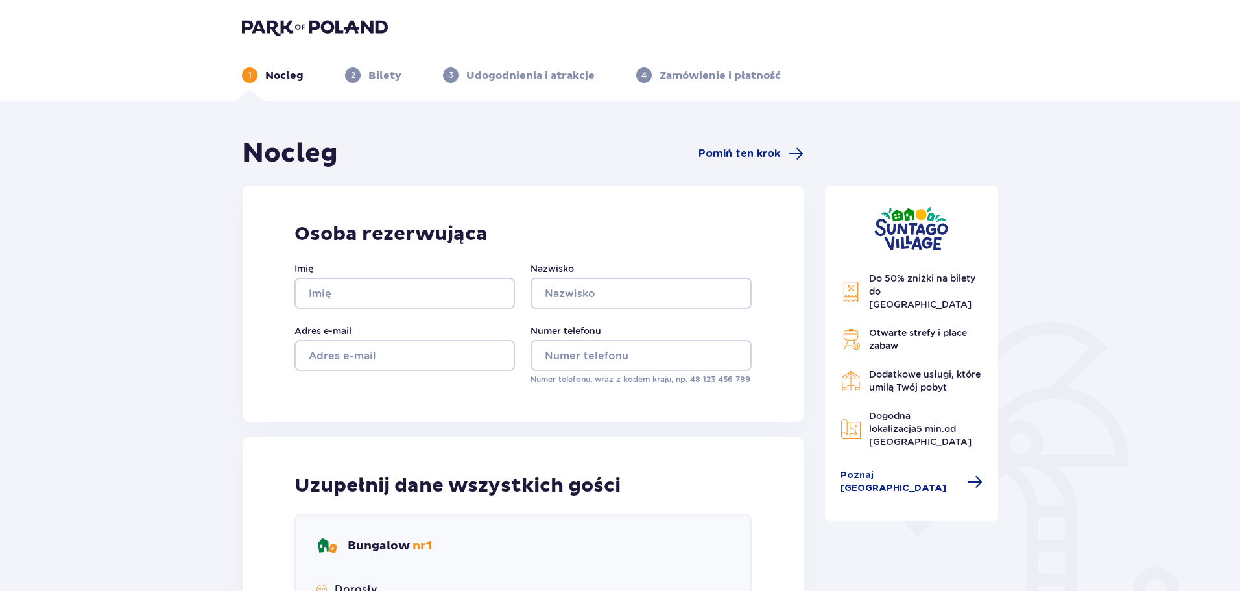
click at [394, 80] on p "Bilety" at bounding box center [384, 76] width 33 height 14
drag, startPoint x: 486, startPoint y: 70, endPoint x: 554, endPoint y: 72, distance: 68.1
click at [486, 69] on p "Udogodnienia i atrakcje" at bounding box center [530, 76] width 128 height 14
click at [721, 75] on p "Zamówienie i płatność" at bounding box center [719, 76] width 121 height 14
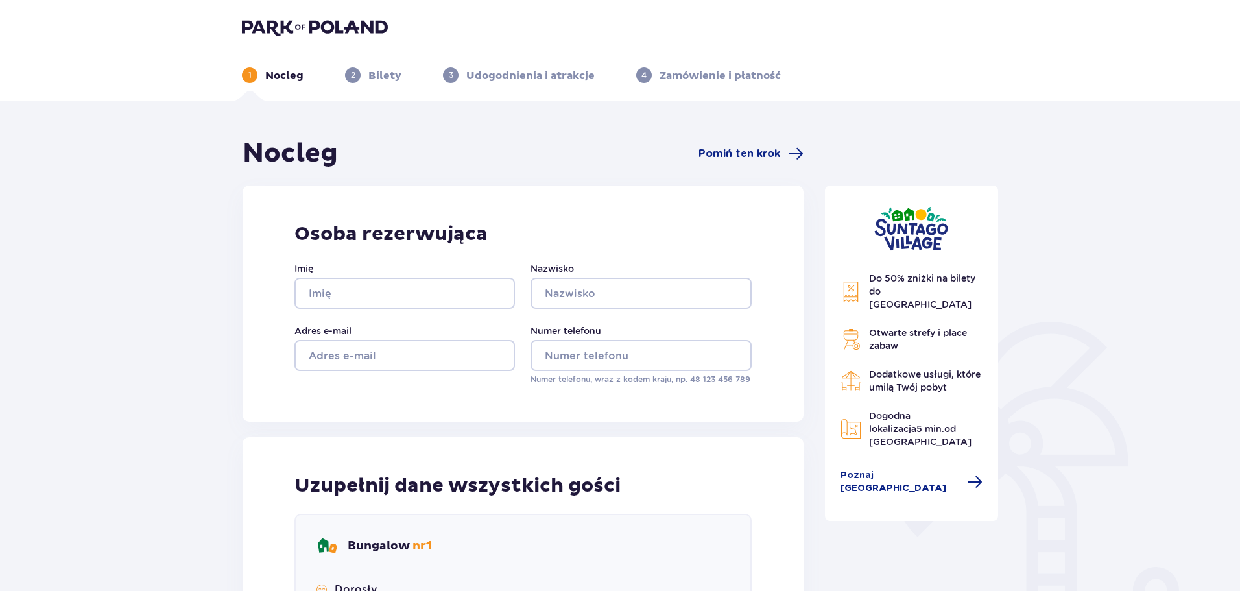
click at [740, 172] on div "Nocleg Pomiń ten krok Osoba rezerwująca Imię Nazwisko Adres e-mail Numer telefo…" at bounding box center [522, 532] width 561 height 791
click at [740, 163] on div "Nocleg Pomiń ten krok" at bounding box center [522, 153] width 561 height 32
click at [738, 154] on span "Pomiń ten krok" at bounding box center [739, 154] width 82 height 14
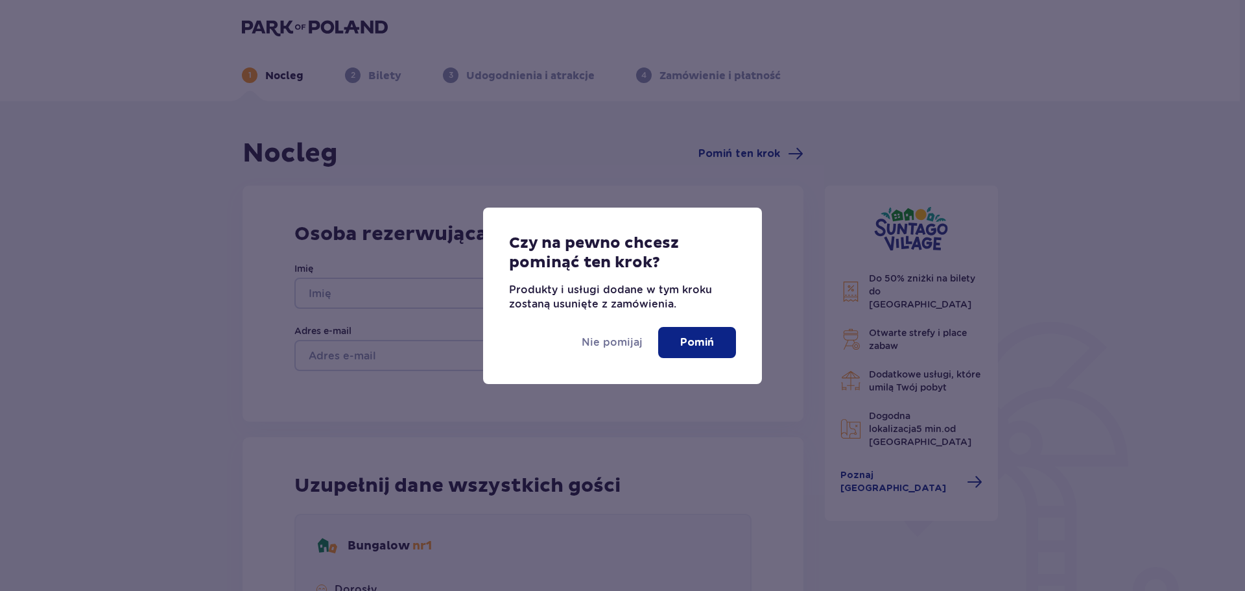
click at [705, 351] on button "Pomiń" at bounding box center [697, 342] width 78 height 31
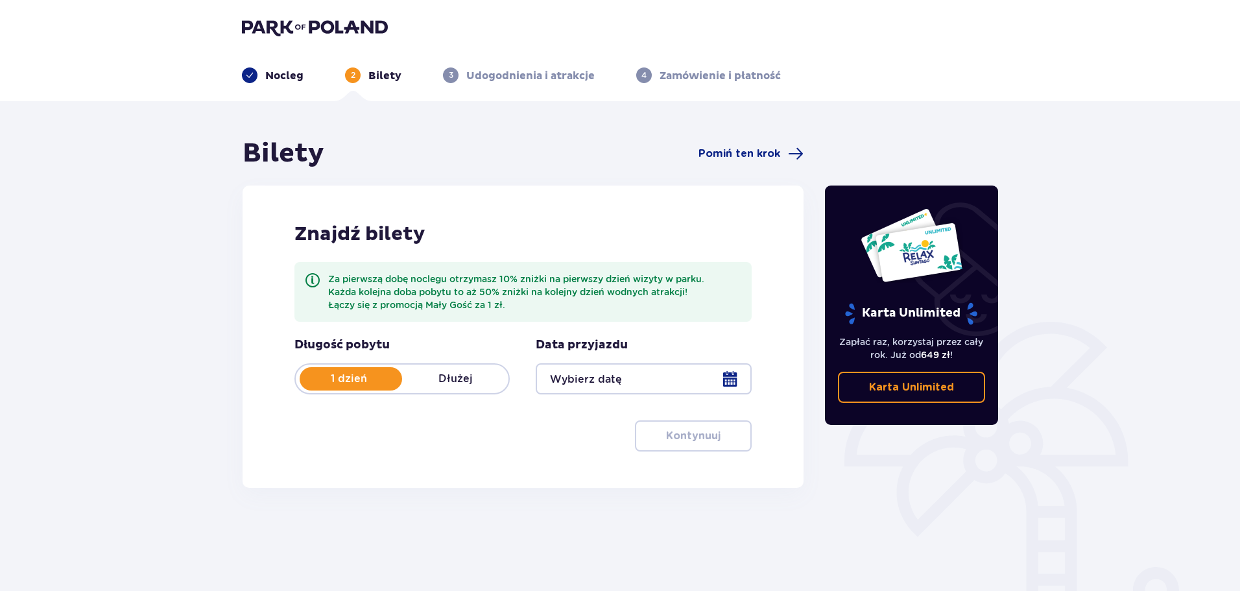
click at [505, 71] on p "Udogodnienia i atrakcje" at bounding box center [530, 76] width 128 height 14
click at [767, 147] on div "Bilety Pomiń ten krok" at bounding box center [522, 153] width 561 height 32
click at [764, 154] on span "Pomiń ten krok" at bounding box center [739, 154] width 82 height 14
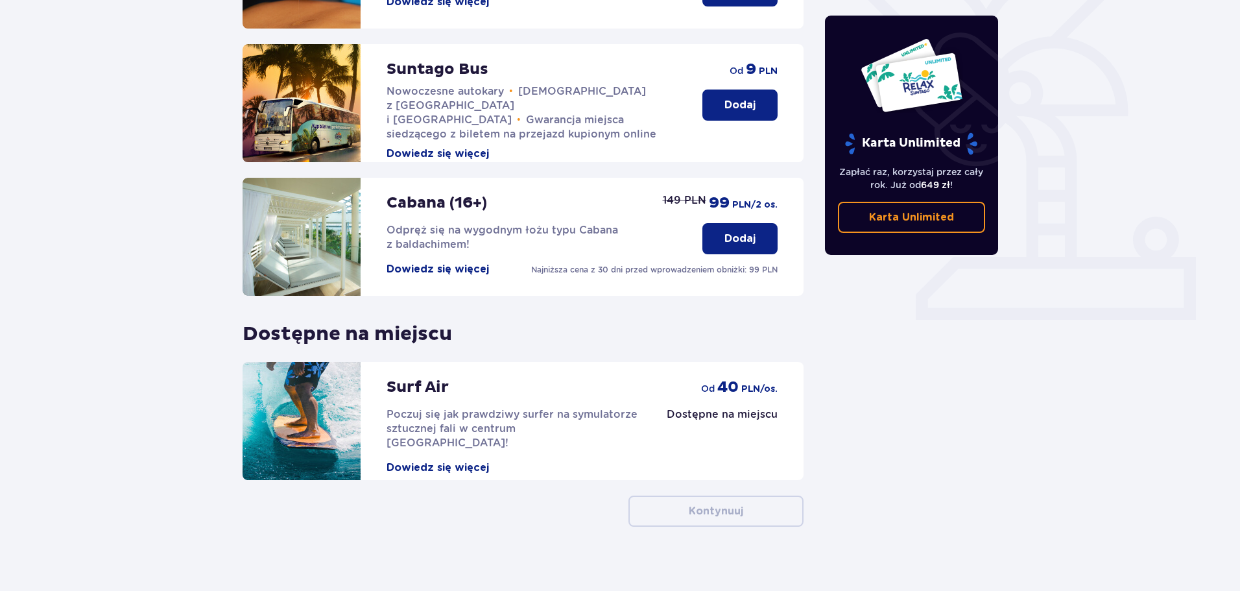
scroll to position [351, 0]
click at [430, 202] on div "Cabana (16+) Odpręż się na wygodnym łożu typu Cabana z baldachimem! Dowiedz się…" at bounding box center [531, 226] width 290 height 99
click at [449, 248] on div "Cabana (16+) Odpręż się na wygodnym łożu typu Cabana z baldachimem! Dowiedz się…" at bounding box center [531, 226] width 290 height 99
click at [454, 261] on button "Dowiedz się więcej" at bounding box center [437, 268] width 102 height 14
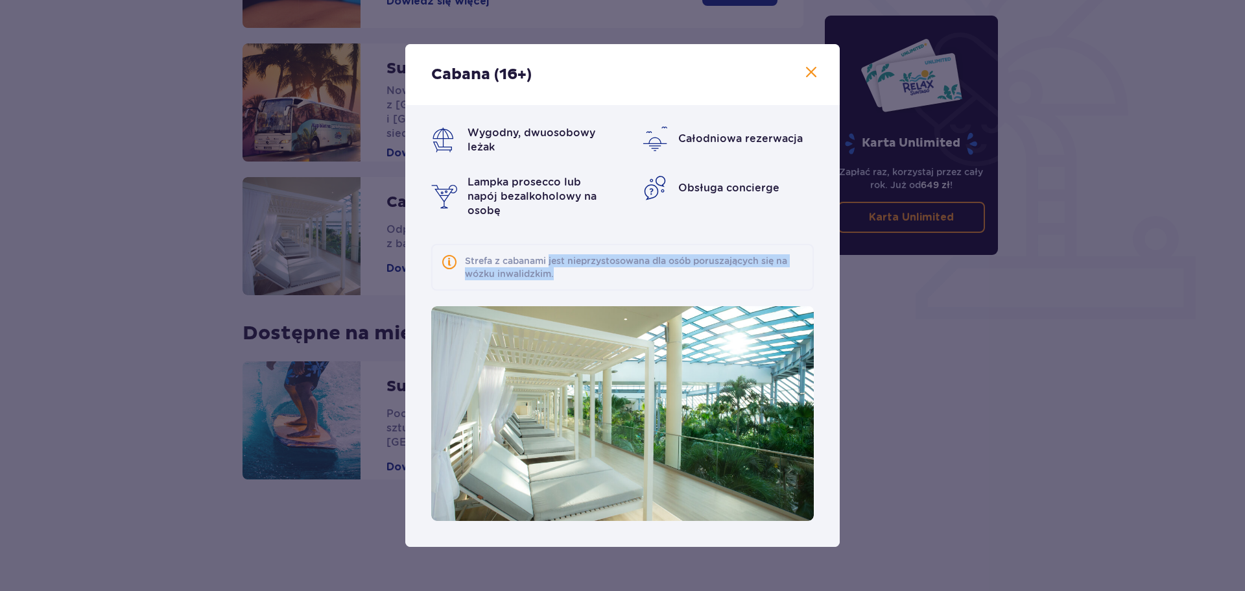
drag, startPoint x: 550, startPoint y: 249, endPoint x: 576, endPoint y: 283, distance: 42.5
click at [576, 283] on div "Strefa z cabanami jest nieprzystosowana dla osób poruszających się na wózku inw…" at bounding box center [622, 267] width 383 height 47
click at [973, 376] on div "Cabana (16+) Wygodny, dwuosobowy leżak Całodniowa rezerwacja Lampka prosecco lu…" at bounding box center [622, 295] width 1245 height 591
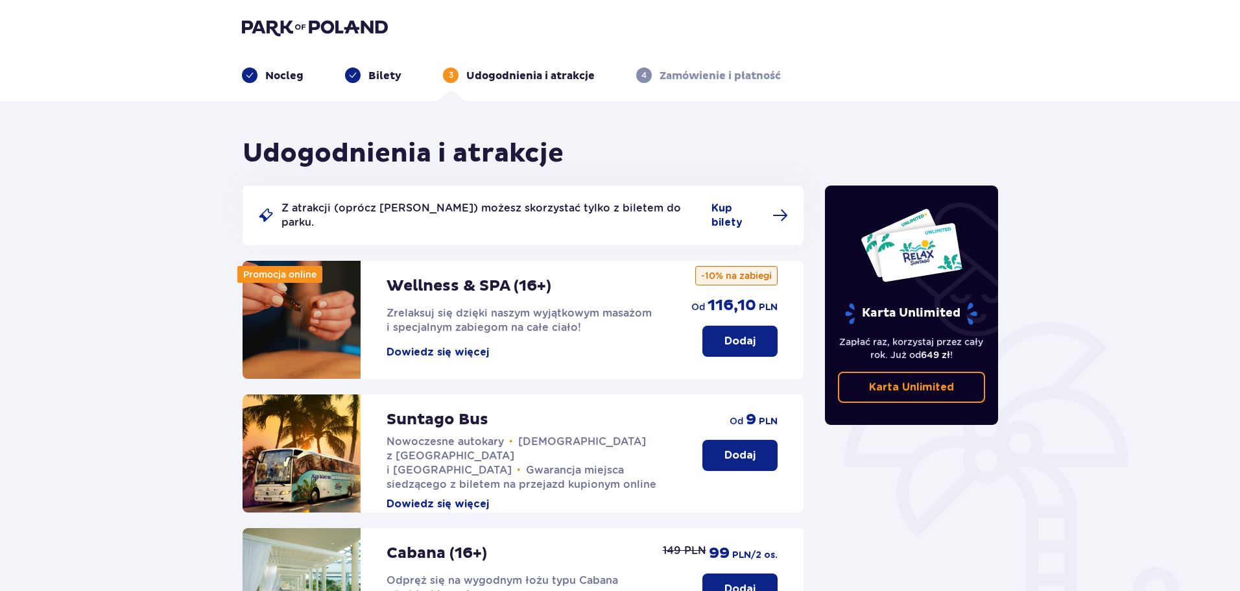
click at [455, 345] on button "Dowiedz się więcej" at bounding box center [437, 352] width 102 height 14
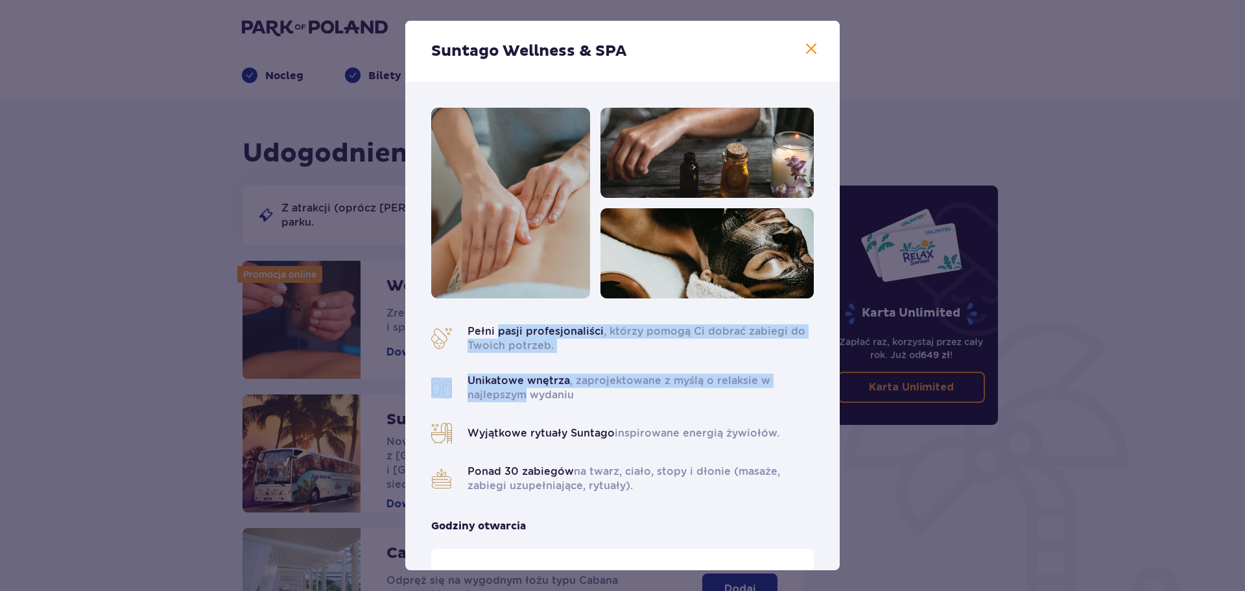
drag, startPoint x: 513, startPoint y: 360, endPoint x: 527, endPoint y: 395, distance: 38.2
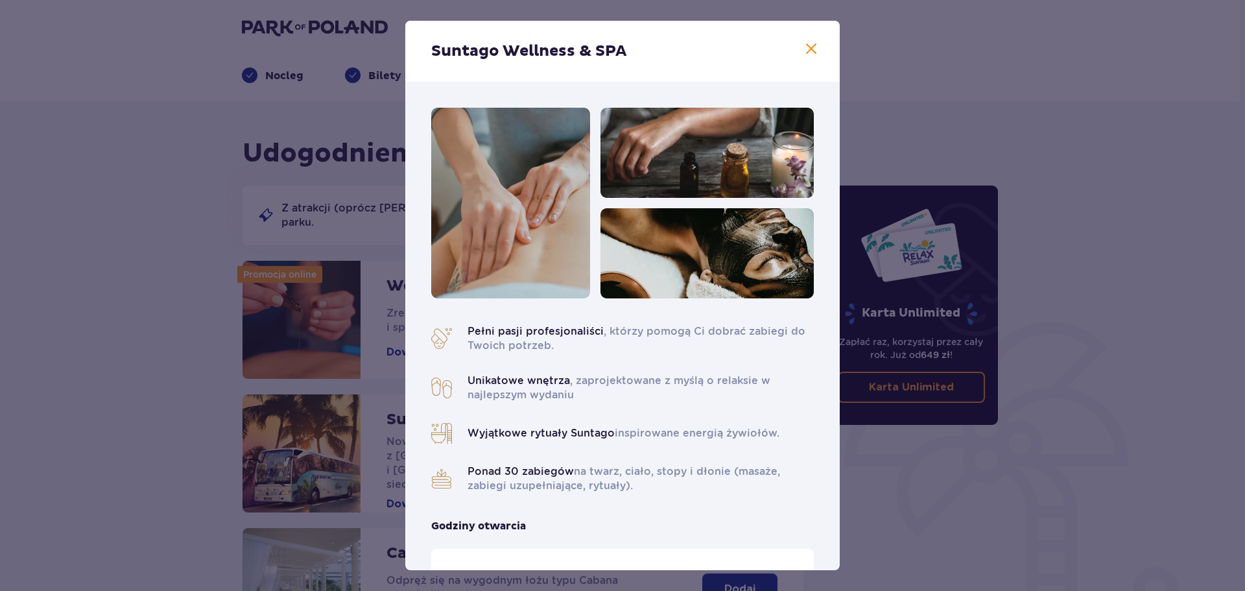
click at [531, 397] on p "Unikatowe wnętrza , zaprojektowane z myślą o relaksie w najlepszym wydaniu" at bounding box center [640, 387] width 346 height 29
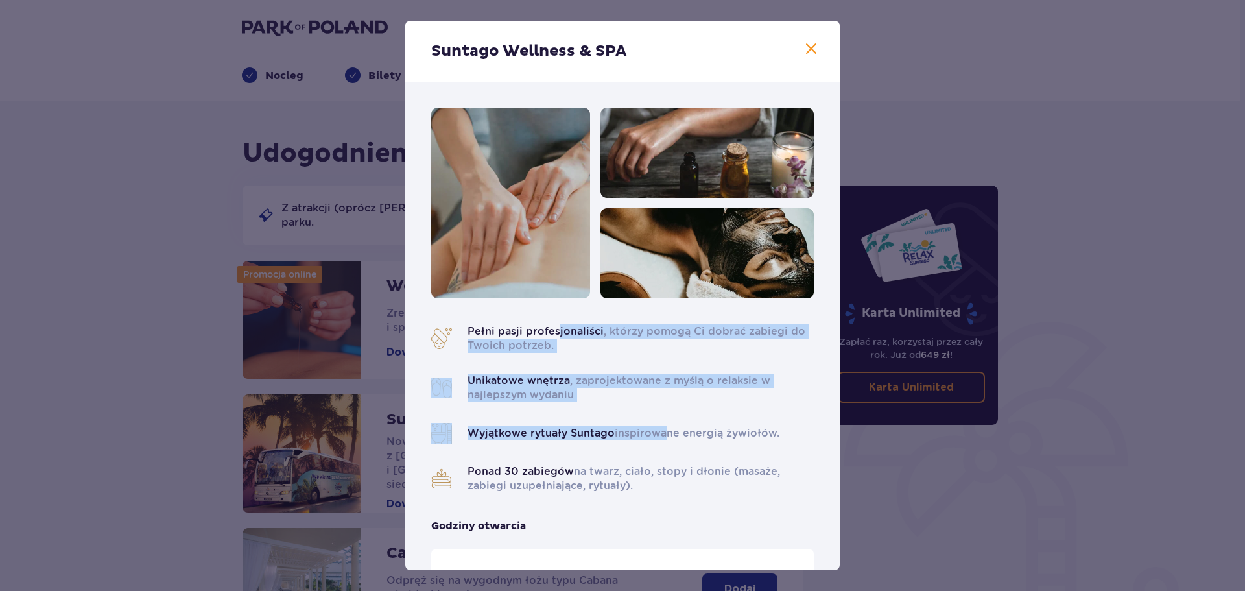
drag, startPoint x: 558, startPoint y: 351, endPoint x: 670, endPoint y: 435, distance: 139.9
click at [660, 443] on div "Pełni pasji profesjonaliści , którzy pomogą Ci dobrać zabiegi do Twoich potrzeb…" at bounding box center [622, 408] width 383 height 169
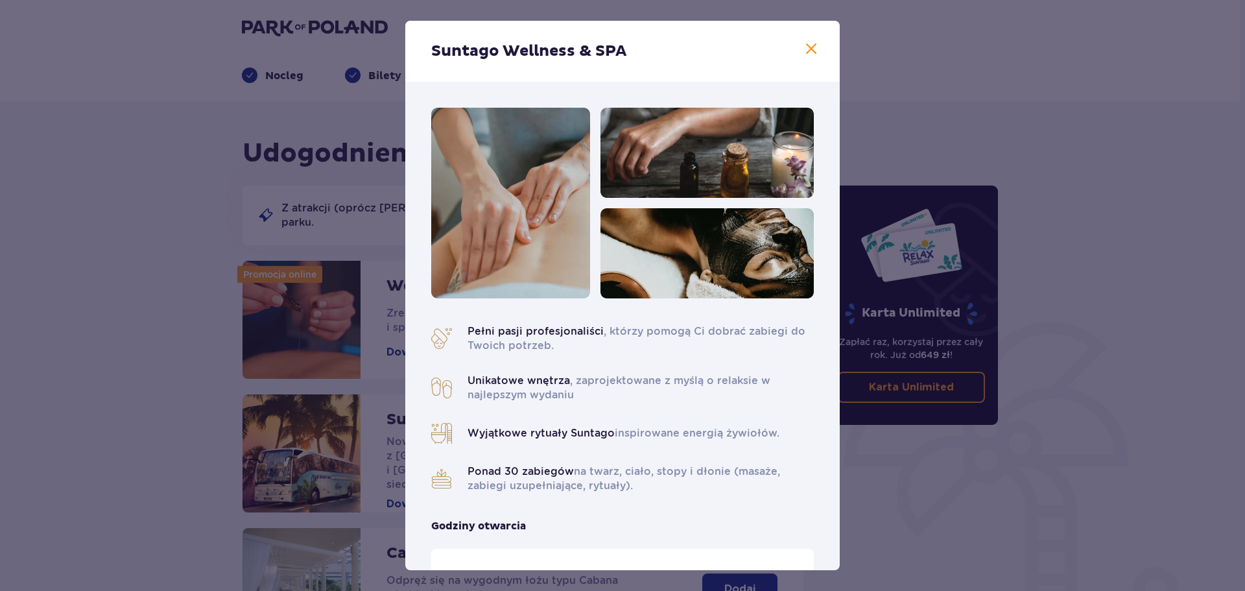
click at [672, 433] on p "Wyjątkowe rytuały Suntago inspirowane energią żywiołów." at bounding box center [623, 433] width 312 height 14
drag, startPoint x: 797, startPoint y: 427, endPoint x: 439, endPoint y: 322, distance: 373.6
click at [694, 387] on p "Unikatowe wnętrza , zaprojektowane z myślą o relaksie w najlepszym wydaniu" at bounding box center [640, 387] width 346 height 29
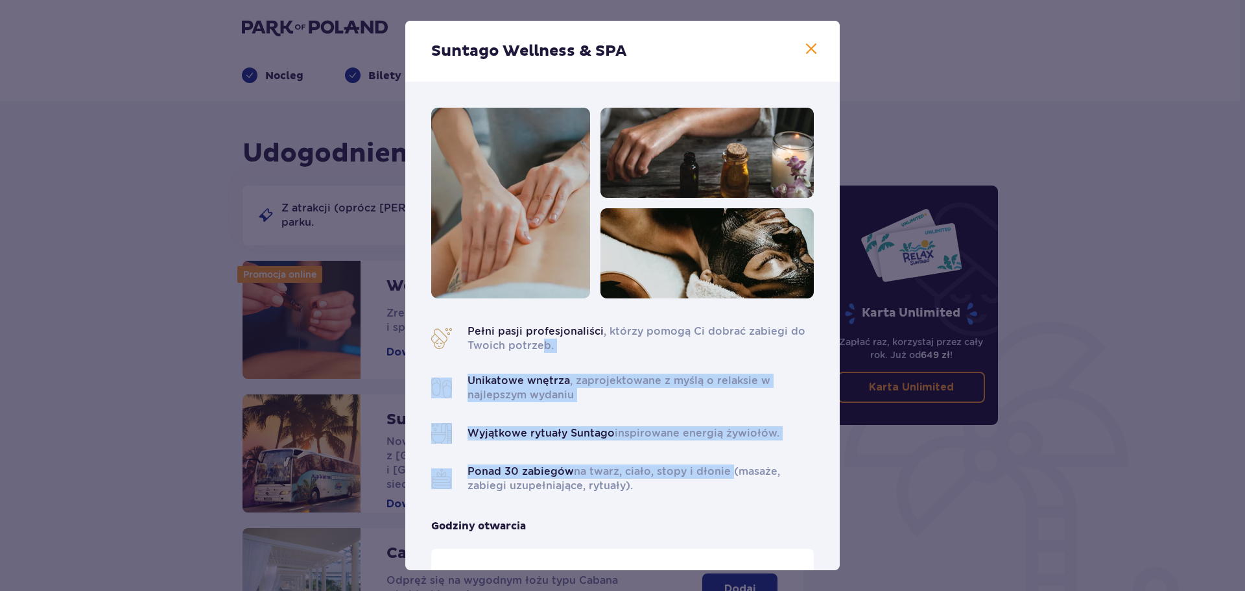
drag, startPoint x: 548, startPoint y: 351, endPoint x: 730, endPoint y: 473, distance: 218.3
click at [730, 473] on div "Pełni pasji profesjonaliści , którzy pomogą Ci dobrać zabiegi do Twoich potrzeb…" at bounding box center [622, 408] width 383 height 169
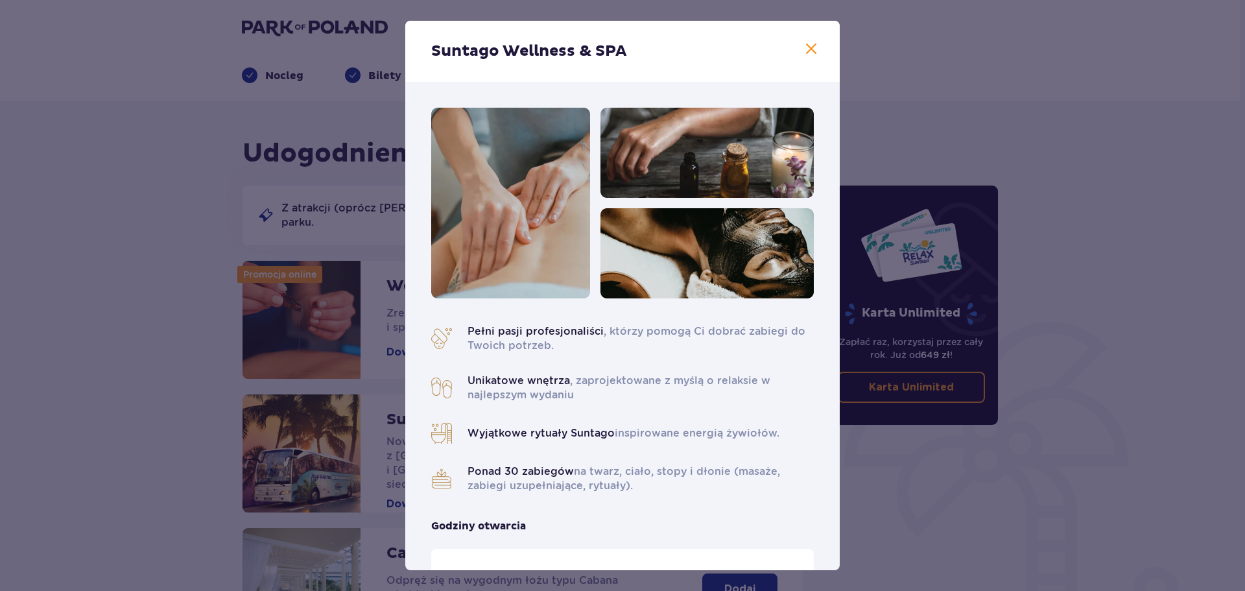
click at [737, 472] on p "Ponad 30 zabiegów na twarz, ciało, stopy i dłonie (masaże, zabiegi uzupełniając…" at bounding box center [640, 478] width 346 height 29
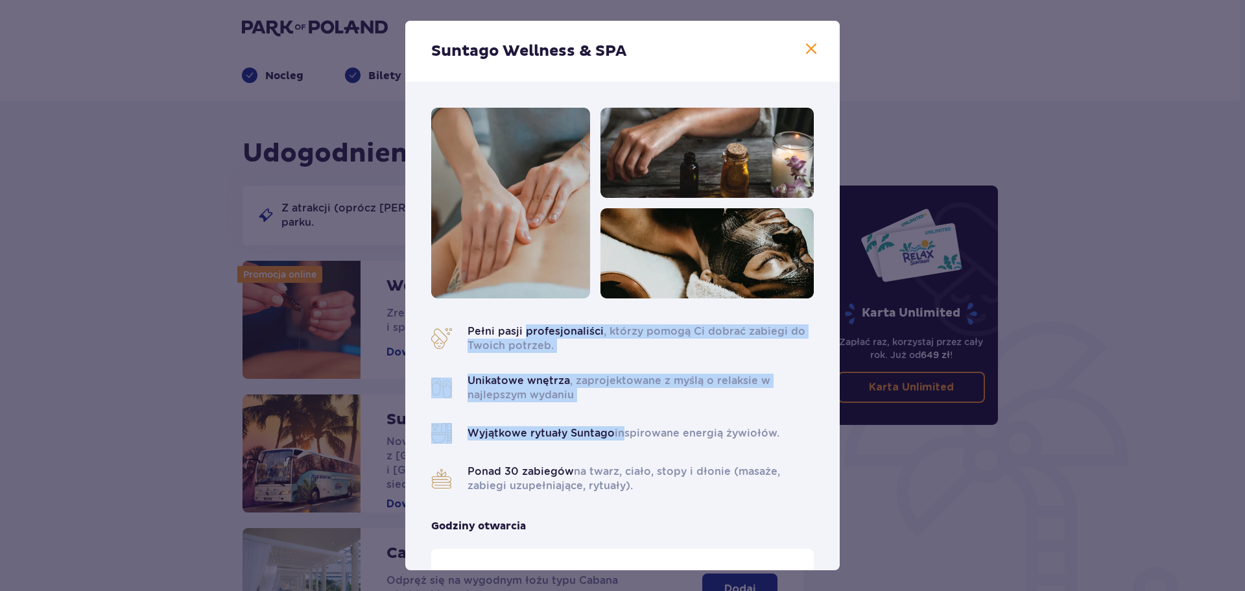
drag, startPoint x: 540, startPoint y: 354, endPoint x: 629, endPoint y: 421, distance: 111.5
click at [622, 417] on div "Pełni pasji profesjonaliści , którzy pomogą Ci dobrać zabiegi do Twoich potrzeb…" at bounding box center [622, 408] width 383 height 169
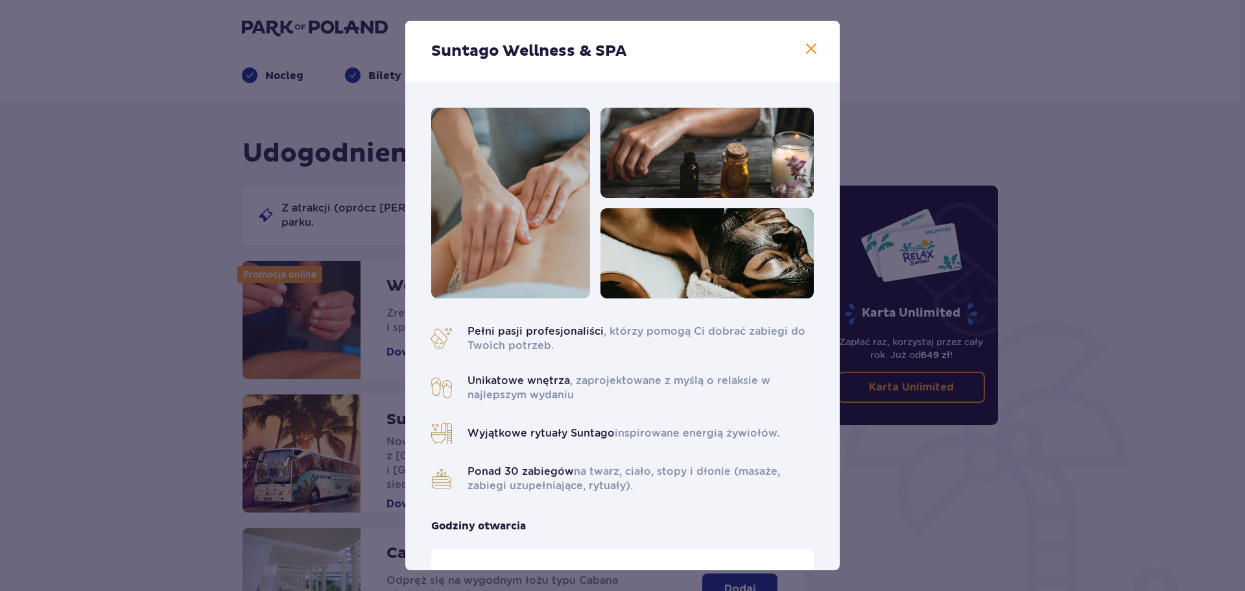
click at [632, 423] on div "Wyjątkowe rytuały Suntago inspirowane energią żywiołów." at bounding box center [622, 433] width 383 height 21
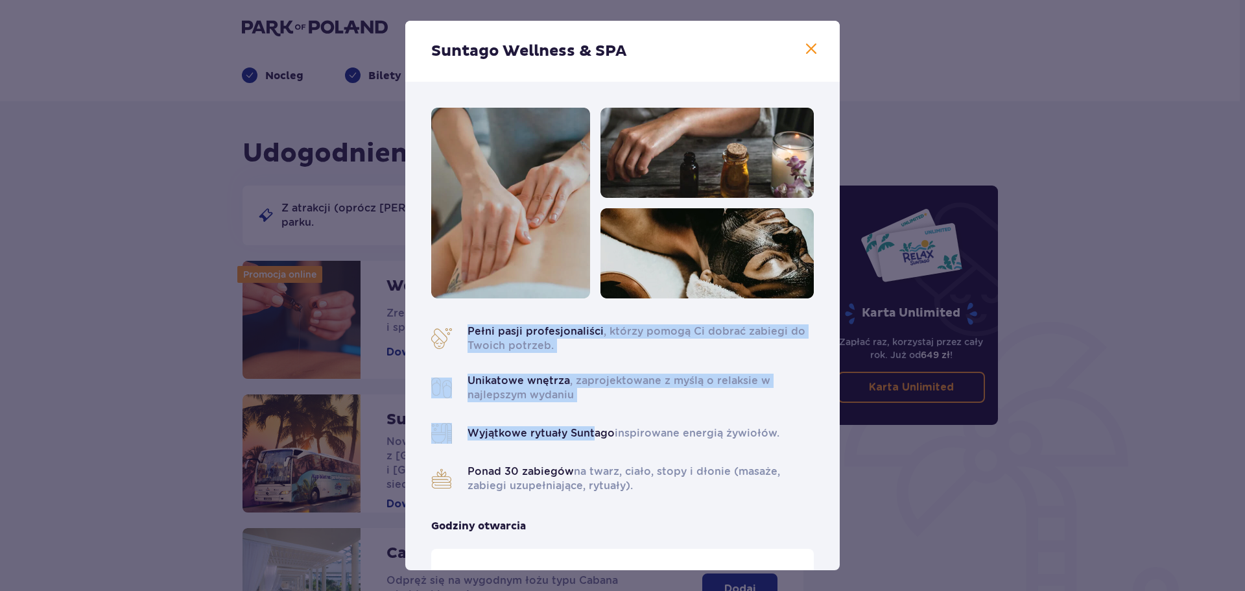
drag, startPoint x: 505, startPoint y: 361, endPoint x: 628, endPoint y: 440, distance: 145.5
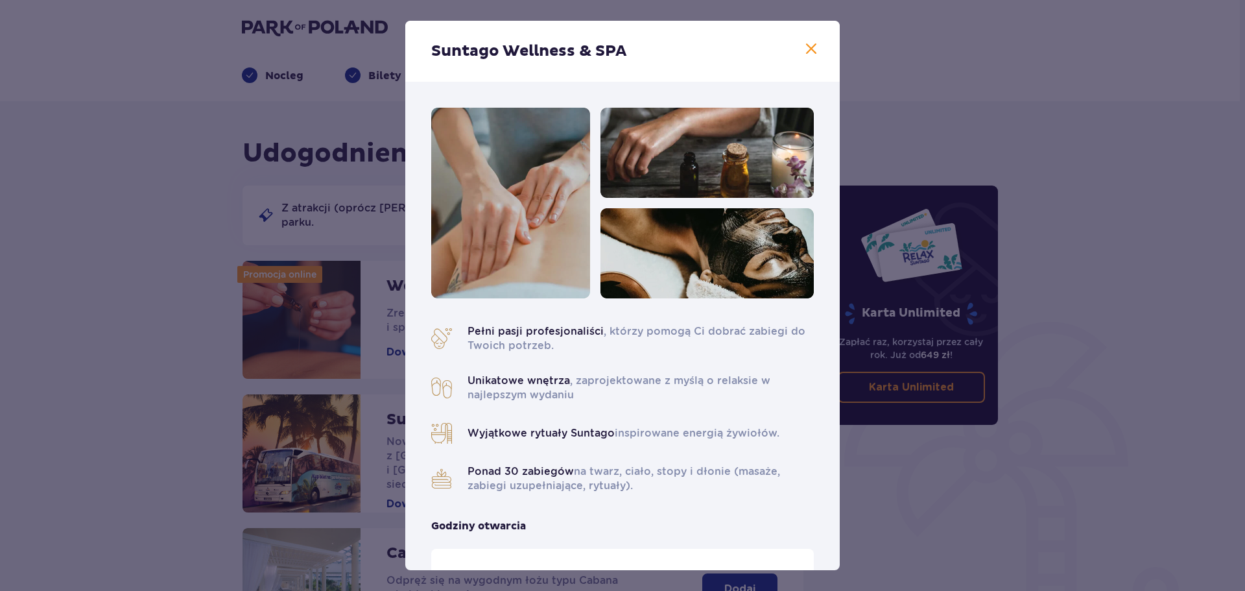
click at [639, 443] on div "Wyjątkowe rytuały Suntago inspirowane energią żywiołów." at bounding box center [622, 433] width 383 height 21
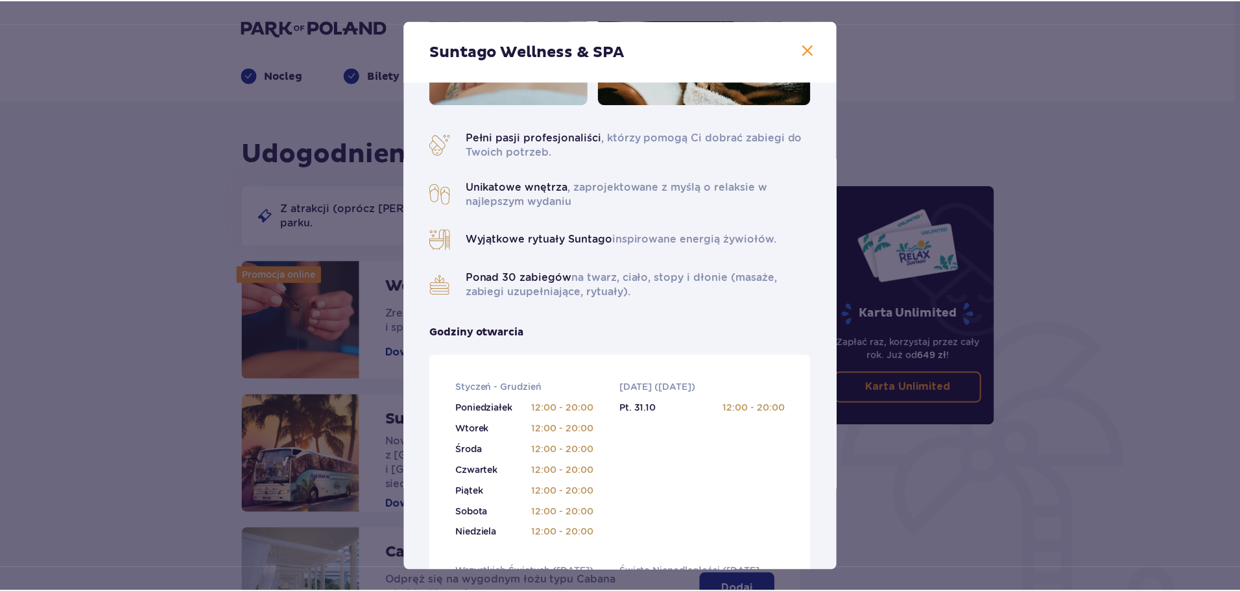
scroll to position [194, 0]
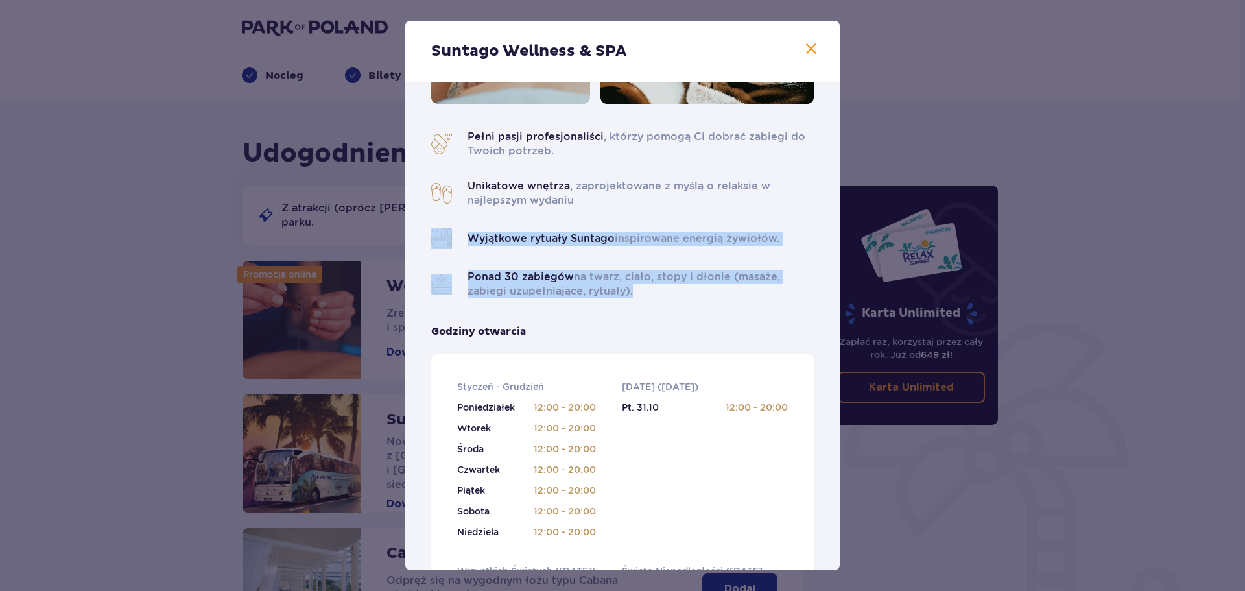
drag, startPoint x: 581, startPoint y: 291, endPoint x: 341, endPoint y: 231, distance: 247.3
click at [341, 231] on div "Suntago Wellness & SPA Pełni pasji profesjonaliści , którzy pomogą Ci dobrać za…" at bounding box center [622, 295] width 1245 height 591
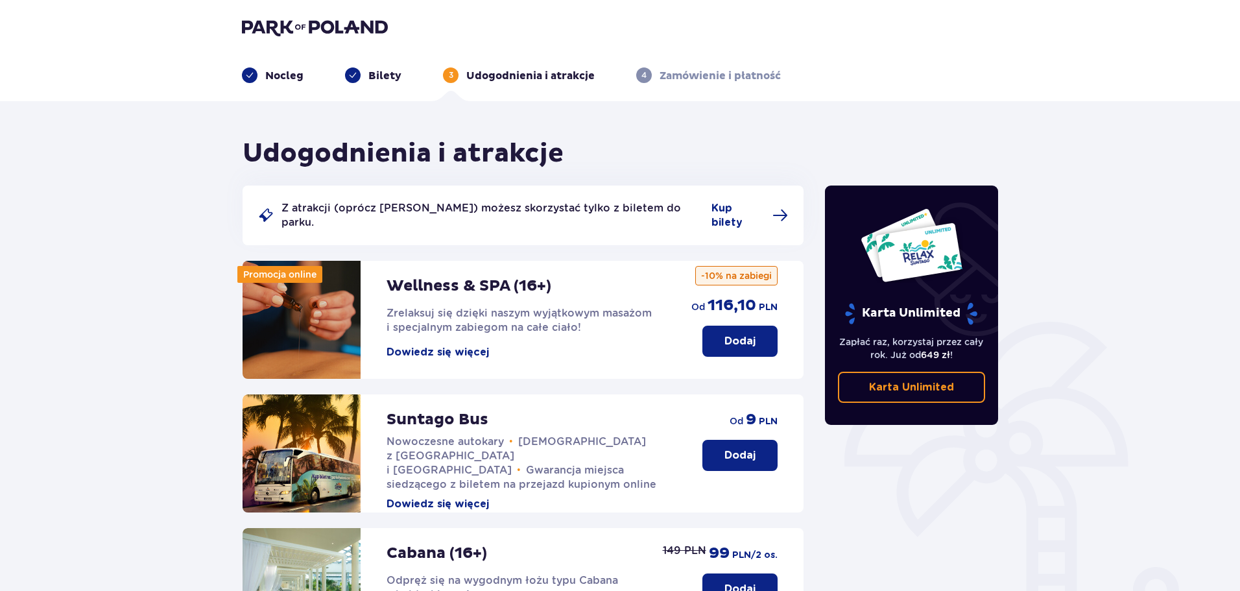
click at [709, 327] on button "Dodaj" at bounding box center [739, 340] width 75 height 31
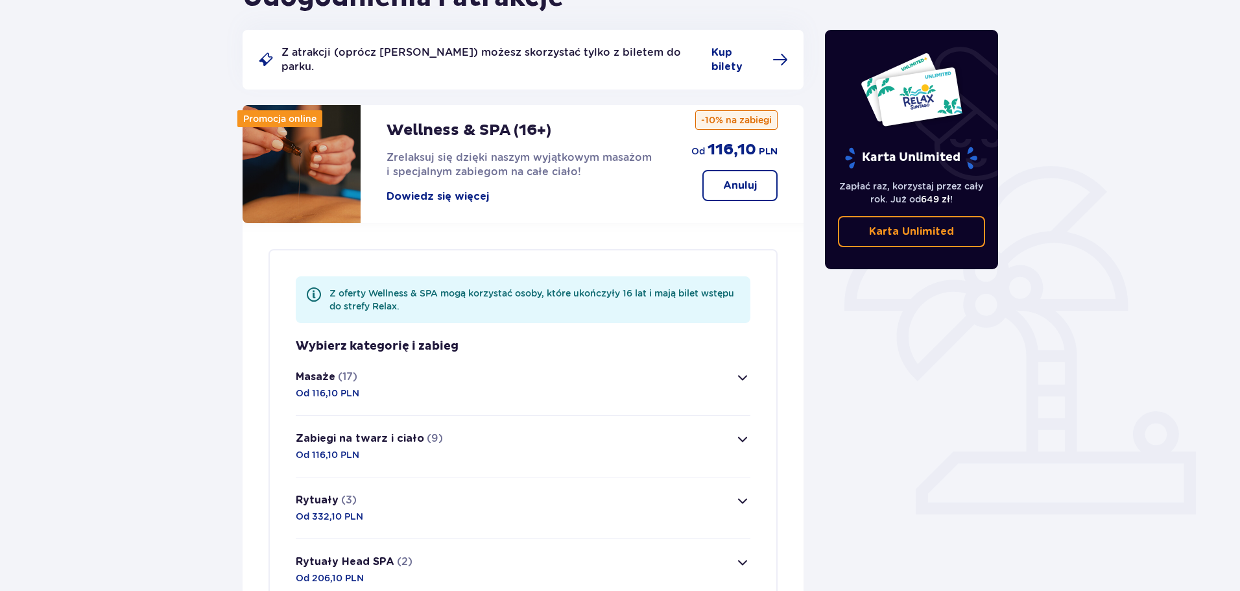
scroll to position [246, 0]
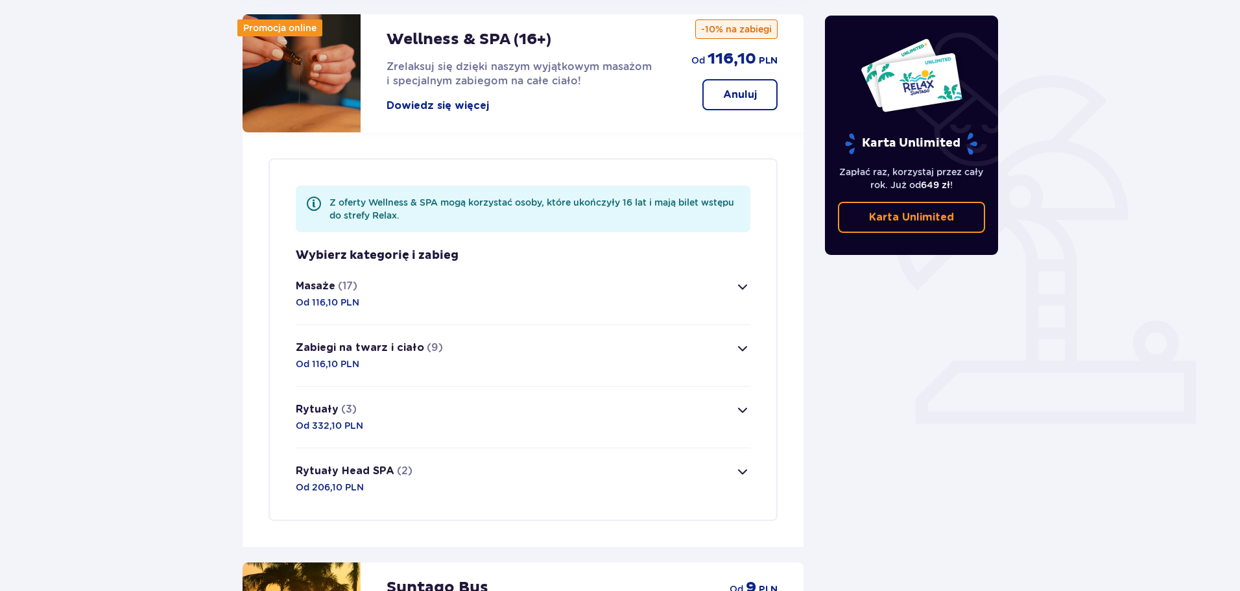
click at [741, 281] on span "button" at bounding box center [743, 287] width 16 height 16
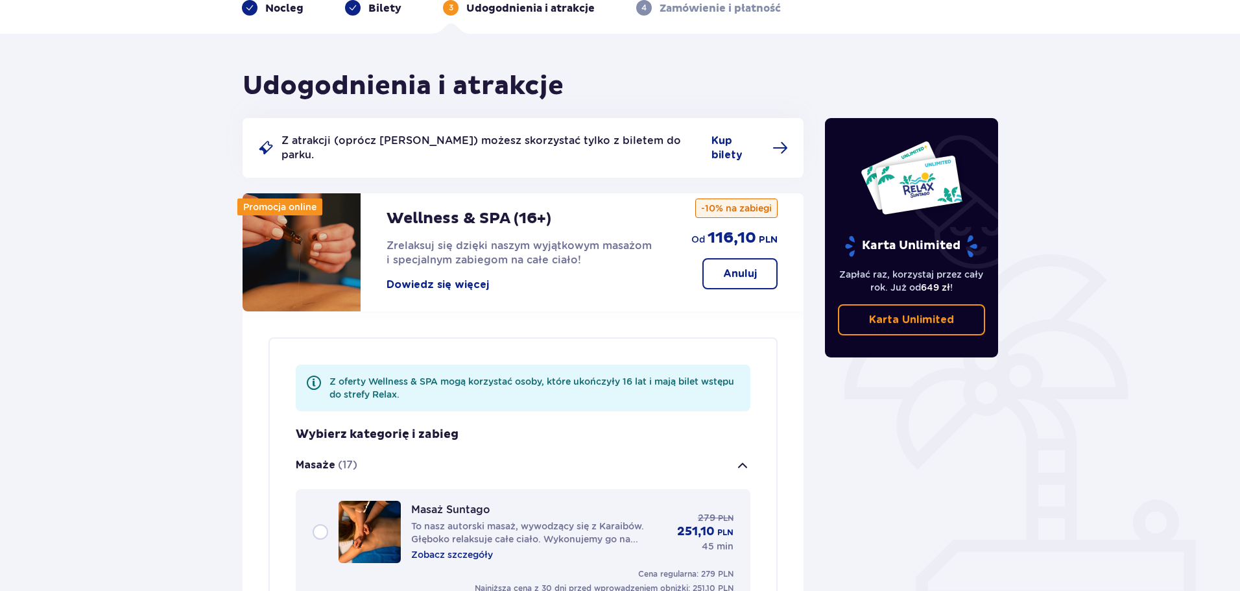
scroll to position [0, 0]
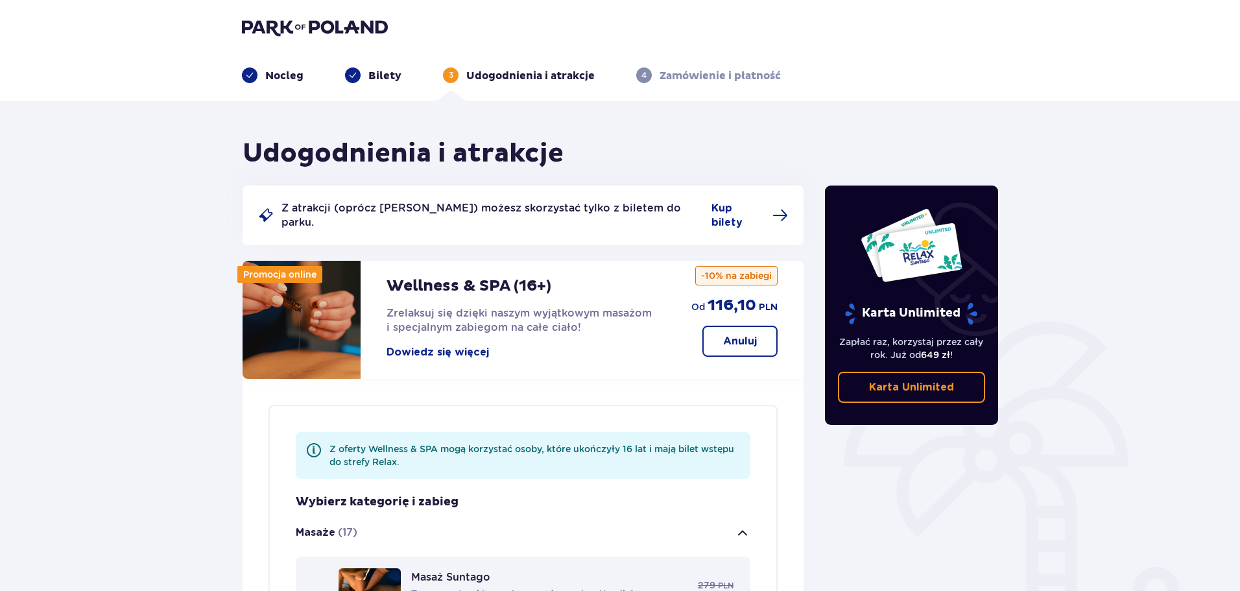
drag, startPoint x: 650, startPoint y: 88, endPoint x: 689, endPoint y: 104, distance: 42.1
click at [650, 88] on header "Nocleg Bilety 3 Udogodnienia i atrakcje 4 Zamówienie i płatność" at bounding box center [620, 50] width 1240 height 101
click at [752, 336] on button "Anuluj" at bounding box center [739, 340] width 75 height 31
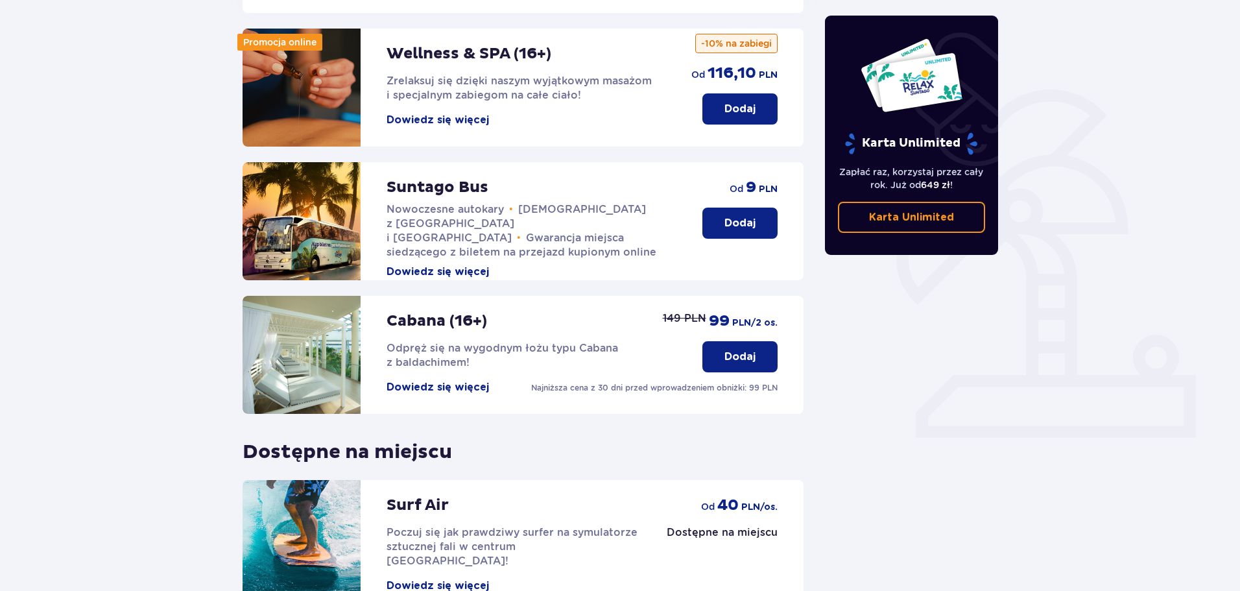
scroll to position [351, 0]
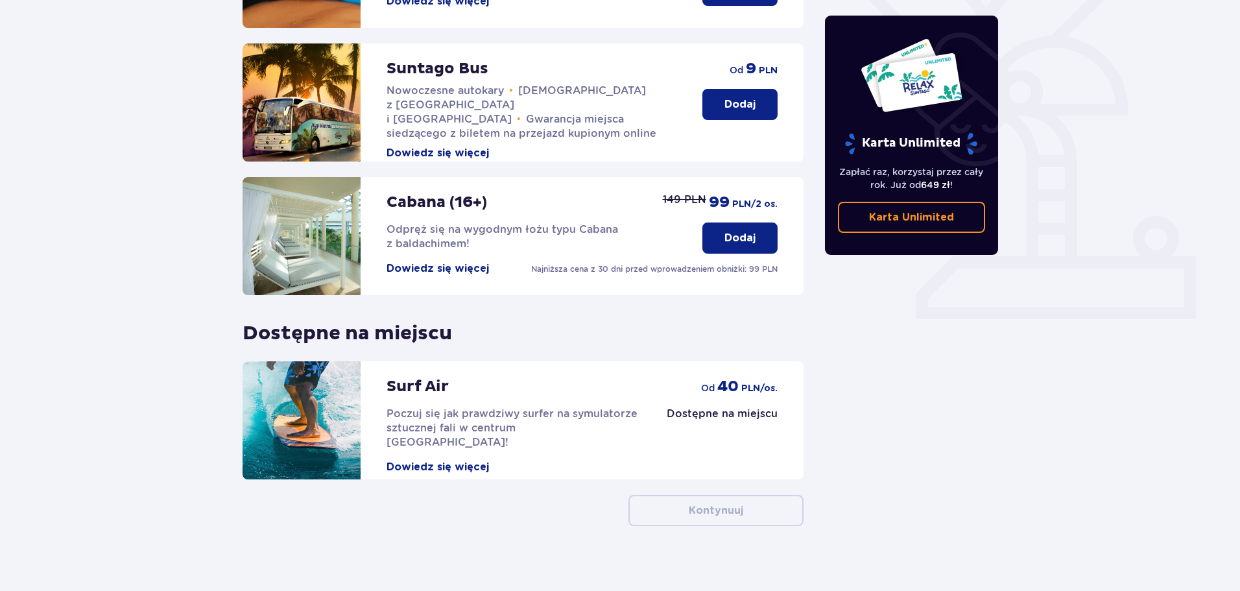
click at [727, 477] on div "Udogodnienia i atrakcje Z atrakcji (oprócz [PERSON_NAME]) możesz skorzystać tyl…" at bounding box center [522, 156] width 561 height 739
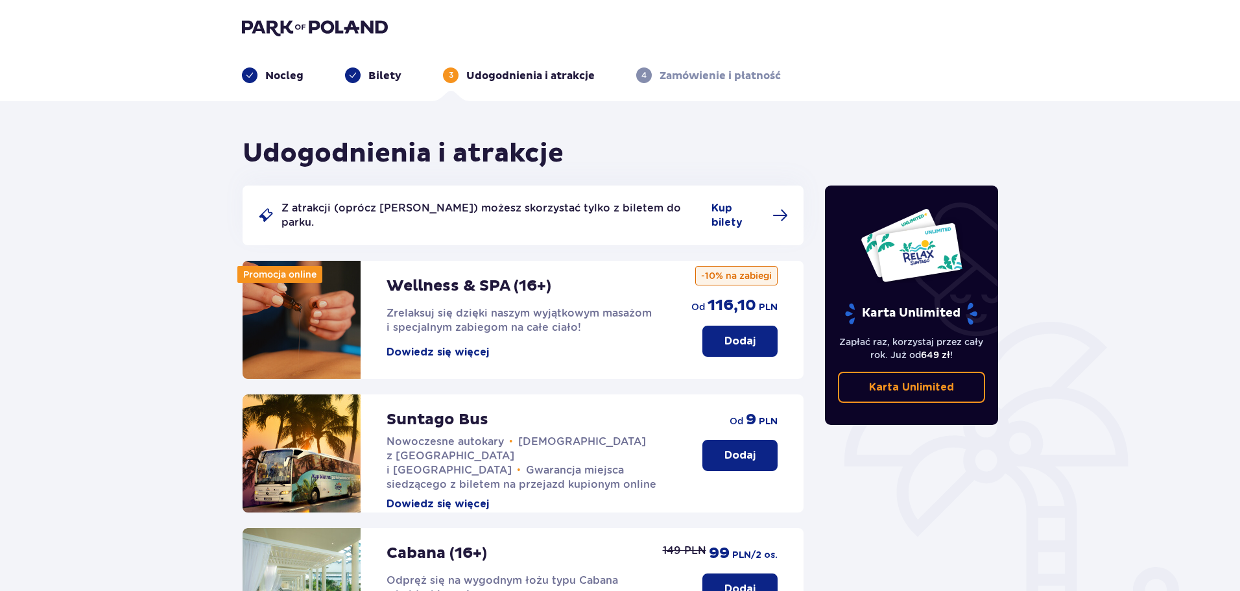
drag, startPoint x: 681, startPoint y: 73, endPoint x: 677, endPoint y: 79, distance: 7.6
click at [680, 73] on p "Zamówienie i płatność" at bounding box center [719, 76] width 121 height 14
click at [286, 71] on p "Nocleg" at bounding box center [284, 76] width 38 height 14
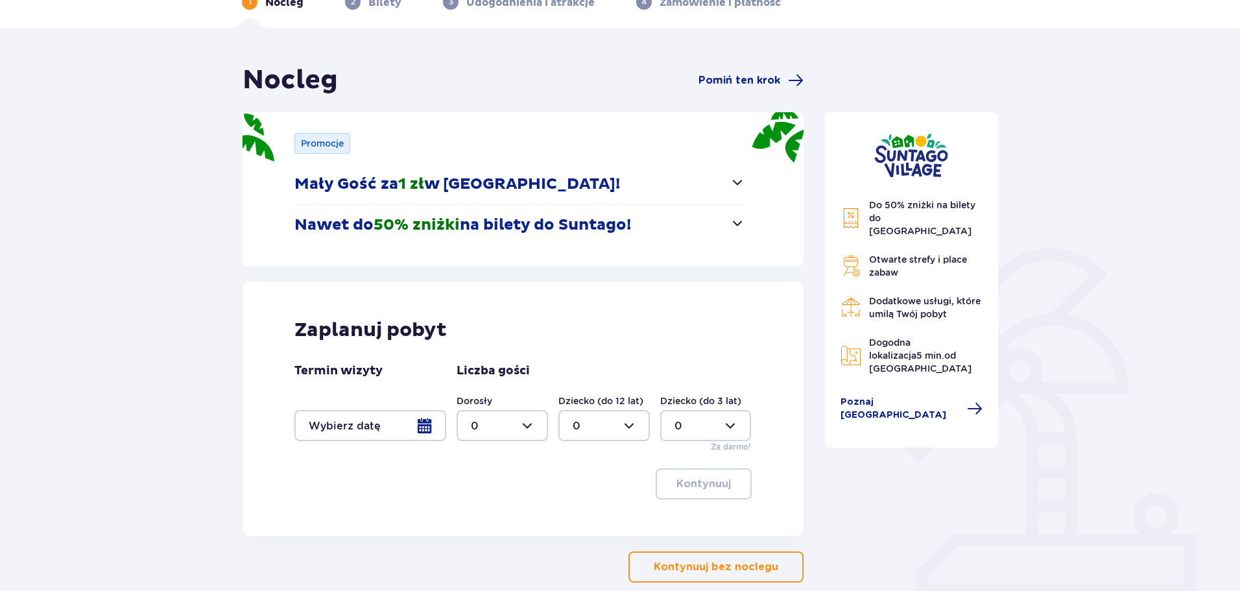
scroll to position [143, 0]
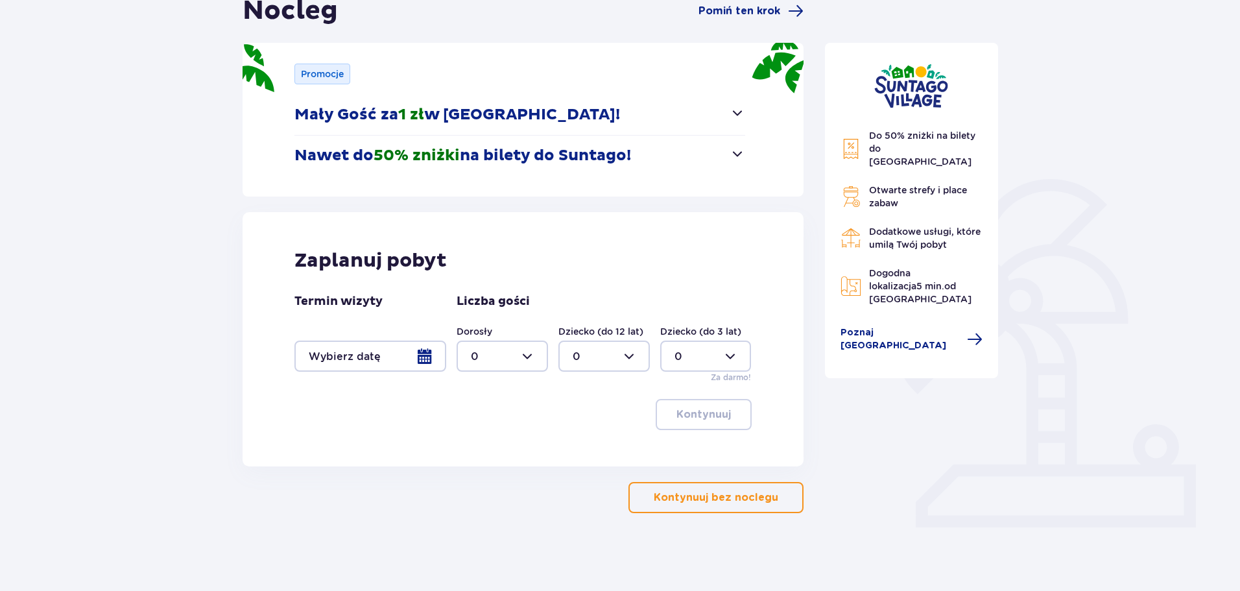
click at [390, 373] on div "Termin wizyty Liczba gości Dorosły 0 Dziecko (do 12 lat) 0 Dziecko (do 3 lat) 0…" at bounding box center [522, 338] width 457 height 89
click at [391, 354] on div at bounding box center [370, 355] width 152 height 31
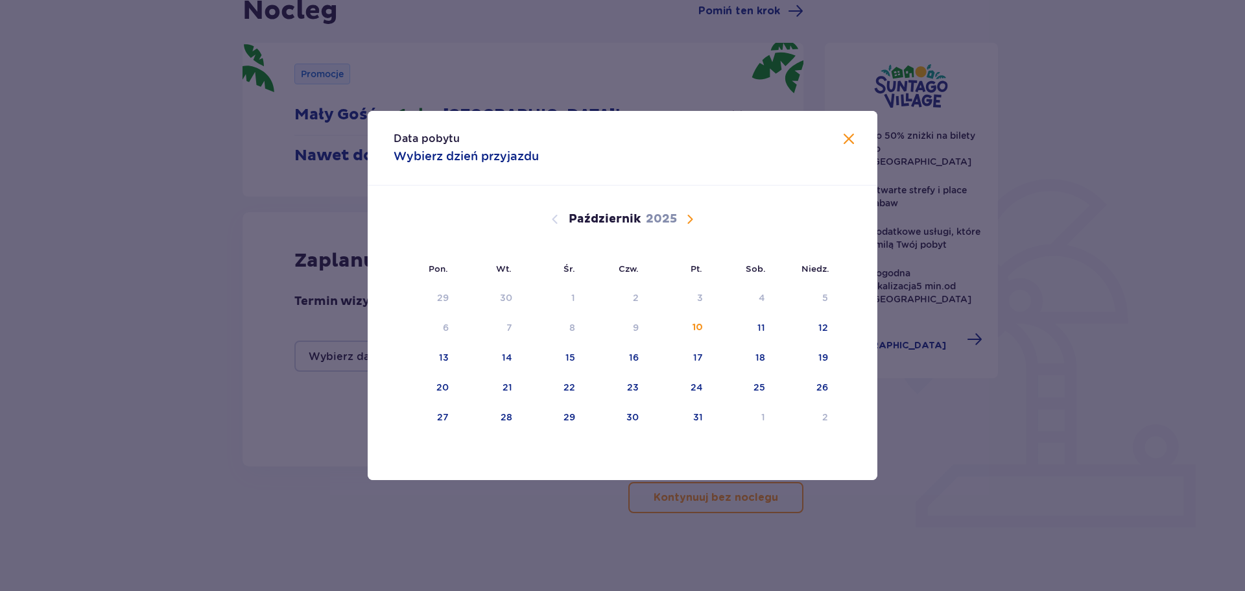
click at [682, 217] on span "Następny miesiąc" at bounding box center [690, 219] width 16 height 16
click at [701, 417] on div "28" at bounding box center [678, 417] width 63 height 29
click at [828, 410] on div "30" at bounding box center [805, 417] width 64 height 29
type input "[DATE] - [DATE]"
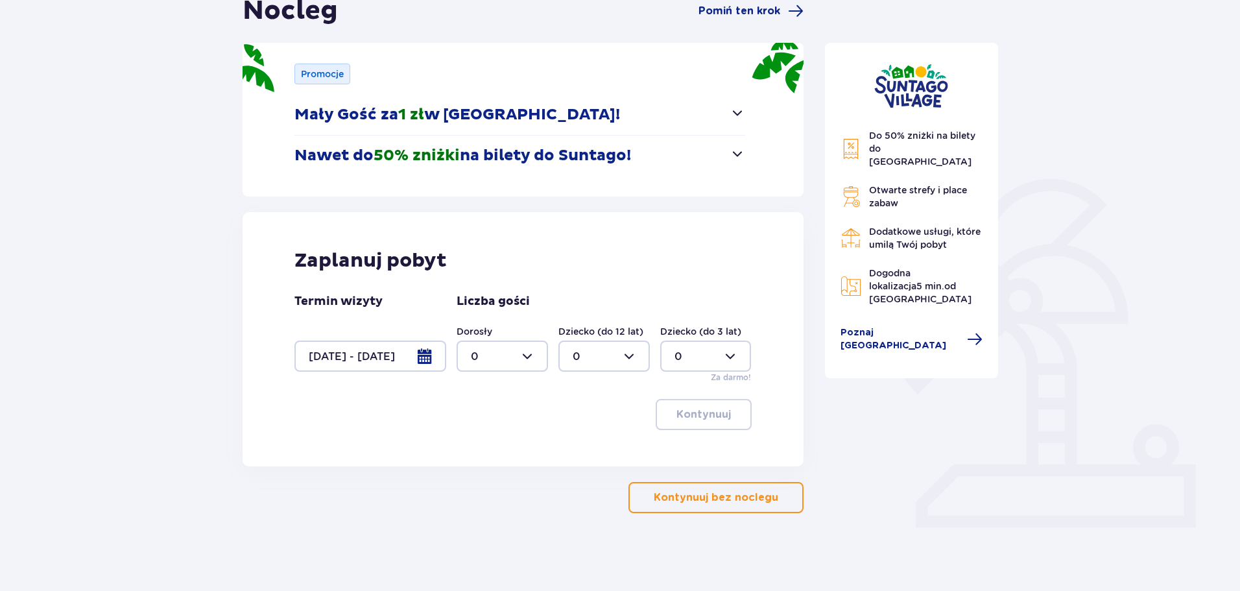
click at [525, 350] on div at bounding box center [501, 355] width 91 height 31
click at [516, 444] on div "2" at bounding box center [502, 450] width 63 height 14
type input "2"
click at [676, 420] on p "Kontynuuj" at bounding box center [703, 414] width 54 height 14
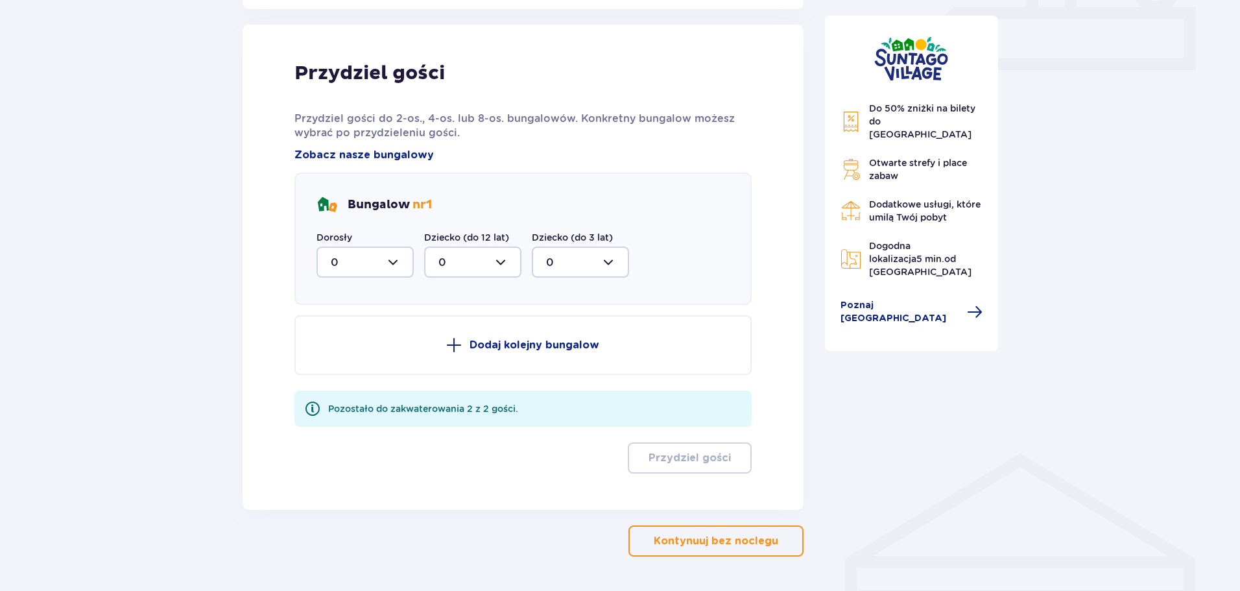
scroll to position [609, 0]
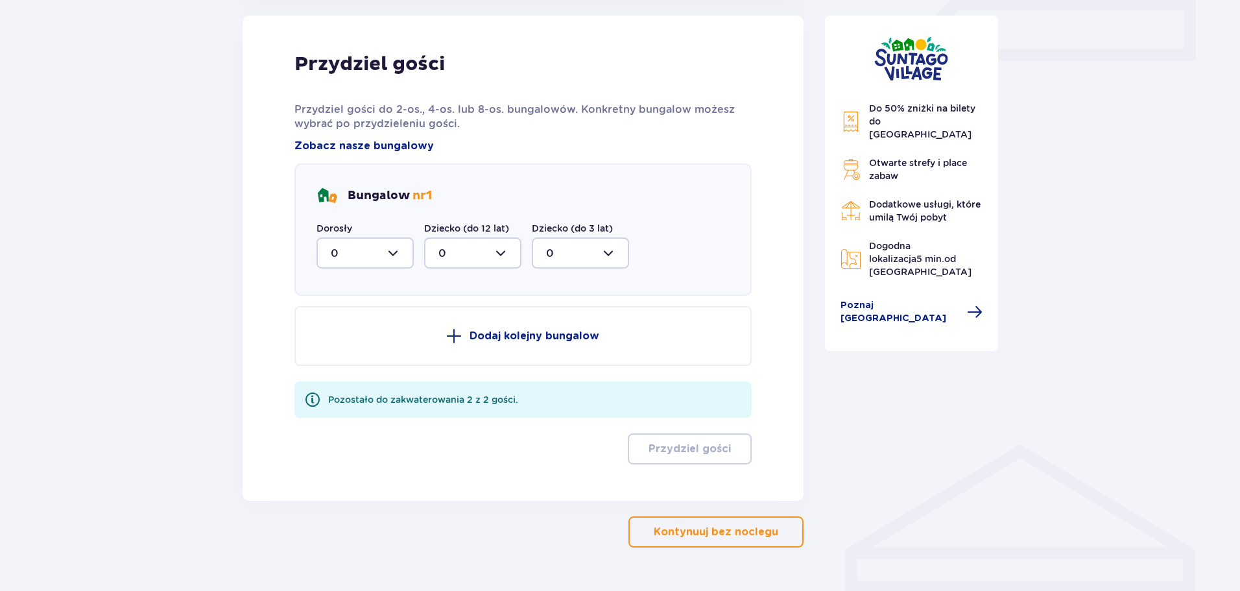
click at [375, 251] on div at bounding box center [364, 252] width 97 height 31
drag, startPoint x: 358, startPoint y: 336, endPoint x: 364, endPoint y: 347, distance: 12.8
click at [360, 341] on span "2" at bounding box center [365, 346] width 95 height 27
type input "2"
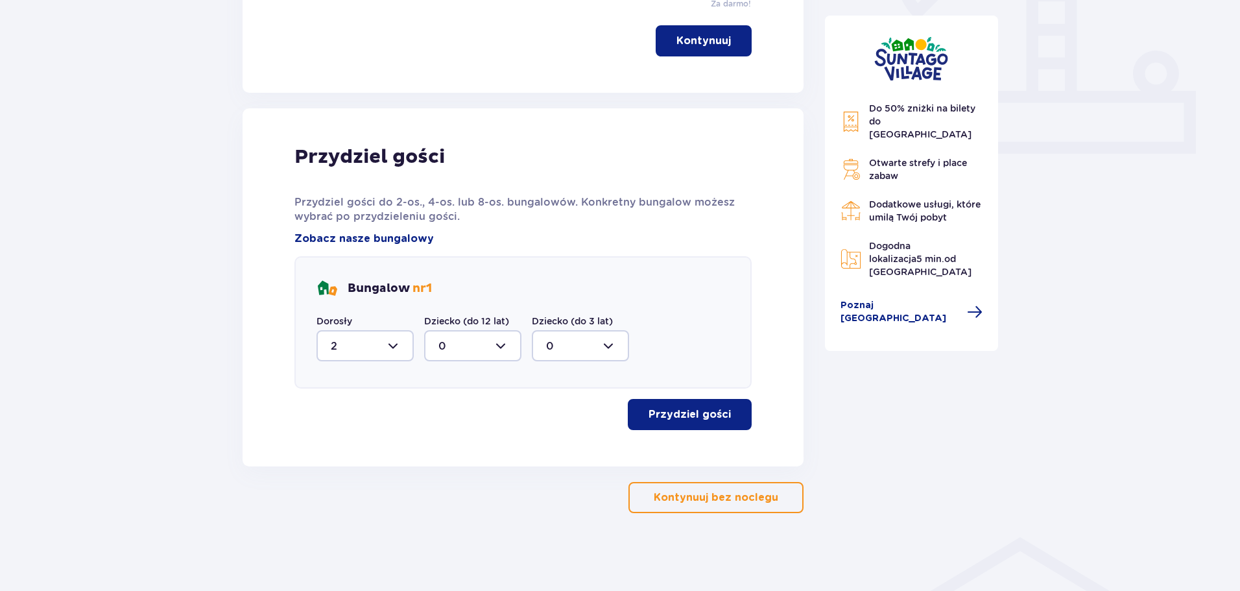
click at [713, 422] on button "Przydziel gości" at bounding box center [690, 414] width 124 height 31
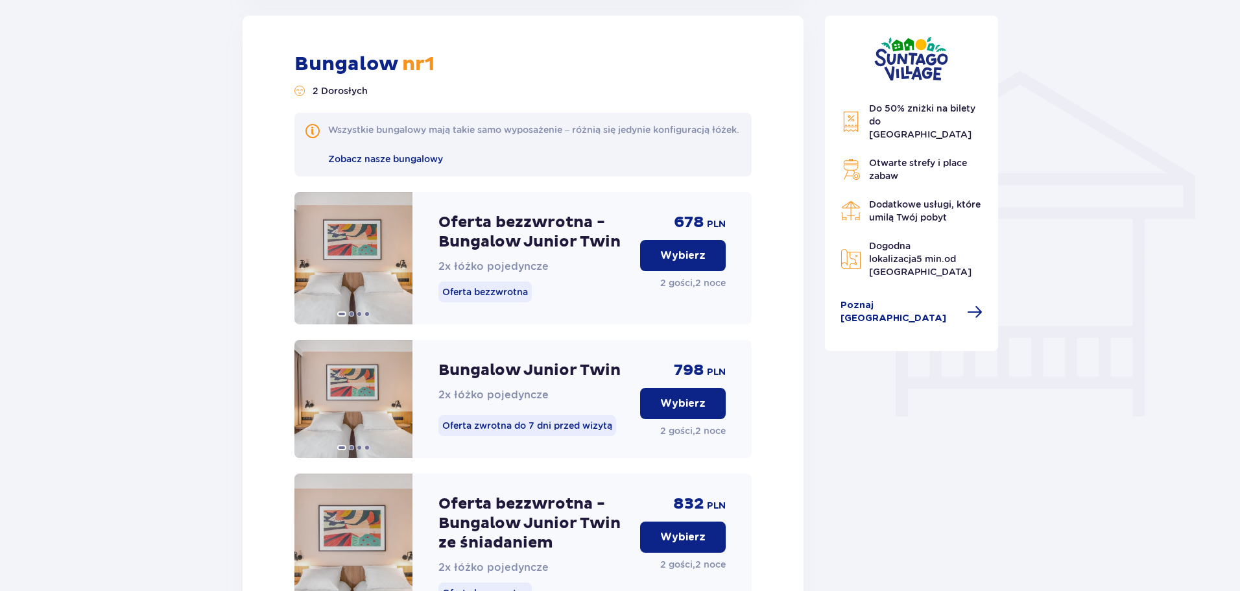
click at [654, 271] on button "Wybierz" at bounding box center [683, 255] width 86 height 31
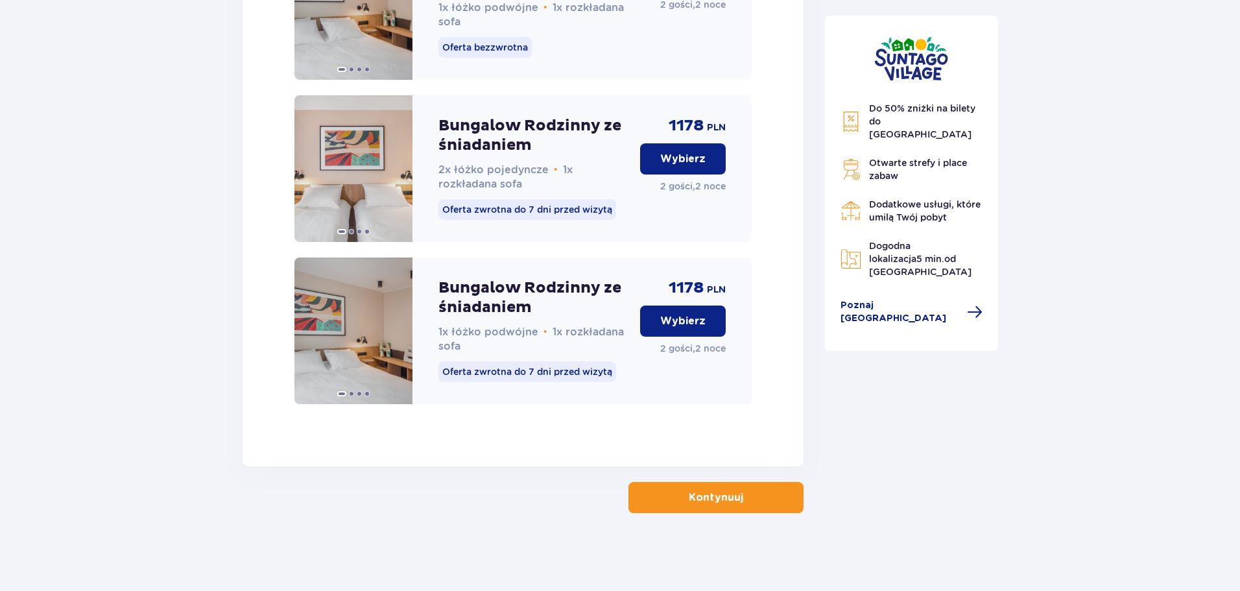
click at [679, 488] on button "Kontynuuj" at bounding box center [715, 497] width 175 height 31
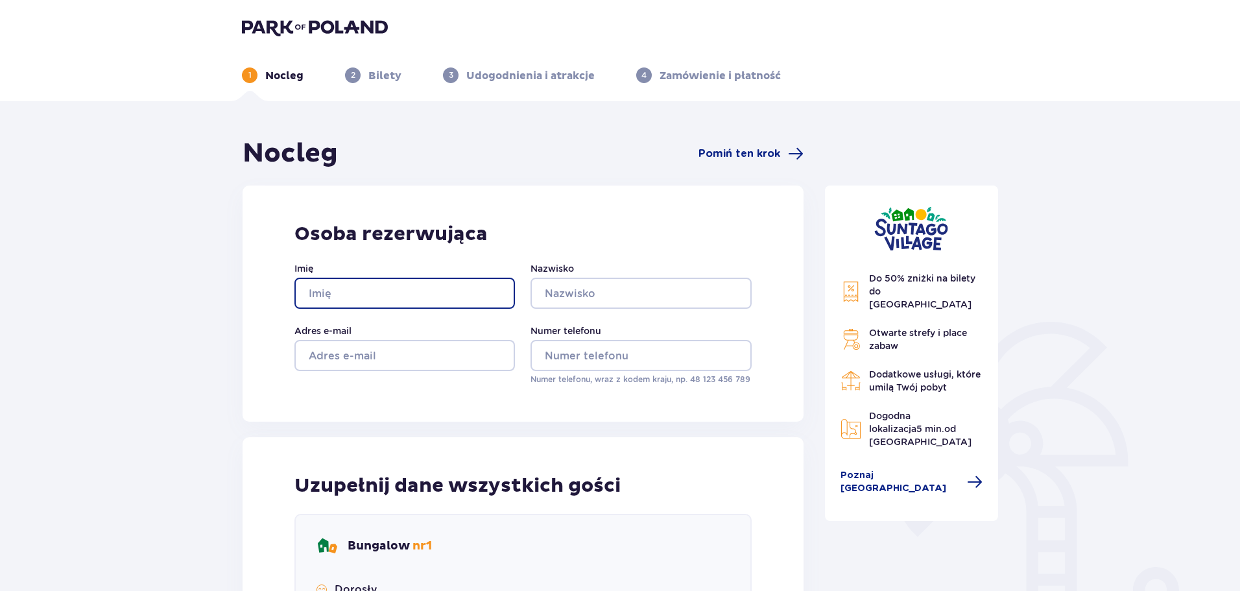
drag, startPoint x: 441, startPoint y: 293, endPoint x: 475, endPoint y: 301, distance: 35.2
click at [441, 294] on input "Imię" at bounding box center [404, 292] width 220 height 31
type input "45h"
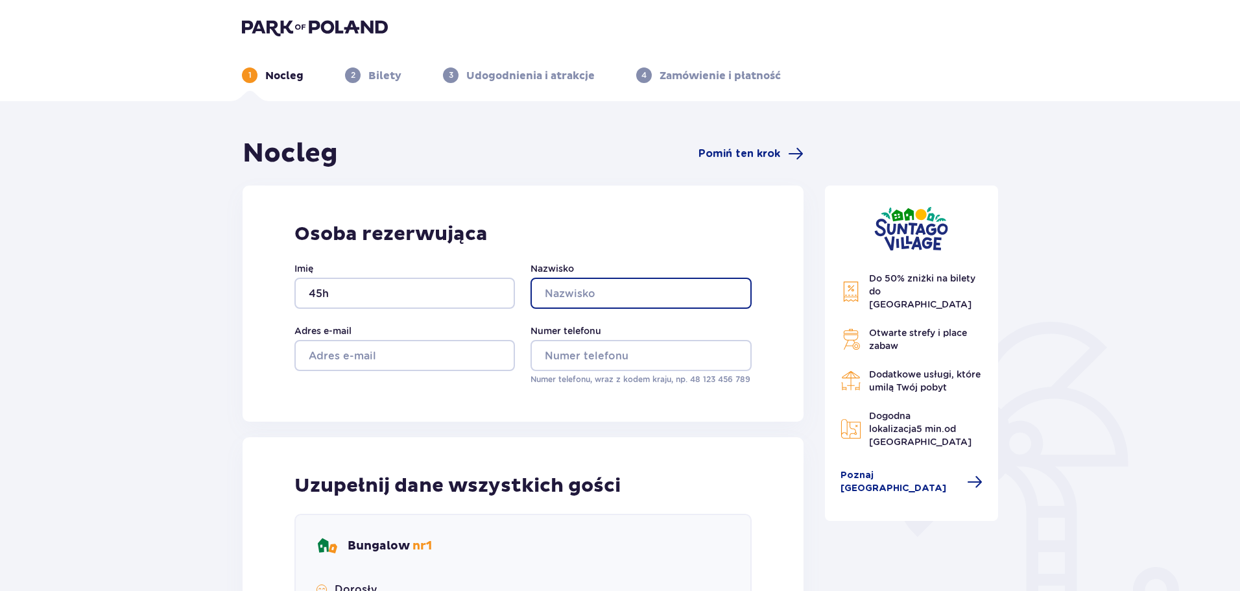
drag, startPoint x: 582, startPoint y: 304, endPoint x: 579, endPoint y: 298, distance: 6.7
click at [582, 304] on input "Nazwisko" at bounding box center [640, 292] width 220 height 31
type input "rtjhwer"
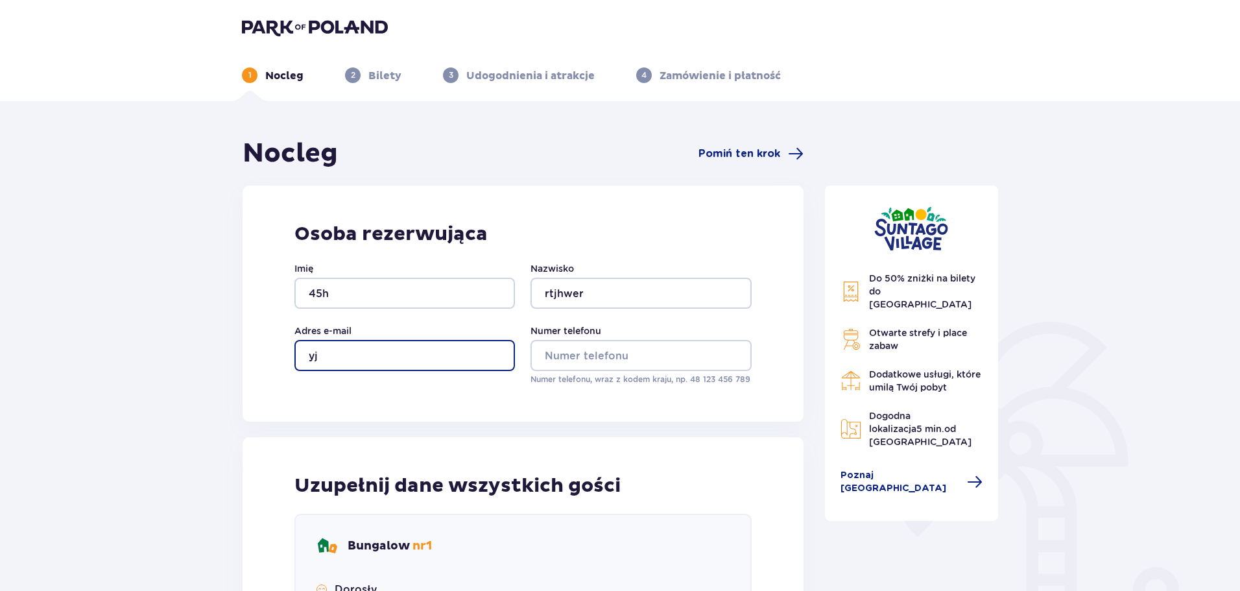
drag, startPoint x: 404, startPoint y: 359, endPoint x: 484, endPoint y: 355, distance: 80.5
click at [405, 359] on input "yj" at bounding box center [404, 355] width 220 height 31
type input "yjteyj"
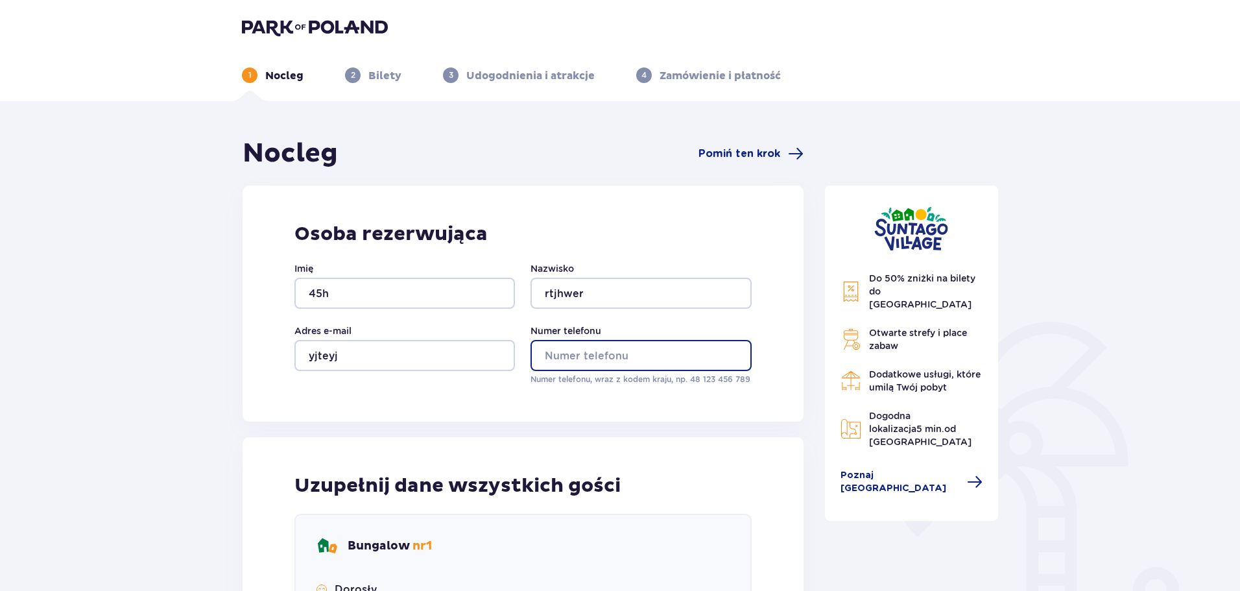
drag, startPoint x: 607, startPoint y: 356, endPoint x: 580, endPoint y: 361, distance: 27.7
click at [607, 356] on input "Numer telefonu" at bounding box center [640, 355] width 220 height 31
click at [608, 351] on input "Numer telefonu" at bounding box center [640, 355] width 220 height 31
drag, startPoint x: 620, startPoint y: 362, endPoint x: 585, endPoint y: 356, distance: 36.1
click at [585, 356] on input "726919328" at bounding box center [640, 355] width 220 height 31
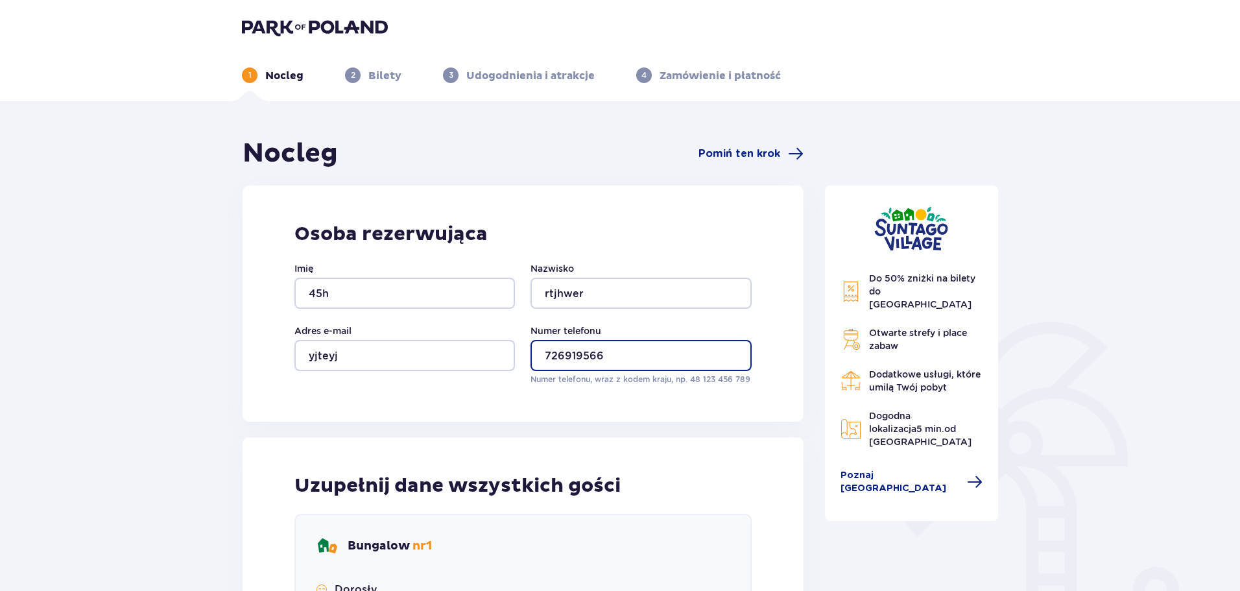
type input "726919566"
click at [615, 429] on div "Nocleg Pomiń ten krok Osoba rezerwująca Imię 45h Nazwisko rtjhwer Adres e-mail …" at bounding box center [522, 532] width 561 height 791
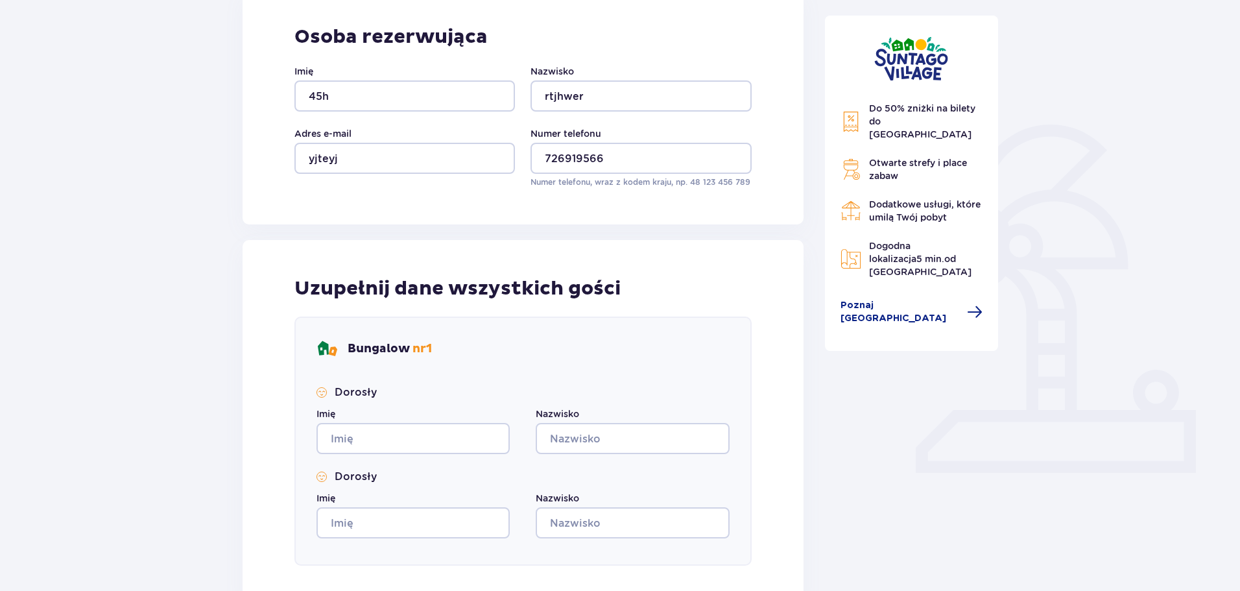
scroll to position [324, 0]
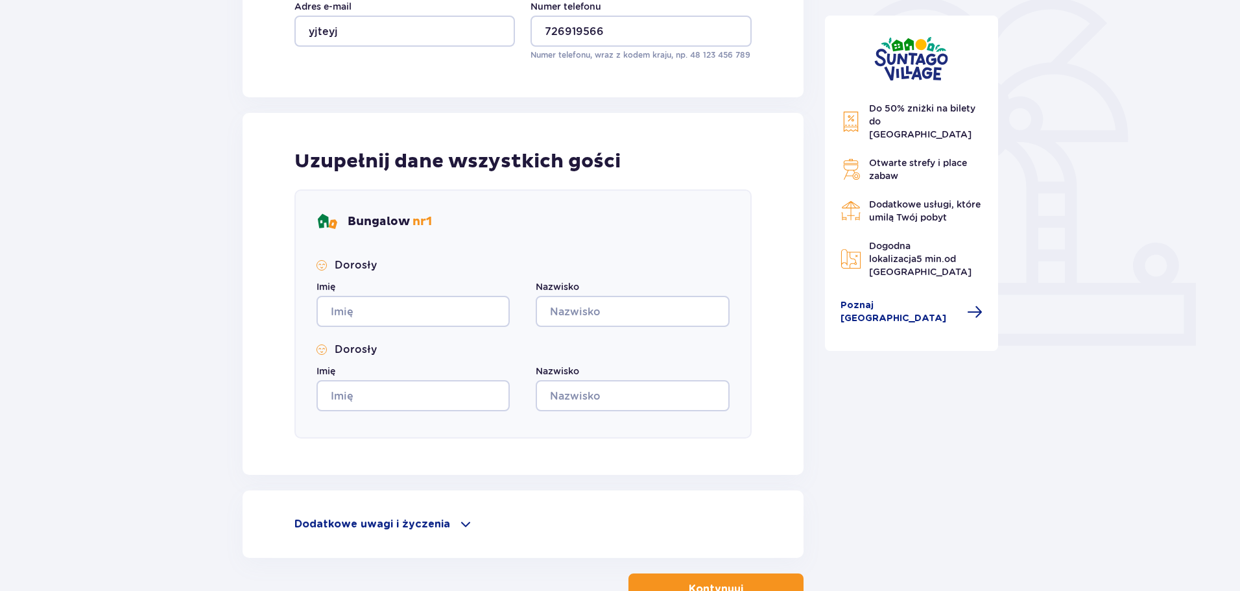
click at [425, 327] on div "Dorosły Imię Nazwisko Dorosły Imię Nazwisko" at bounding box center [522, 334] width 413 height 153
drag, startPoint x: 426, startPoint y: 316, endPoint x: 442, endPoint y: 309, distance: 17.7
click at [426, 316] on input "Imię" at bounding box center [412, 311] width 193 height 31
type input "teyj"
drag, startPoint x: 588, startPoint y: 305, endPoint x: 457, endPoint y: 367, distance: 145.0
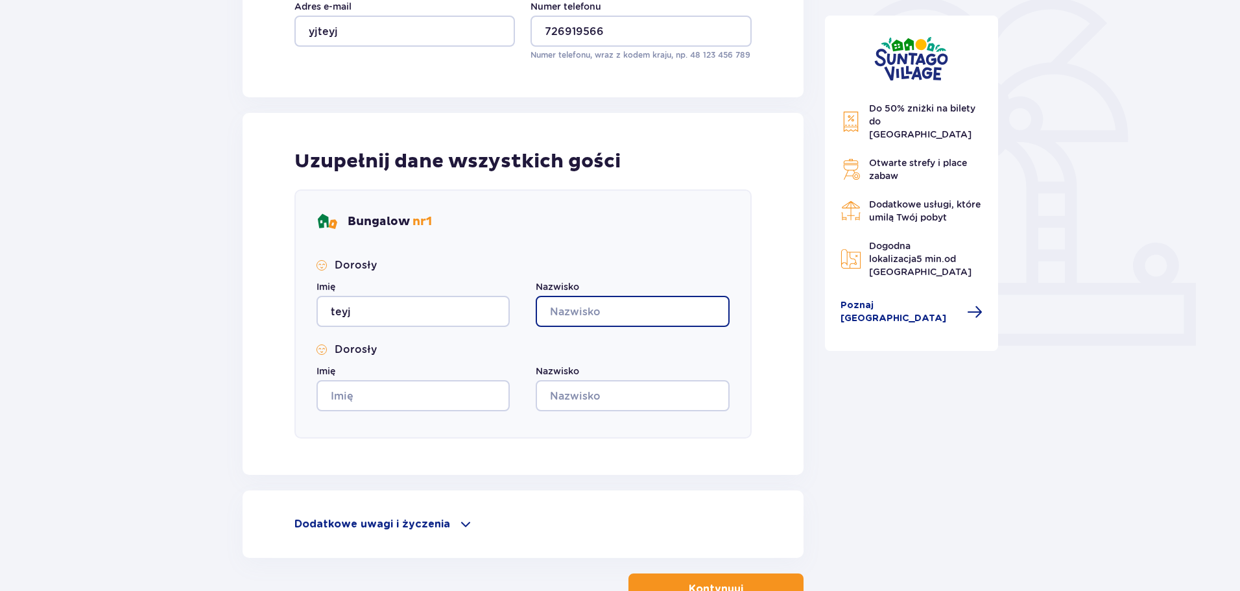
click at [588, 310] on input "Nazwisko" at bounding box center [632, 311] width 193 height 31
type input "etyjet"
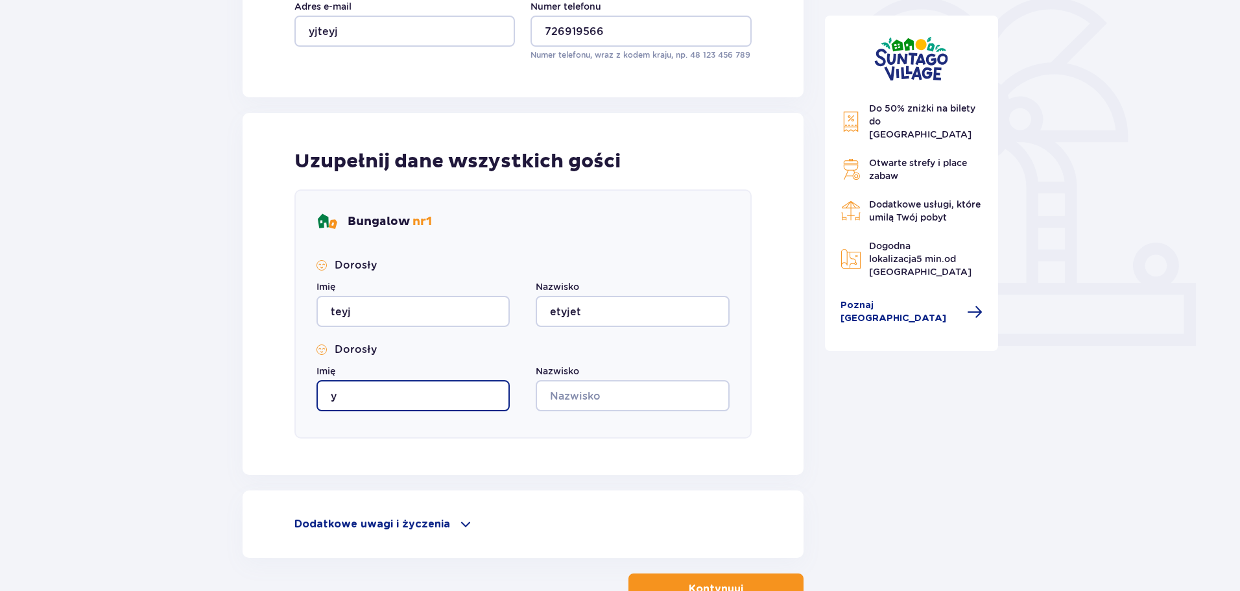
click at [432, 390] on input "y" at bounding box center [412, 395] width 193 height 31
type input "yjteyj"
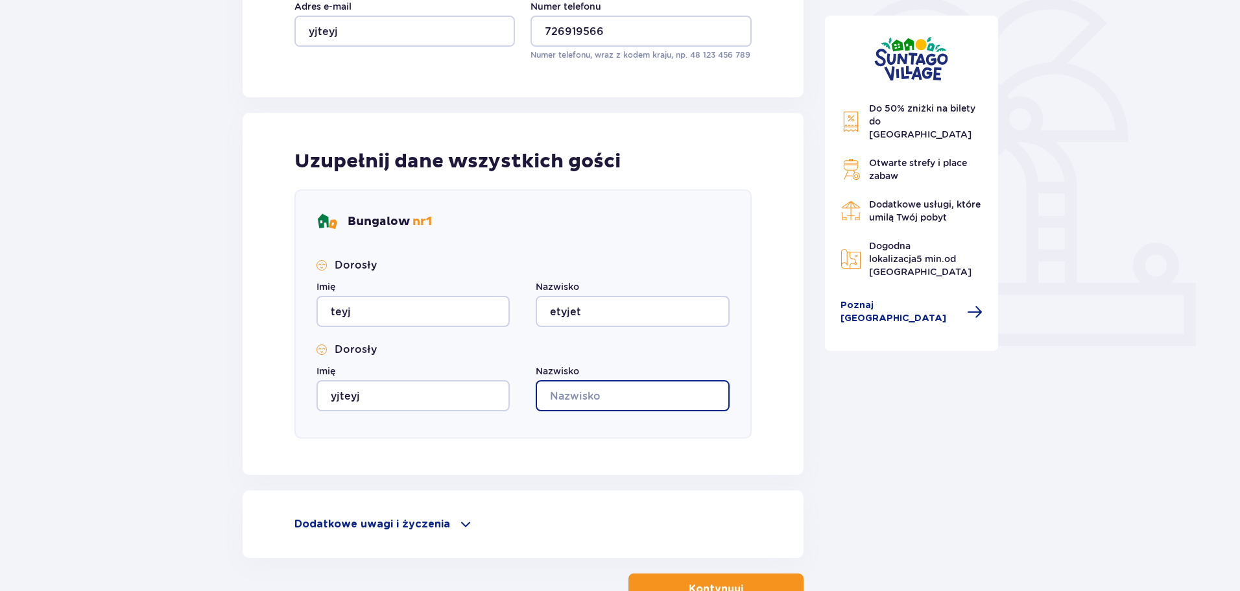
click at [581, 395] on input "Nazwisko" at bounding box center [632, 395] width 193 height 31
type input "tgyjtyj"
click at [609, 454] on div "Uzupełnij dane wszystkich gości Bungalow nr 1 Dorosły Imię teyj Nazwisko etyjet…" at bounding box center [522, 294] width 561 height 362
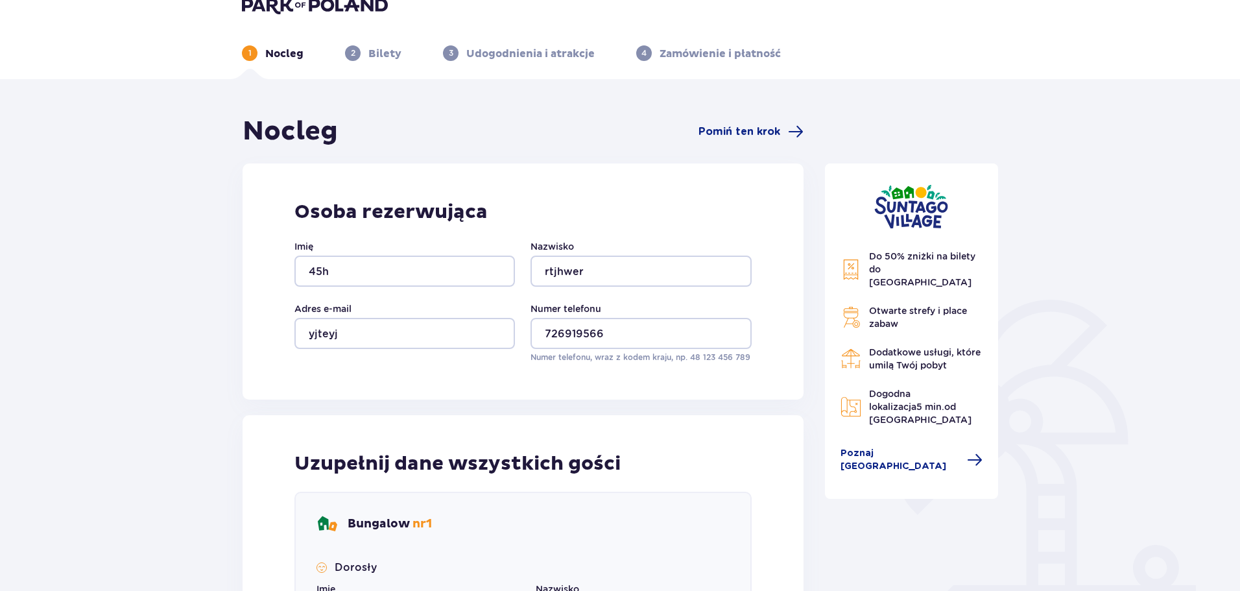
scroll to position [0, 0]
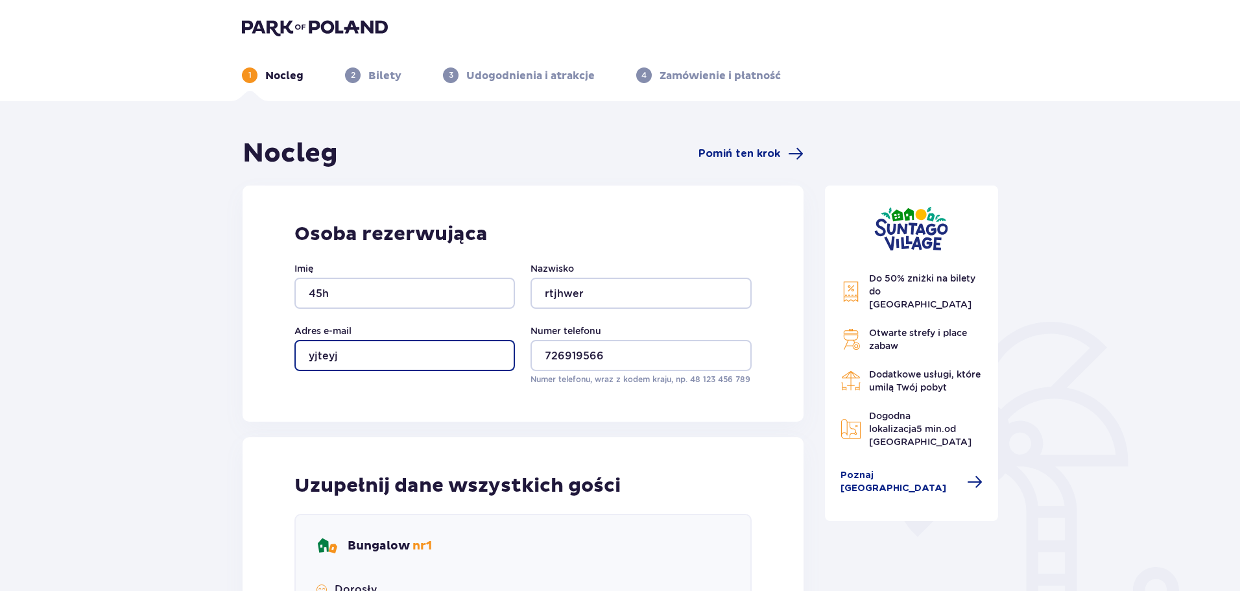
click at [384, 364] on input "yjteyj" at bounding box center [404, 355] width 220 height 31
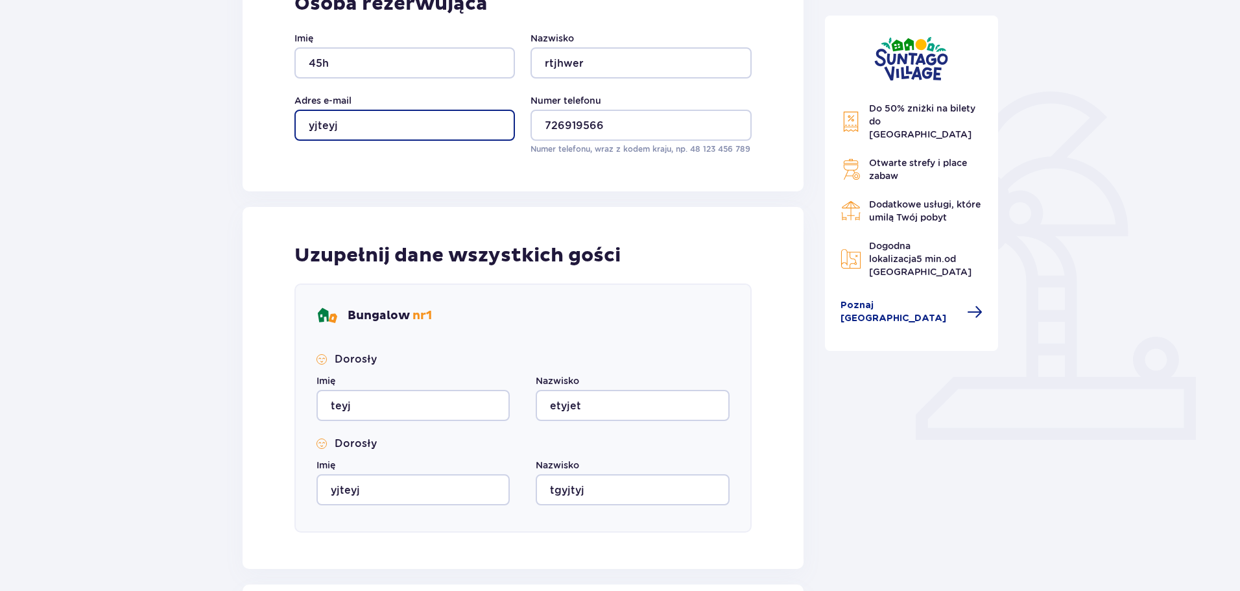
scroll to position [389, 0]
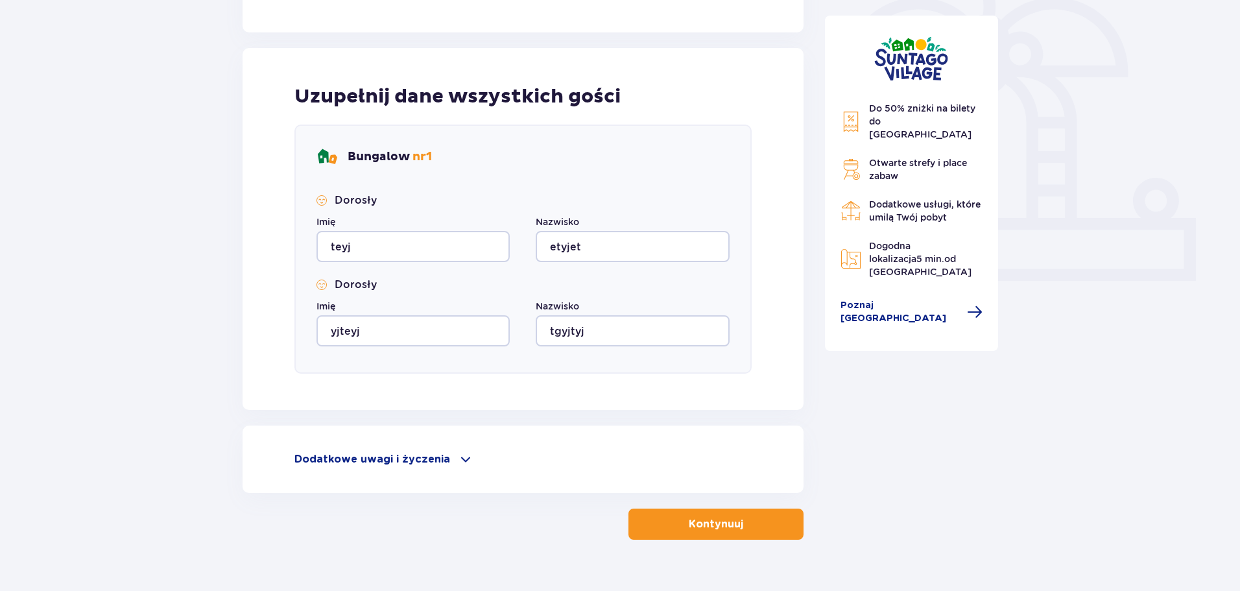
click at [689, 525] on p "Kontynuuj" at bounding box center [716, 524] width 54 height 14
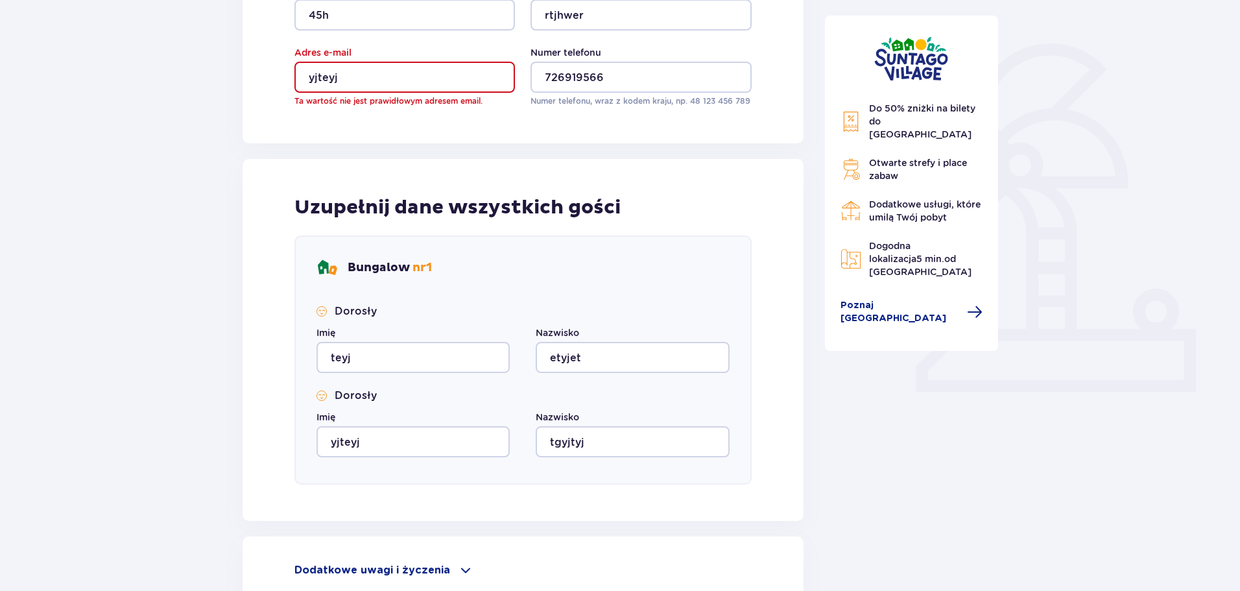
scroll to position [275, 0]
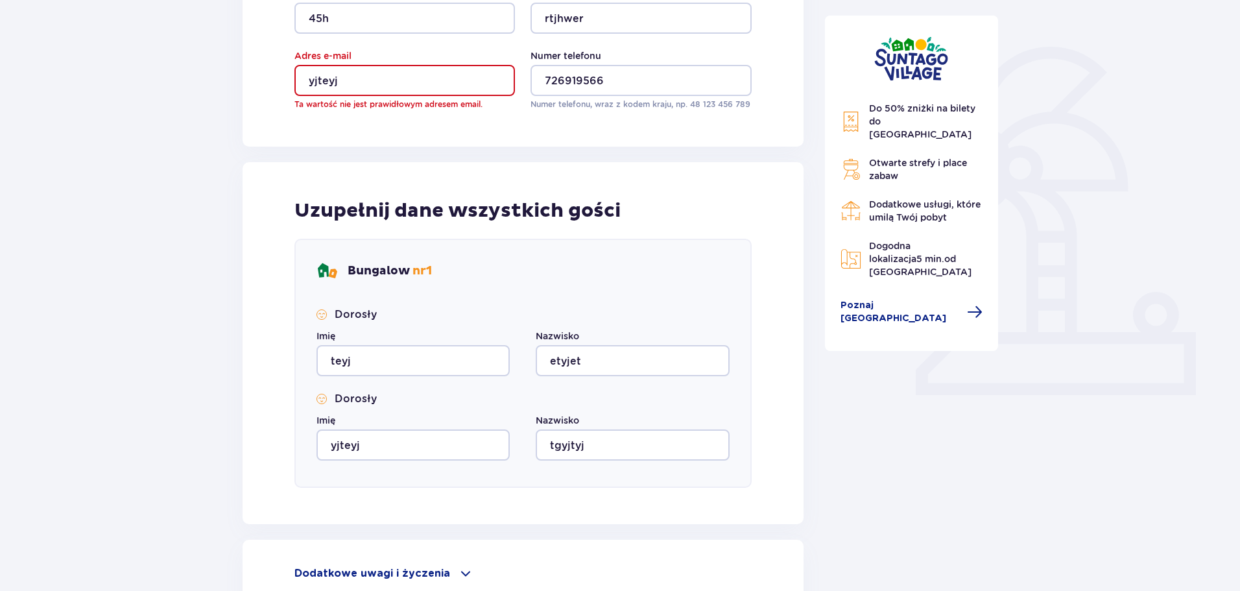
click at [381, 79] on input "yjteyj" at bounding box center [404, 80] width 220 height 31
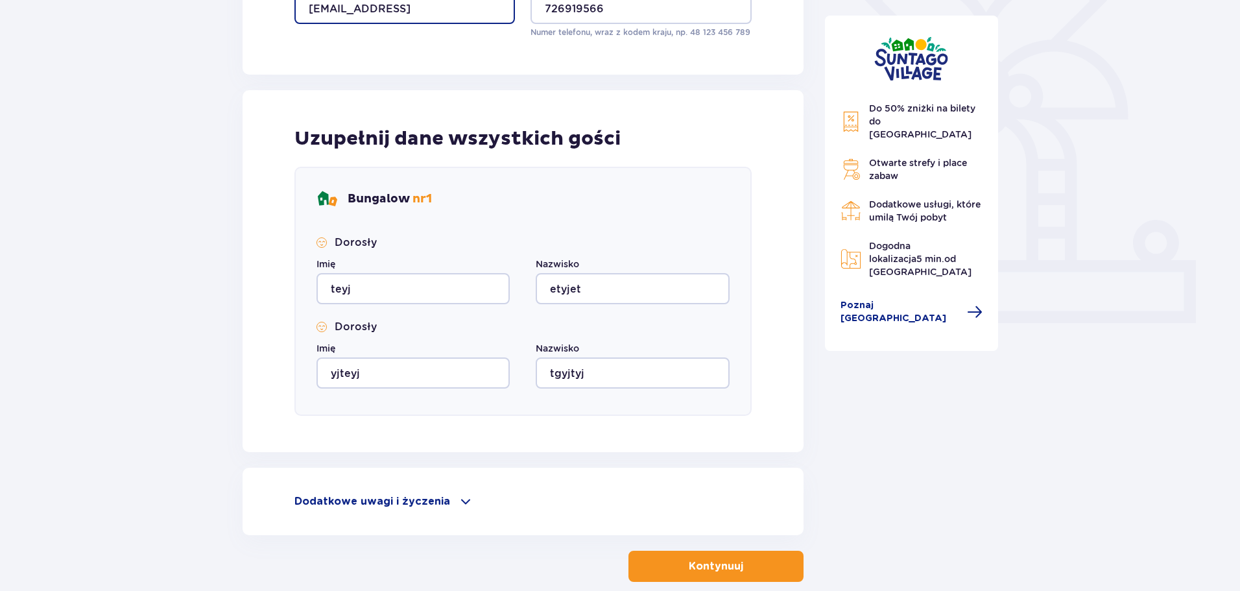
scroll to position [416, 0]
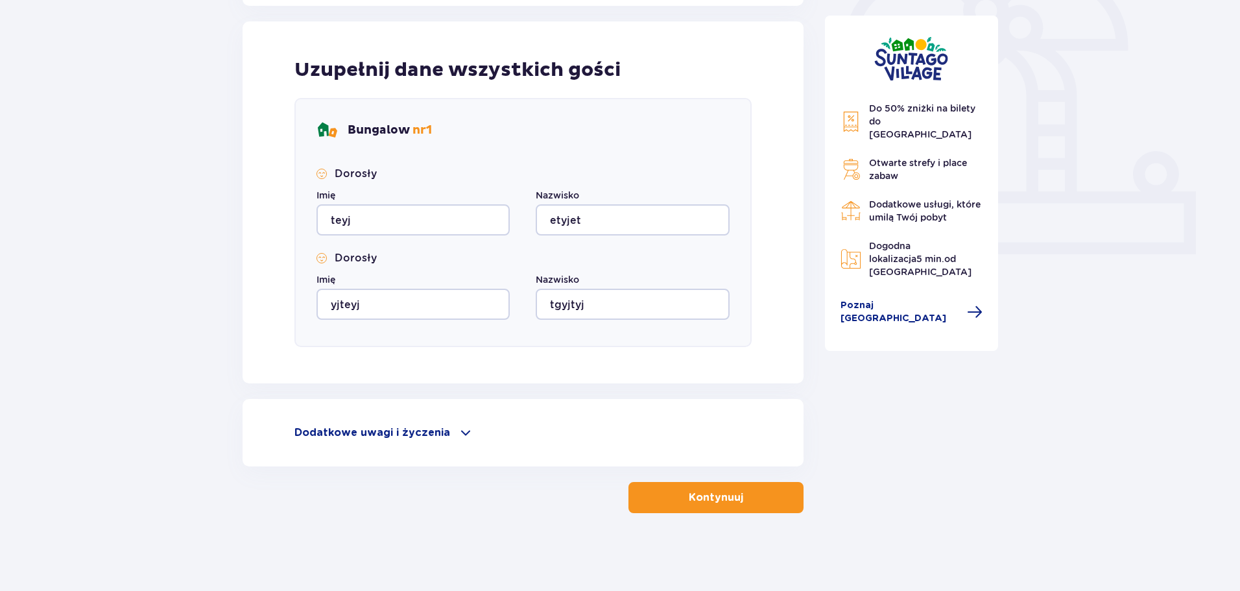
type input "[EMAIL_ADDRESS]"
click at [663, 517] on div "Nocleg Pomiń ten krok Osoba rezerwująca Imię 45h Nazwisko rtjhwer Adres e-mail …" at bounding box center [620, 138] width 1240 height 905
click at [664, 509] on button "Kontynuuj" at bounding box center [715, 497] width 175 height 31
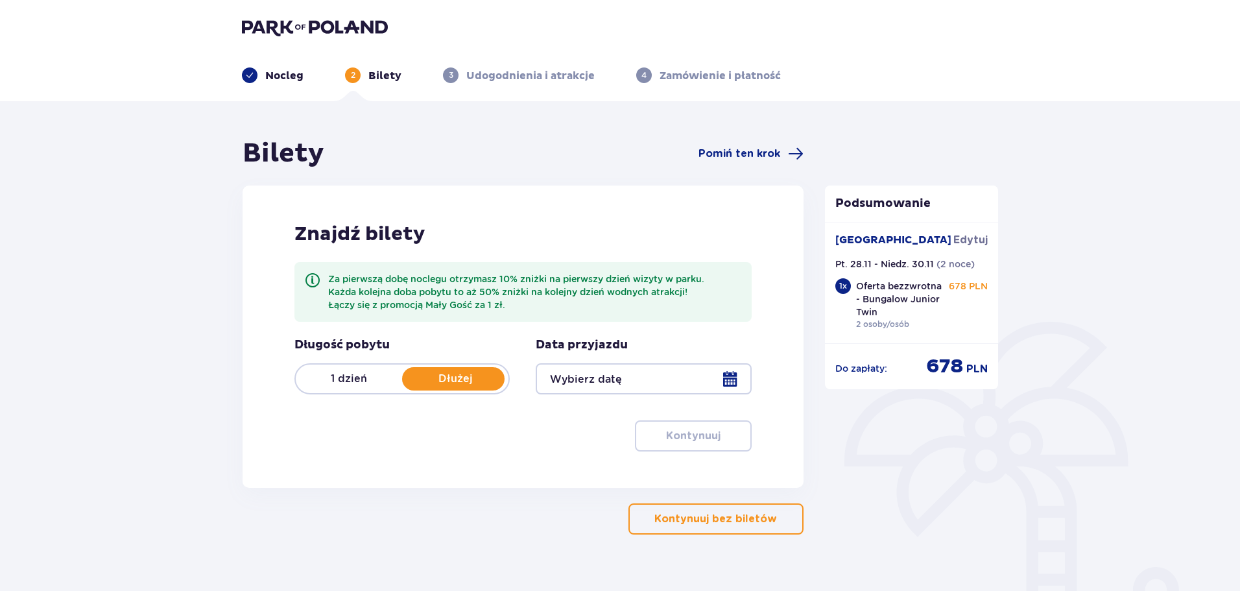
click at [374, 382] on p "1 dzień" at bounding box center [349, 378] width 106 height 14
drag, startPoint x: 422, startPoint y: 385, endPoint x: 458, endPoint y: 377, distance: 37.1
click at [428, 384] on p "Dłużej" at bounding box center [455, 378] width 106 height 14
click at [595, 376] on div at bounding box center [643, 378] width 215 height 31
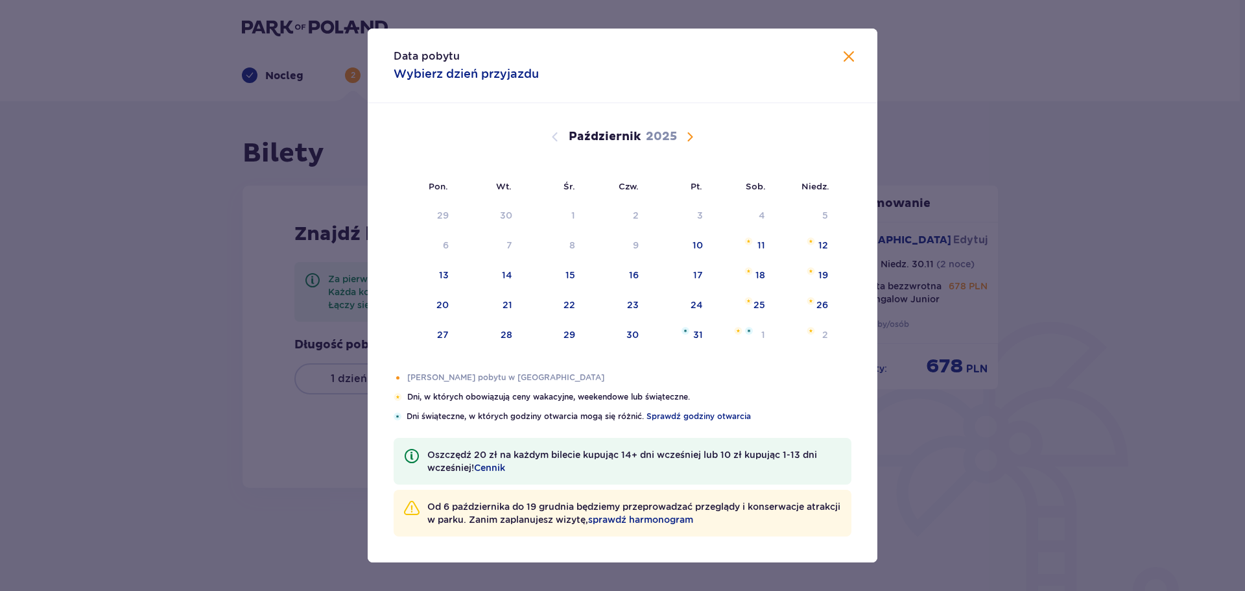
drag, startPoint x: 694, startPoint y: 138, endPoint x: 706, endPoint y: 309, distance: 171.0
click at [690, 137] on span "Następny miesiąc" at bounding box center [690, 137] width 16 height 16
click at [699, 326] on div "28" at bounding box center [678, 335] width 63 height 29
click at [812, 338] on div "Pomarańczowa kropka" at bounding box center [810, 339] width 8 height 8
type input "[DATE] - [DATE]"
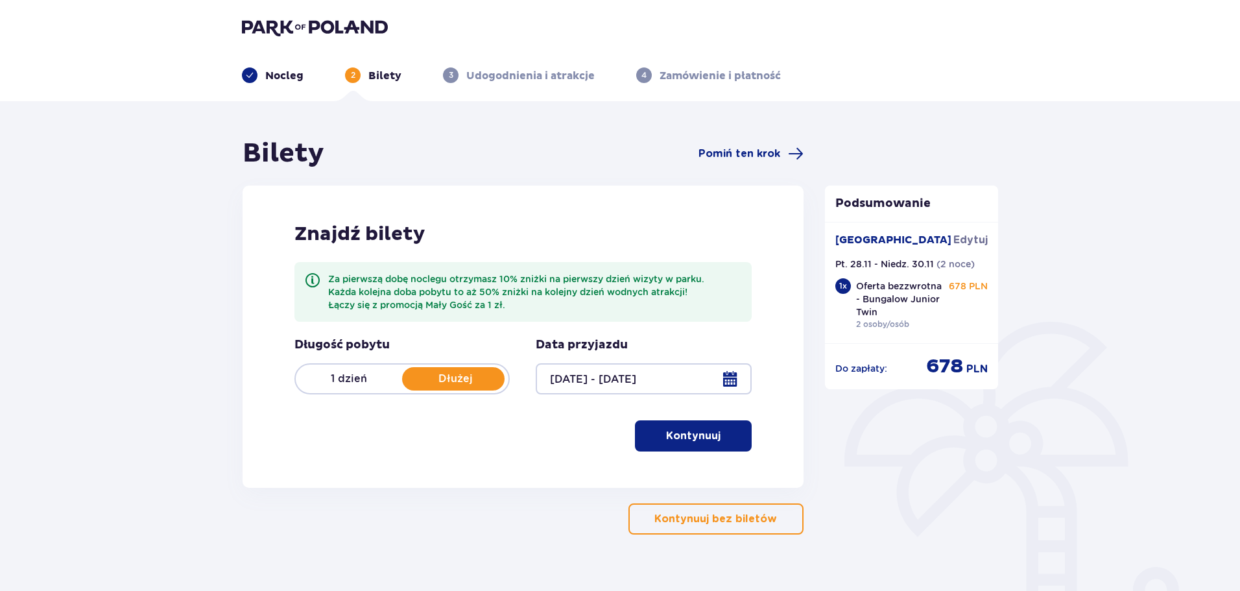
click at [696, 436] on p "Kontynuuj" at bounding box center [693, 436] width 54 height 14
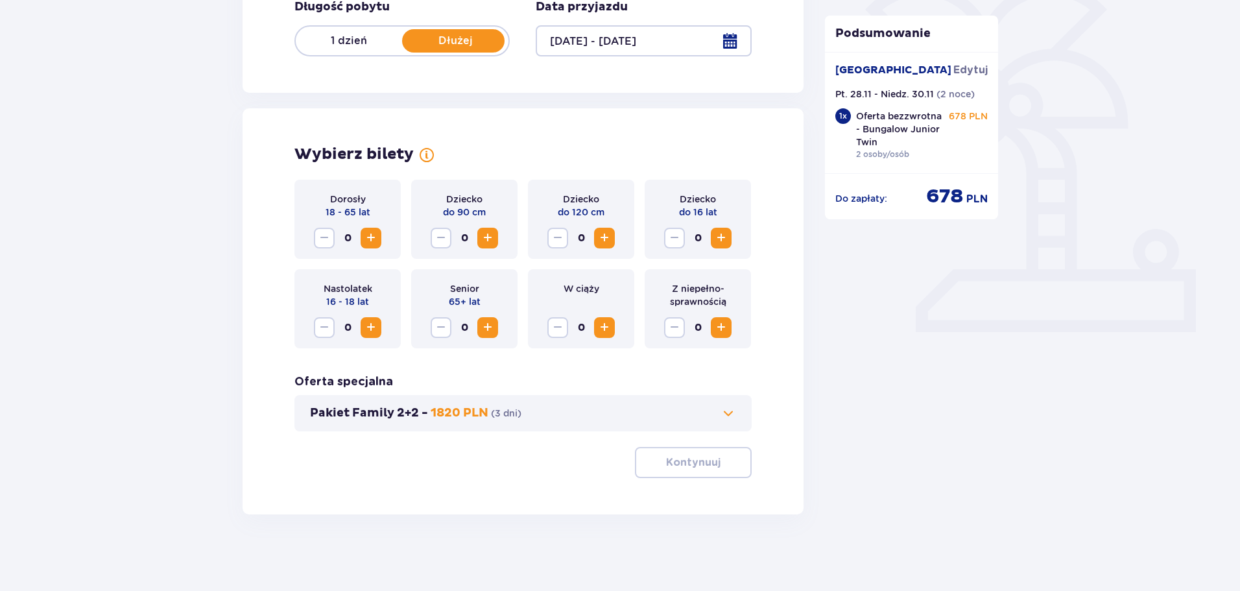
scroll to position [339, 0]
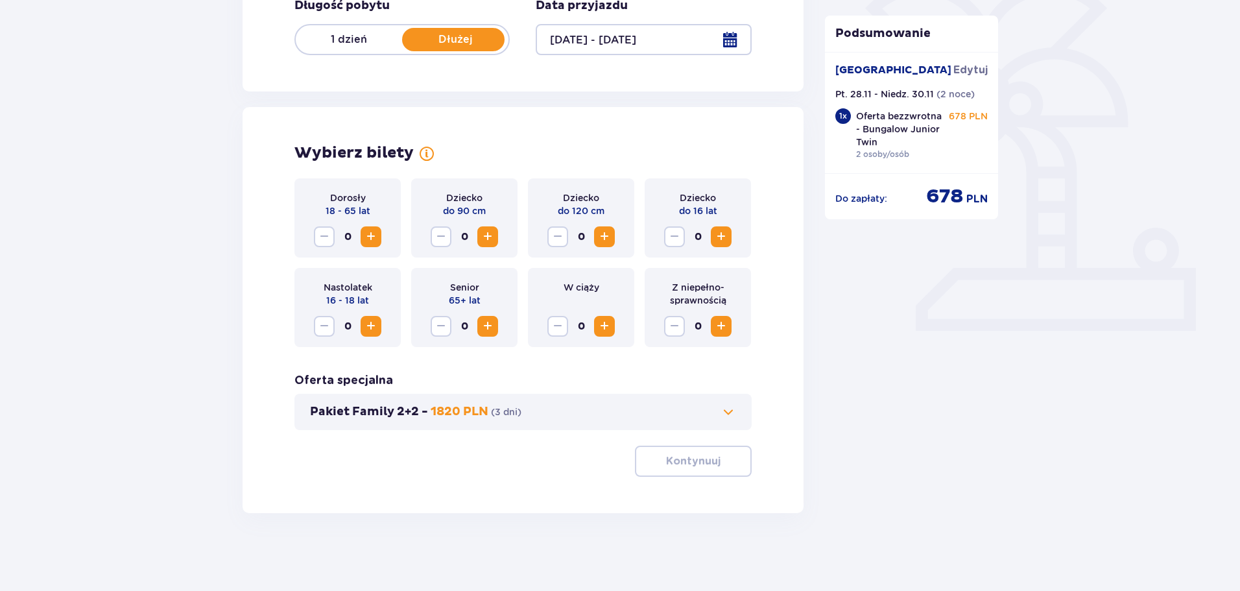
click at [367, 247] on button "Zwiększ" at bounding box center [370, 236] width 21 height 21
click at [366, 244] on span "Zwiększ" at bounding box center [371, 237] width 16 height 16
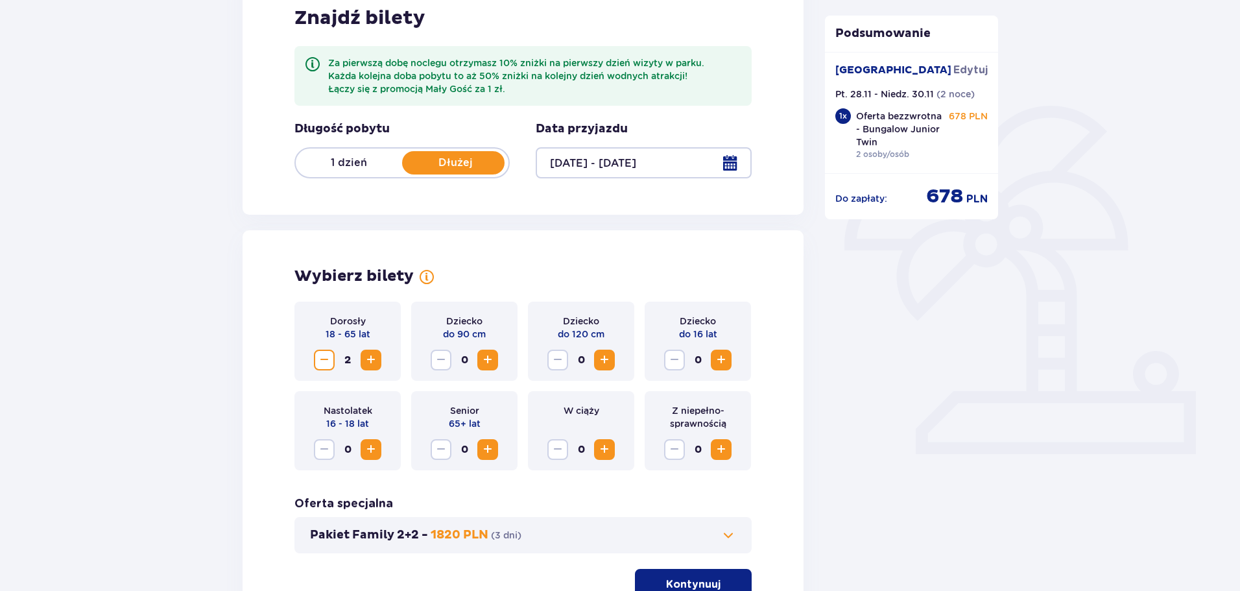
scroll to position [0, 0]
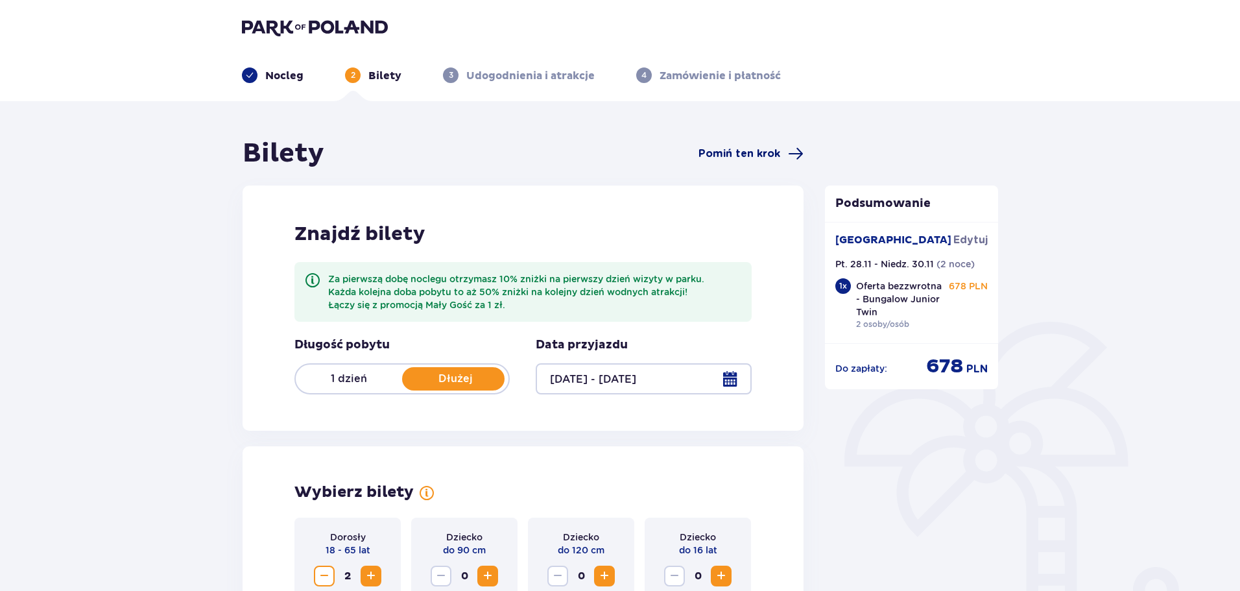
click at [717, 151] on span "Pomiń ten krok" at bounding box center [739, 154] width 82 height 14
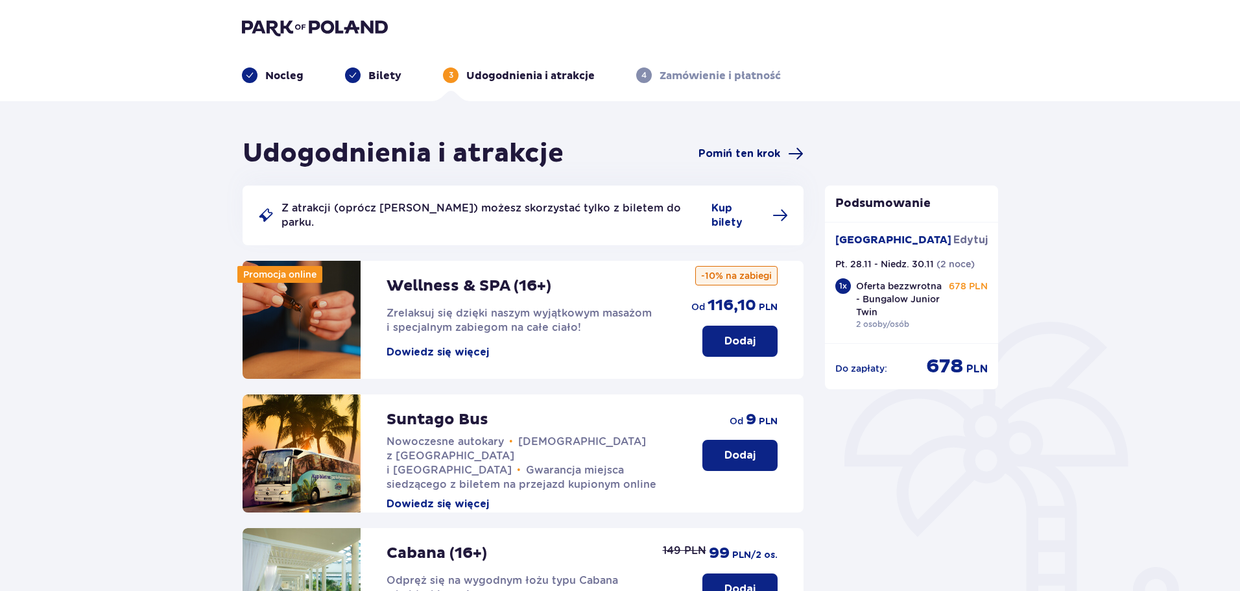
click at [753, 155] on span "Pomiń ten krok" at bounding box center [739, 154] width 82 height 14
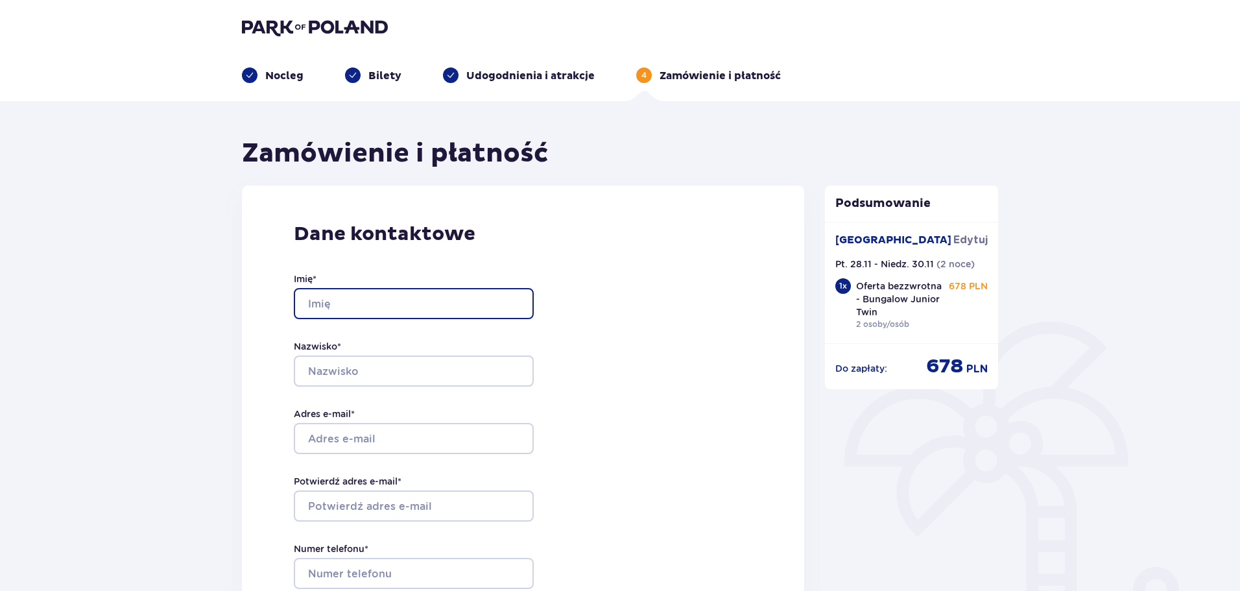
click at [390, 311] on input "Imię *" at bounding box center [414, 303] width 240 height 31
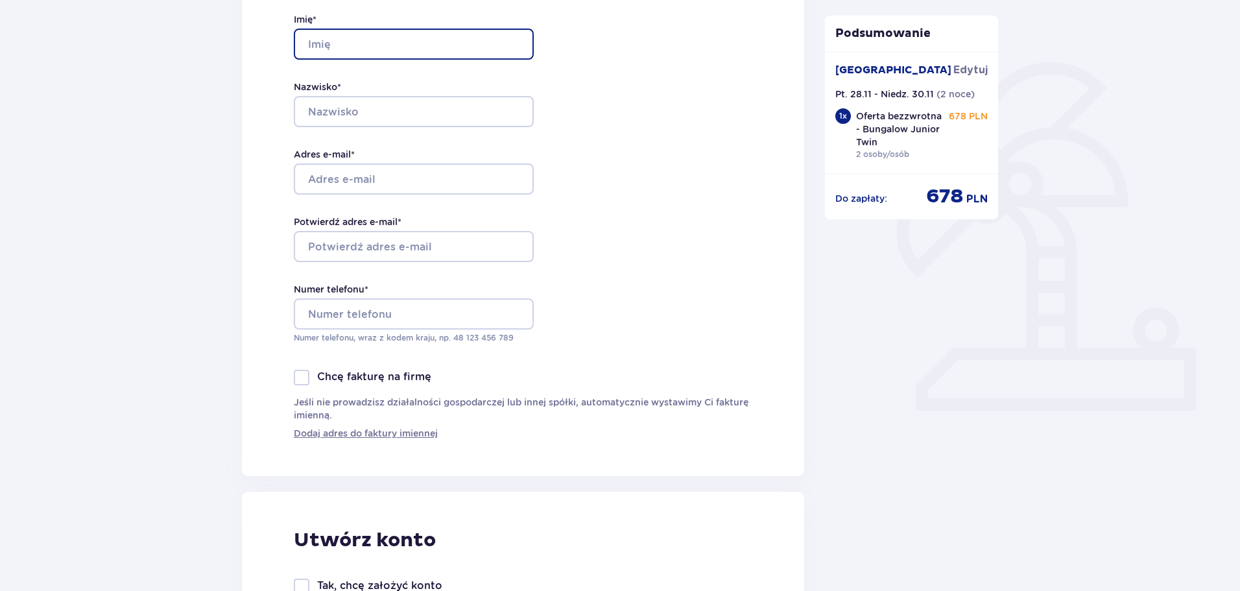
scroll to position [519, 0]
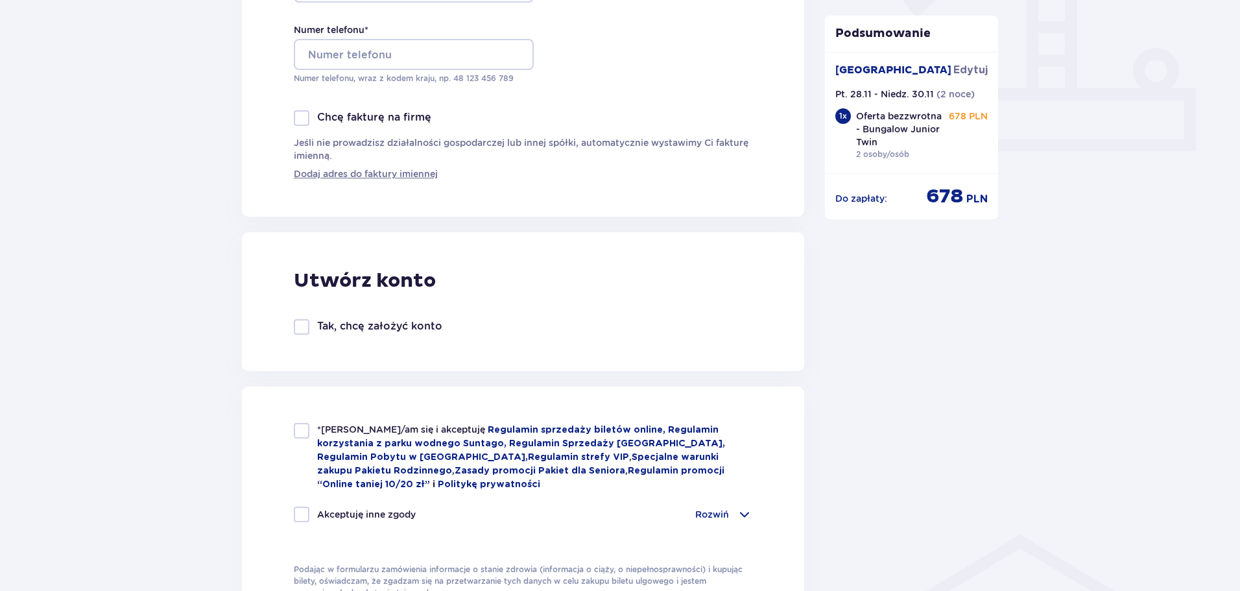
click at [385, 113] on p "Chcę fakturę na firmę" at bounding box center [374, 117] width 114 height 14
checkbox input "true"
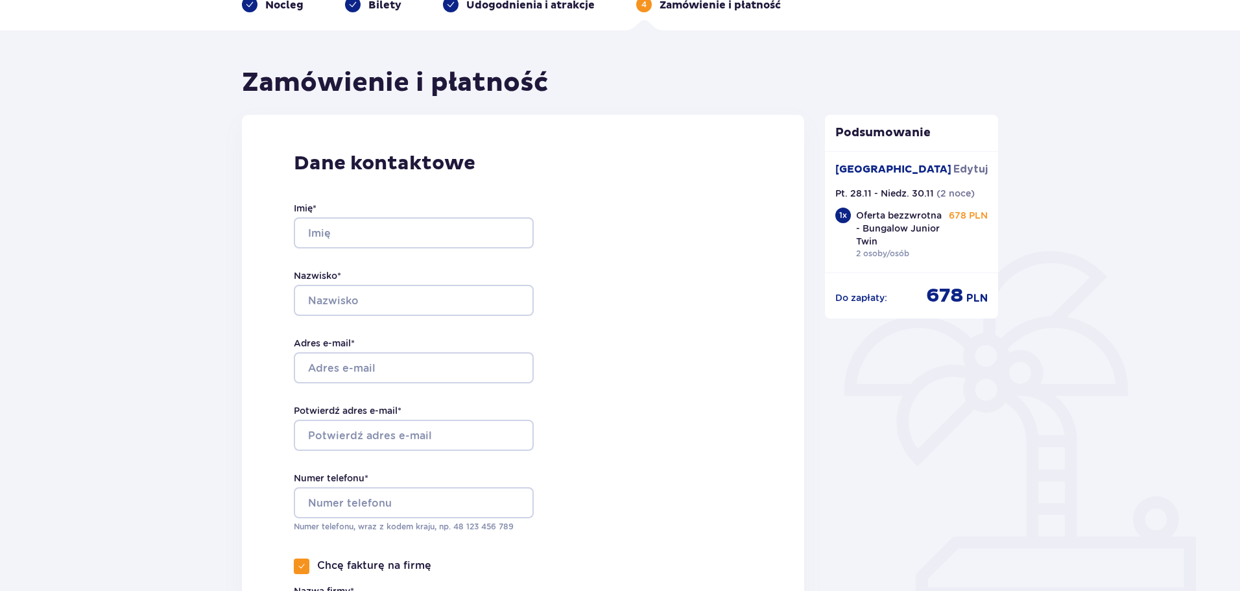
scroll to position [0, 0]
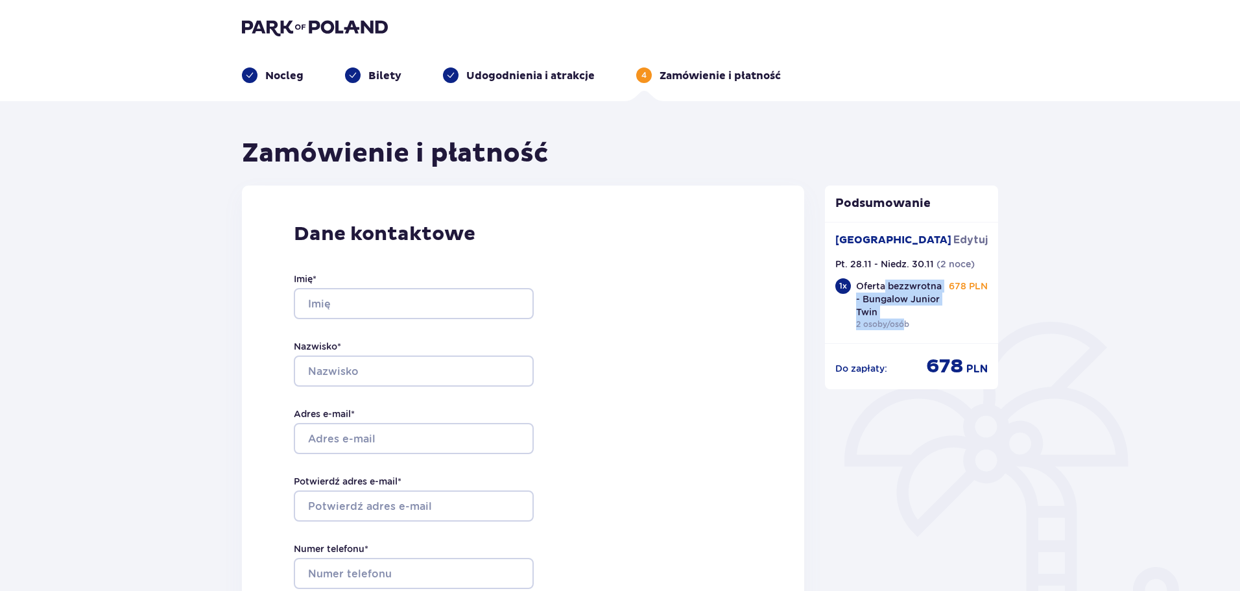
drag, startPoint x: 882, startPoint y: 288, endPoint x: 923, endPoint y: 324, distance: 54.2
click at [906, 331] on div "Oferta bezzwrotna - Bungalow Junior Twin [DEMOGRAPHIC_DATA] osoby/osób 678 PLN" at bounding box center [922, 305] width 132 height 53
